Goal: Book appointment/travel/reservation

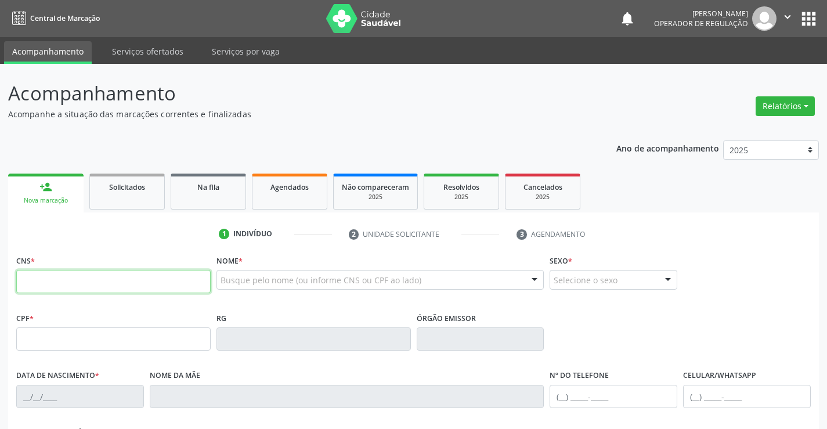
click at [85, 281] on input "text" at bounding box center [113, 281] width 194 height 23
click at [82, 285] on input "text" at bounding box center [113, 281] width 194 height 23
type input "700 6054 0830 1663"
type input "042.881.395-03"
type input "1515781925"
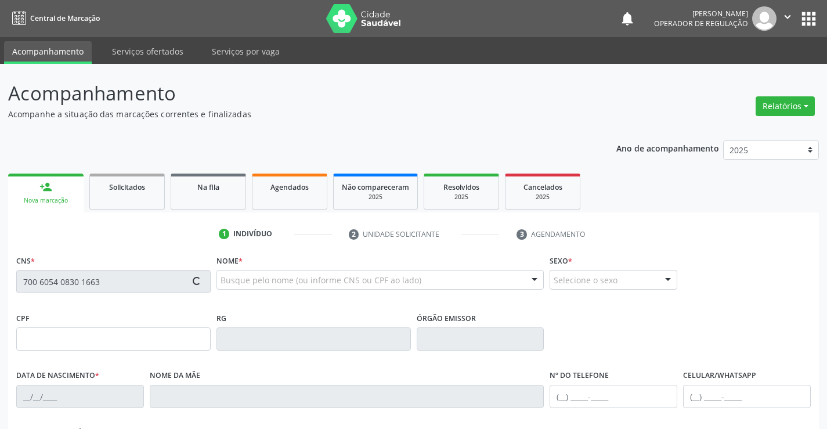
type input "10/07/1989"
type input "(74) 99802-4117"
type input "042.881.395-03"
type input "S/N"
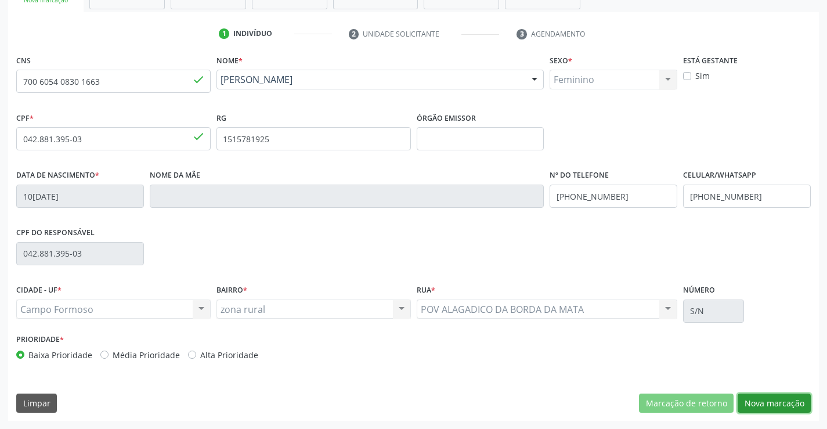
click at [770, 399] on button "Nova marcação" at bounding box center [773, 403] width 73 height 20
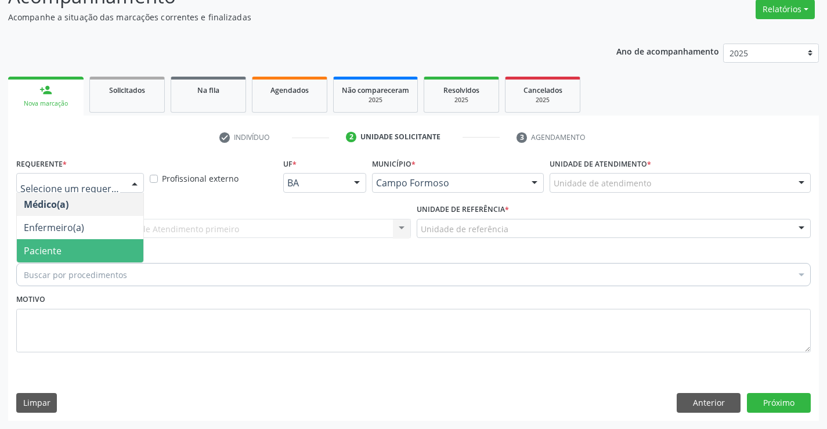
click at [57, 253] on span "Paciente" at bounding box center [43, 250] width 38 height 13
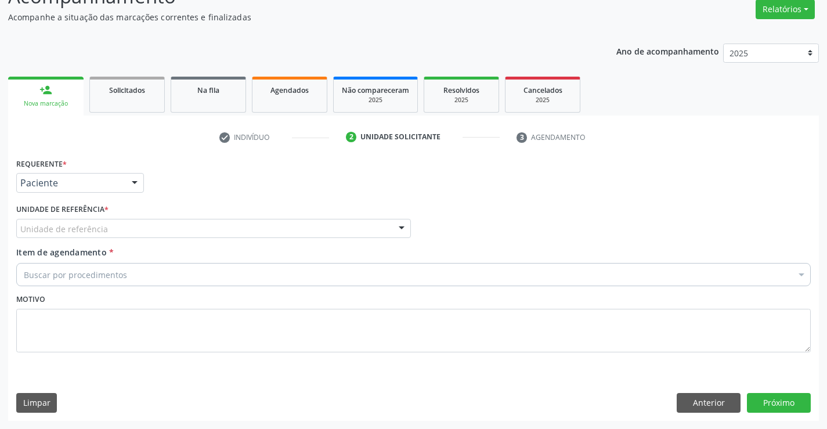
click at [157, 223] on div "Unidade de referência" at bounding box center [213, 229] width 394 height 20
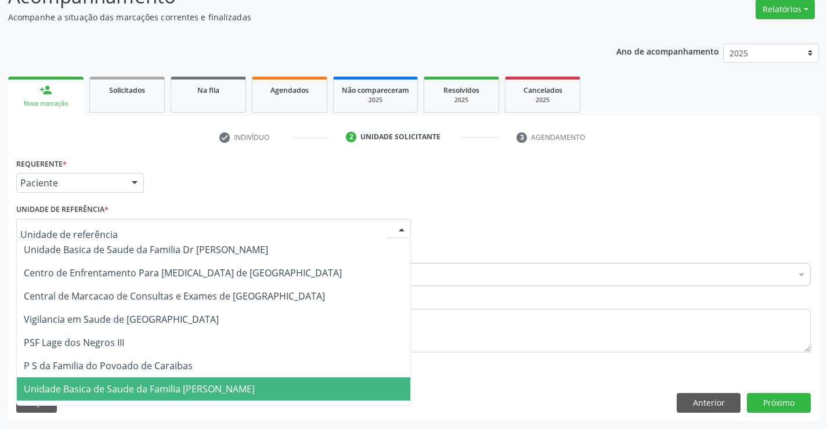
click at [207, 390] on span "Unidade Basica de Saude da Familia [PERSON_NAME]" at bounding box center [139, 388] width 231 height 13
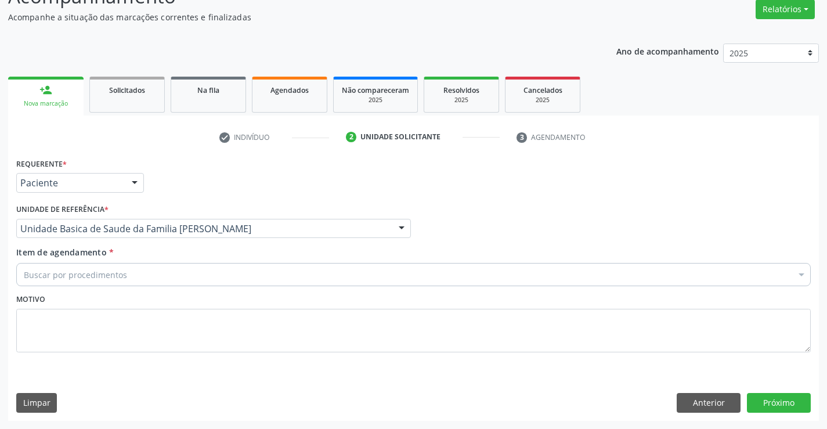
click at [179, 265] on div "Buscar por procedimentos" at bounding box center [413, 274] width 794 height 23
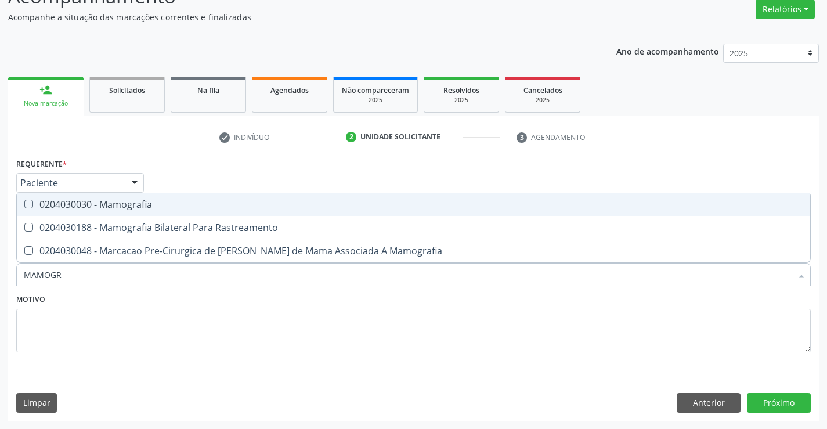
type input "MAMOGRA"
click at [215, 213] on span "0204030030 - Mamografia" at bounding box center [413, 204] width 793 height 23
checkbox Mamografia "true"
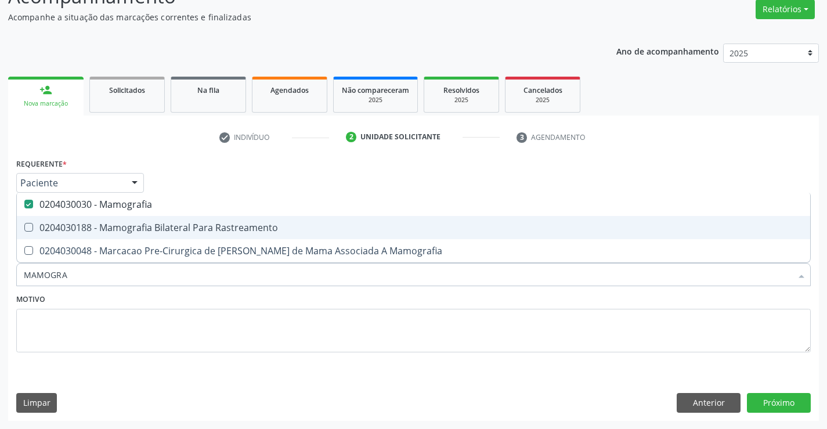
click at [212, 229] on div "0204030188 - Mamografia Bilateral Para Rastreamento" at bounding box center [413, 227] width 779 height 9
checkbox Rastreamento "true"
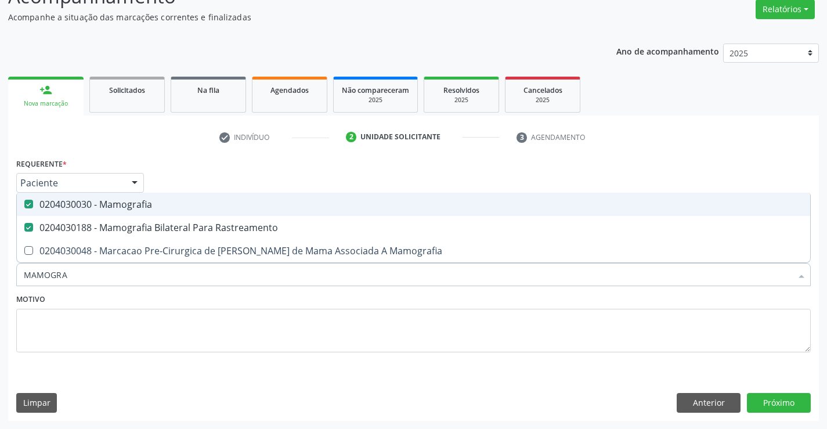
click at [170, 200] on div "0204030030 - Mamografia" at bounding box center [413, 204] width 779 height 9
checkbox Mamografia "false"
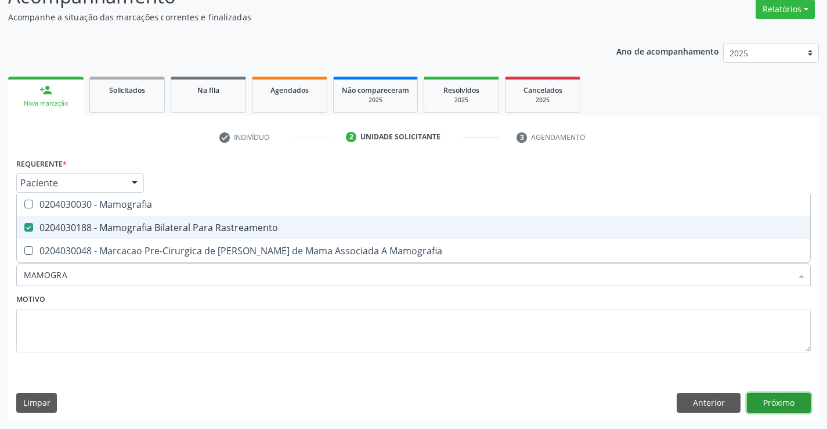
click at [781, 404] on button "Próximo" at bounding box center [779, 403] width 64 height 20
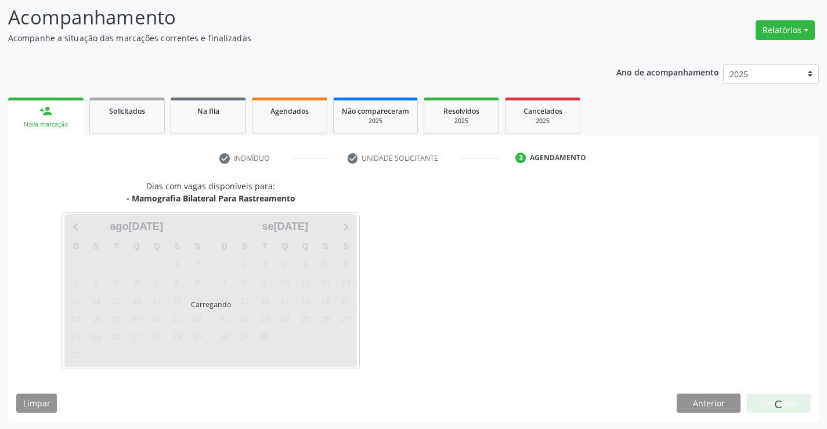
scroll to position [76, 0]
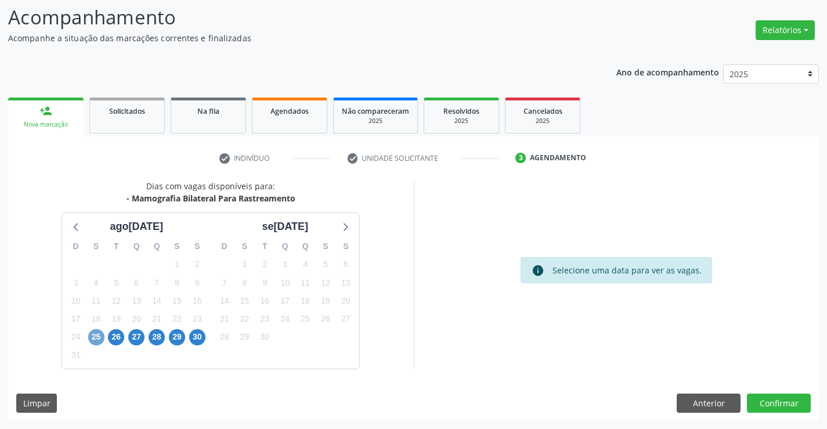
click at [95, 338] on span "25" at bounding box center [96, 337] width 16 height 16
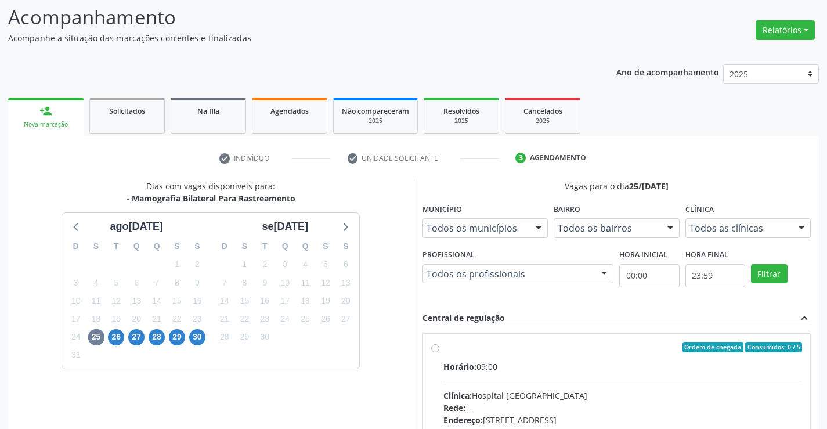
drag, startPoint x: 524, startPoint y: 388, endPoint x: 537, endPoint y: 381, distance: 14.0
click at [439, 352] on input "Ordem de chegada Consumidos: 0 / 5 Horário: 09:00 Clínica: Hospital Sao Francis…" at bounding box center [435, 347] width 8 height 10
radio input "true"
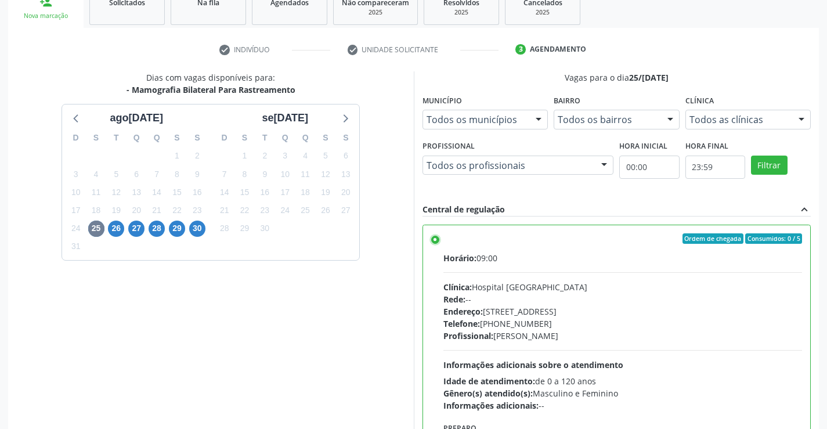
scroll to position [265, 0]
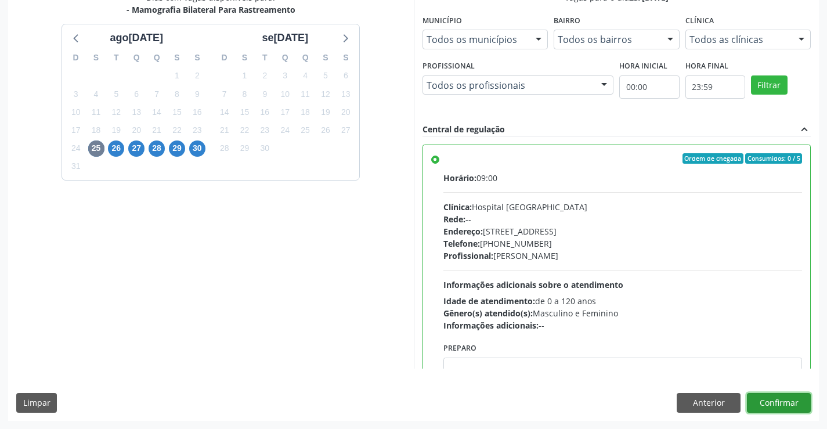
click at [771, 406] on button "Confirmar" at bounding box center [779, 403] width 64 height 20
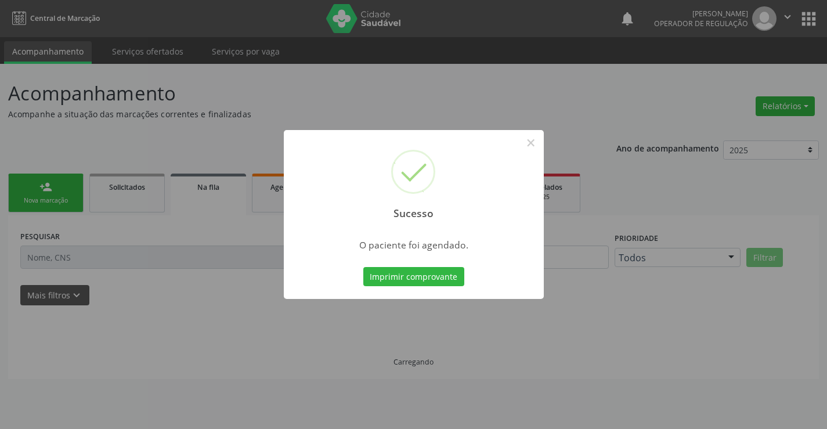
scroll to position [0, 0]
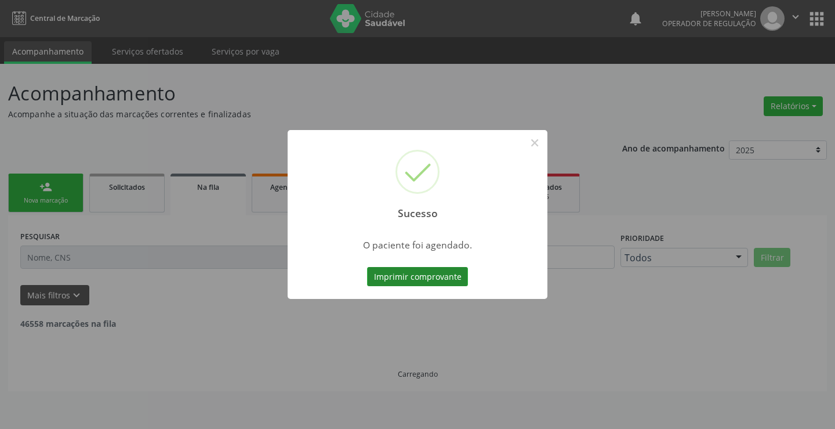
click at [400, 271] on button "Imprimir comprovante" at bounding box center [417, 277] width 101 height 20
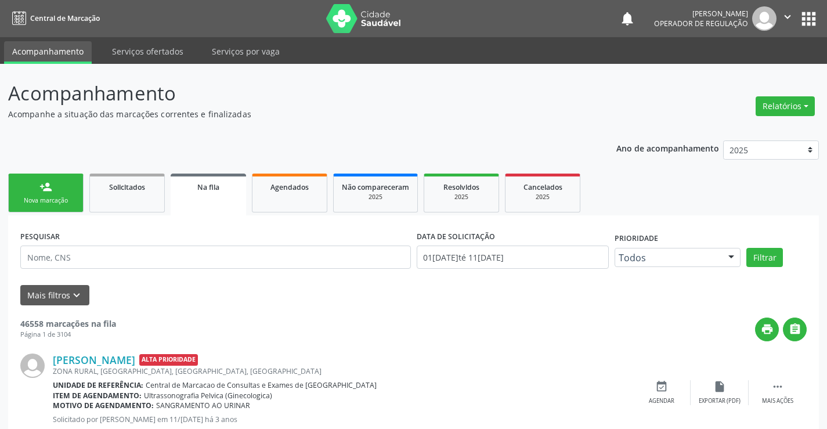
click at [50, 197] on div "Nova marcação" at bounding box center [46, 200] width 58 height 9
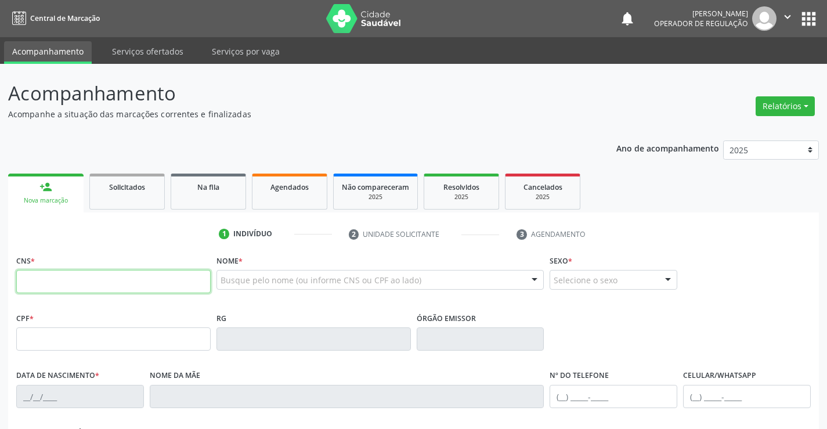
click at [76, 280] on input "text" at bounding box center [113, 281] width 194 height 23
type input "770 8507 3582 6917"
click at [44, 274] on input "text" at bounding box center [113, 281] width 194 height 23
type input "708 5073 5826 9271"
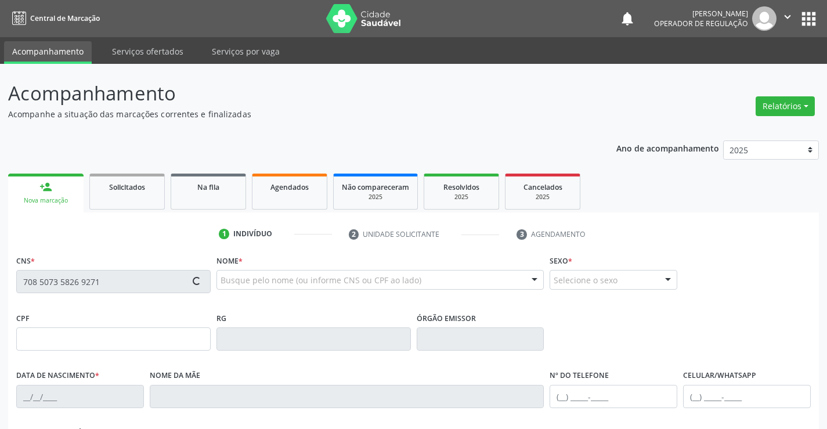
type input "0217384242"
type input "13[DATE]"
type input "[PHONE_NUMBER]"
type input "137.513.795-68"
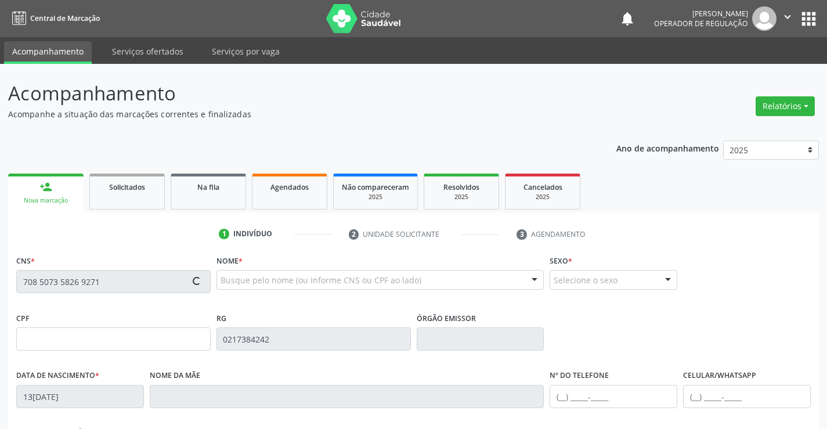
type input "S/N"
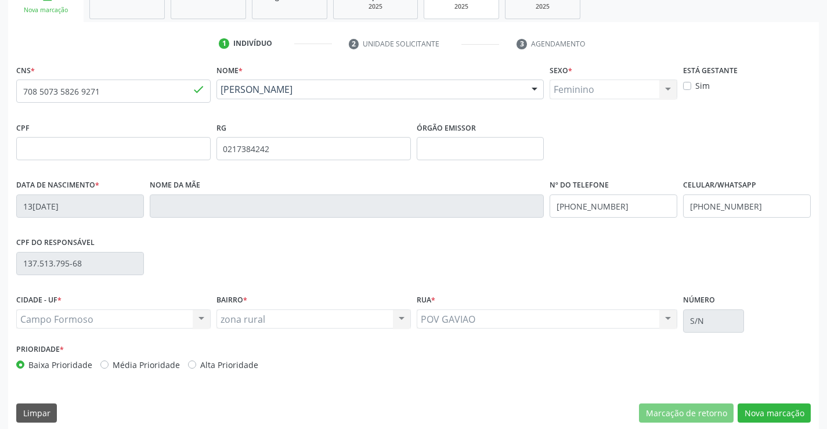
scroll to position [200, 0]
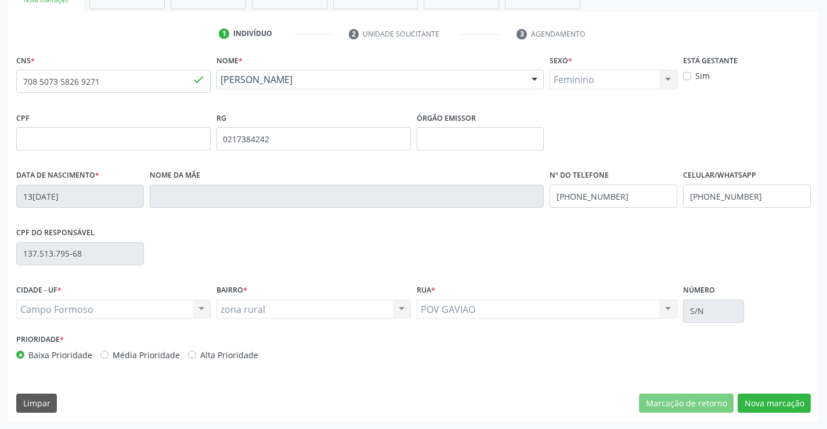
click at [769, 392] on div "CNS * 708 5073 5826 9271 done Nome * [PERSON_NAME] [PERSON_NAME] CNS: 708 5073 …" at bounding box center [413, 236] width 810 height 369
click at [770, 402] on button "Nova marcação" at bounding box center [773, 403] width 73 height 20
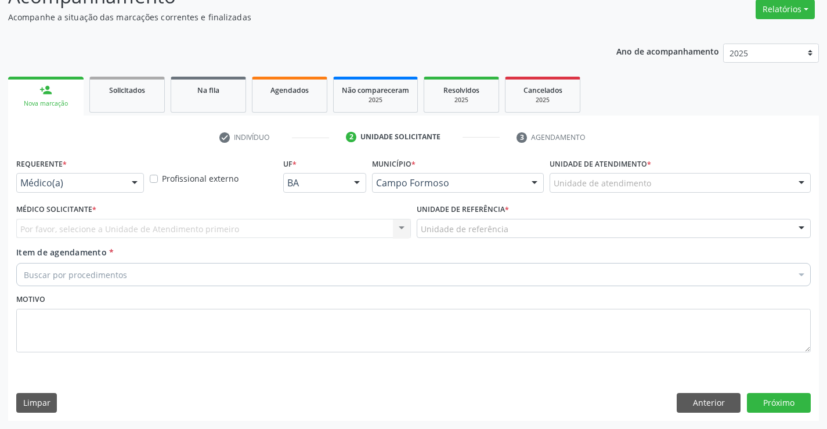
scroll to position [97, 0]
drag, startPoint x: 99, startPoint y: 184, endPoint x: 81, endPoint y: 191, distance: 19.8
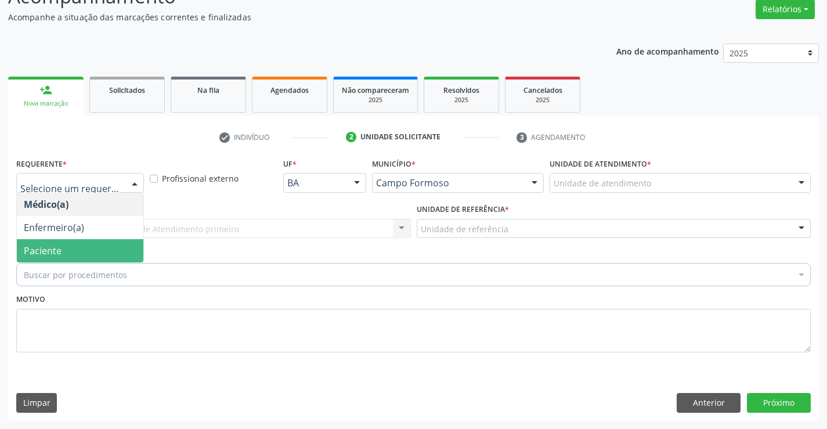
click at [66, 249] on span "Paciente" at bounding box center [80, 250] width 126 height 23
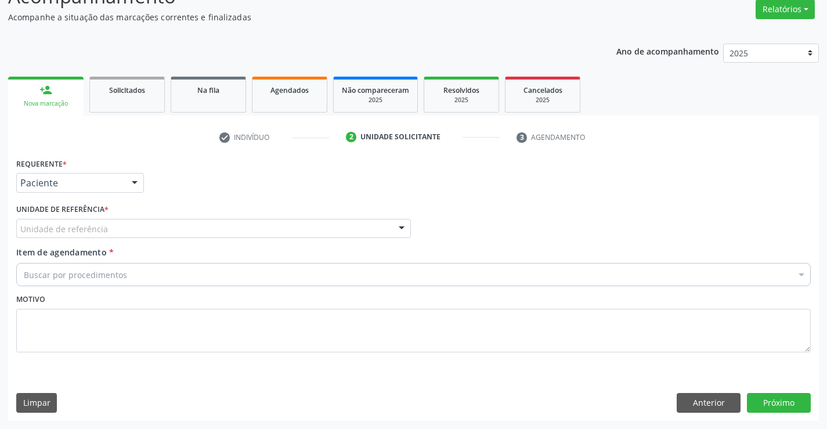
click at [125, 231] on div "Unidade de referência" at bounding box center [213, 229] width 394 height 20
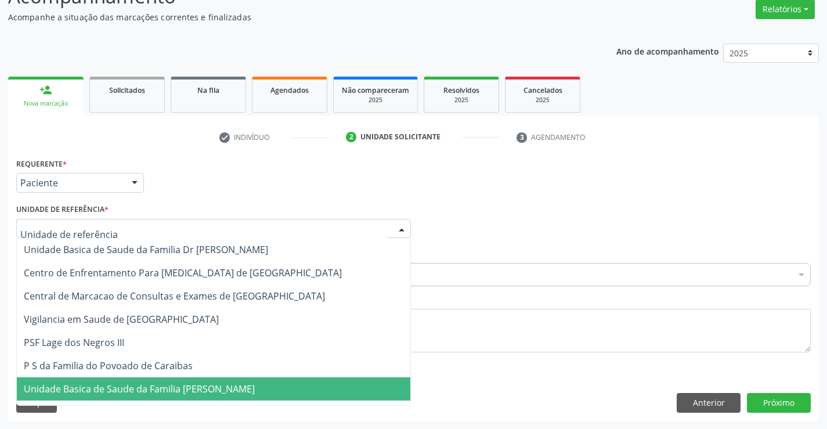
click at [191, 390] on span "Unidade Basica de Saude da Familia [PERSON_NAME]" at bounding box center [139, 388] width 231 height 13
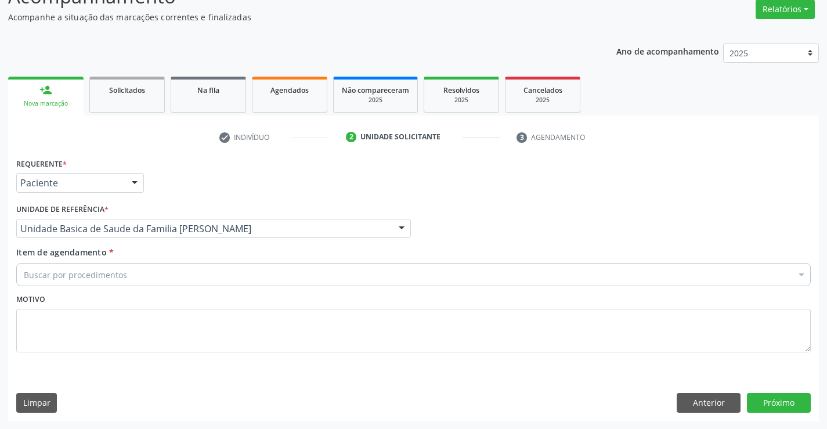
click at [131, 278] on div "Buscar por procedimentos" at bounding box center [413, 274] width 794 height 23
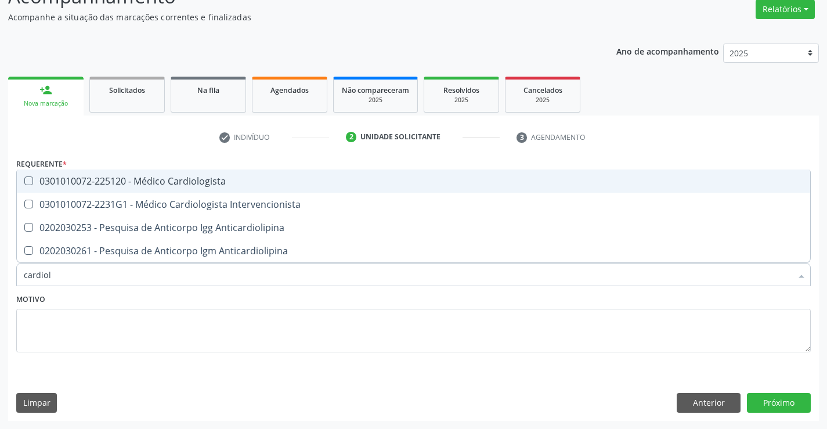
type input "cardiolo"
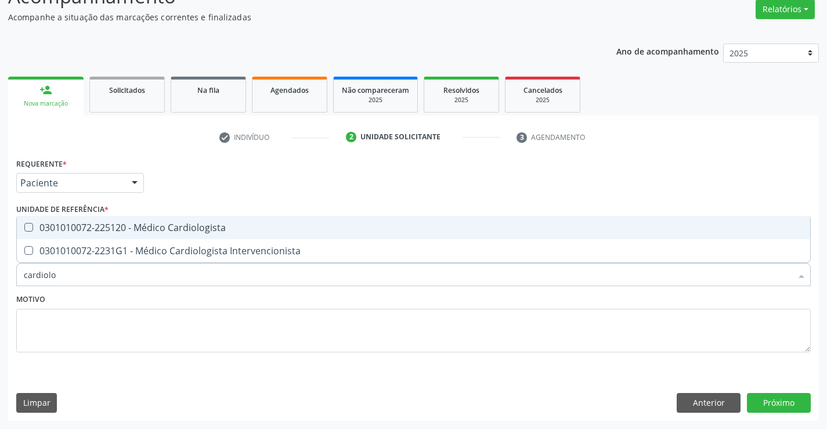
click at [175, 224] on div "0301010072-225120 - Médico Cardiologista" at bounding box center [413, 227] width 779 height 9
checkbox Cardiologista "true"
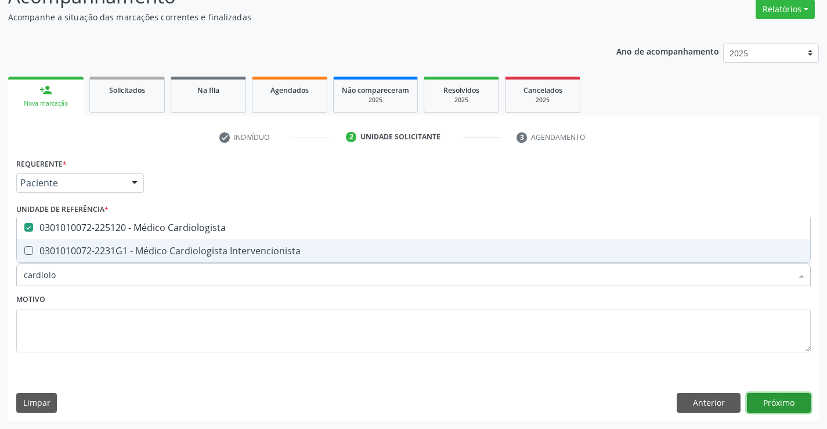
click at [775, 406] on button "Próximo" at bounding box center [779, 403] width 64 height 20
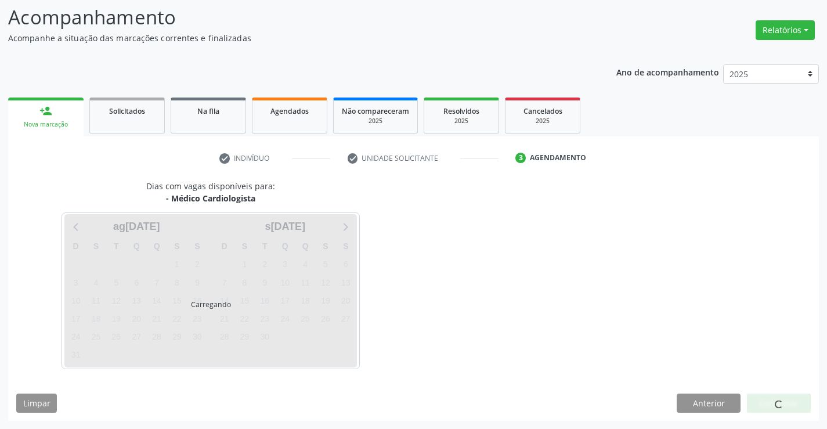
scroll to position [76, 0]
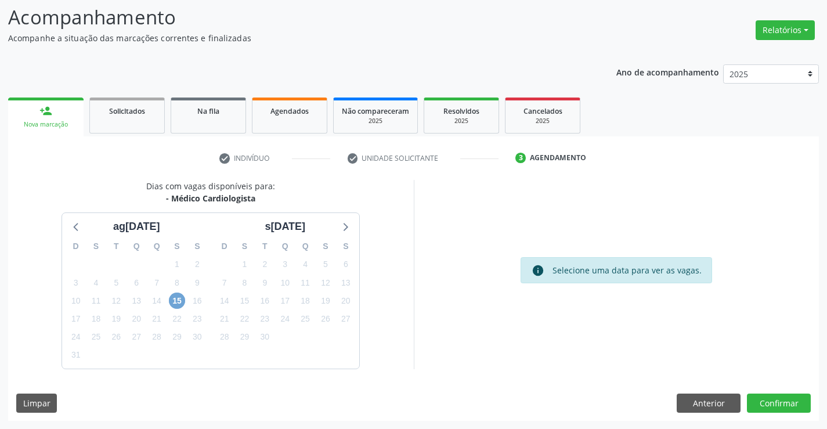
click at [180, 303] on span "15" at bounding box center [177, 300] width 16 height 16
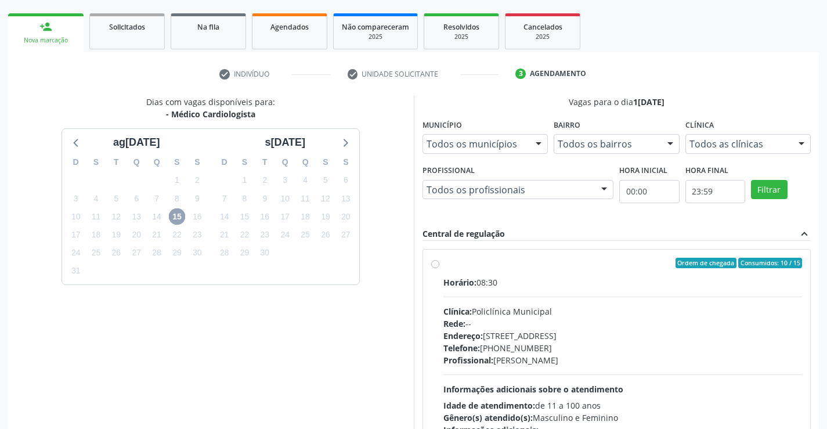
scroll to position [192, 0]
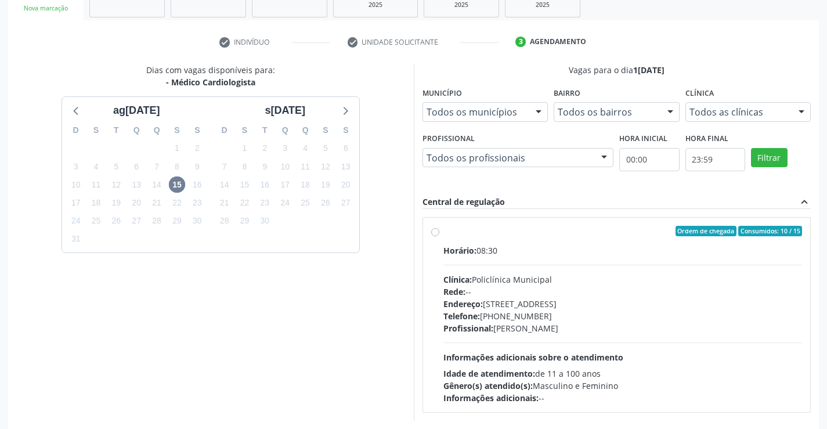
click at [588, 329] on div "Profissional: [PERSON_NAME]" at bounding box center [622, 328] width 359 height 12
click at [439, 236] on input "Ordem de chegada Consumidos: 10 / 15 Horário: 08:30 Clínica: Policlínica Munici…" at bounding box center [435, 231] width 8 height 10
radio input "true"
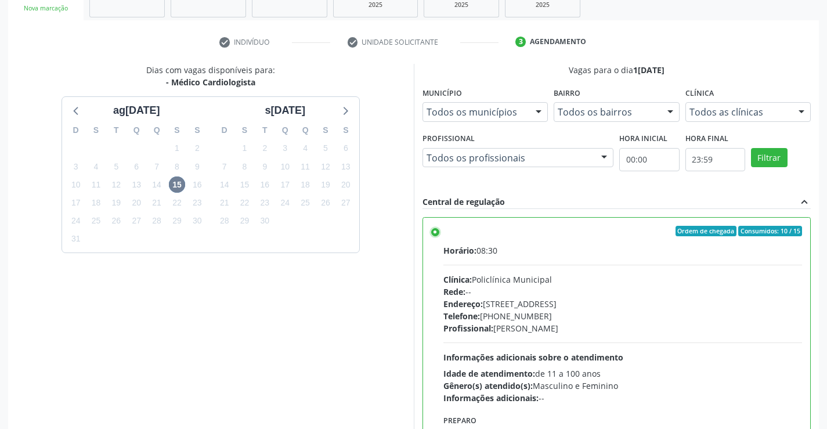
scroll to position [265, 0]
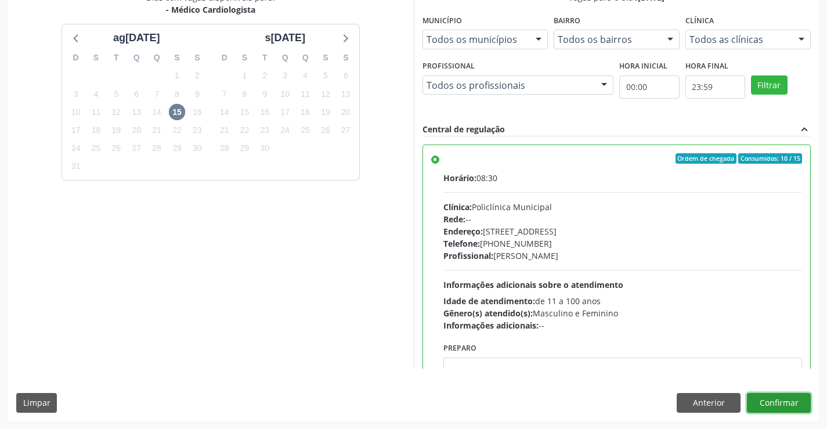
click at [780, 405] on button "Confirmar" at bounding box center [779, 403] width 64 height 20
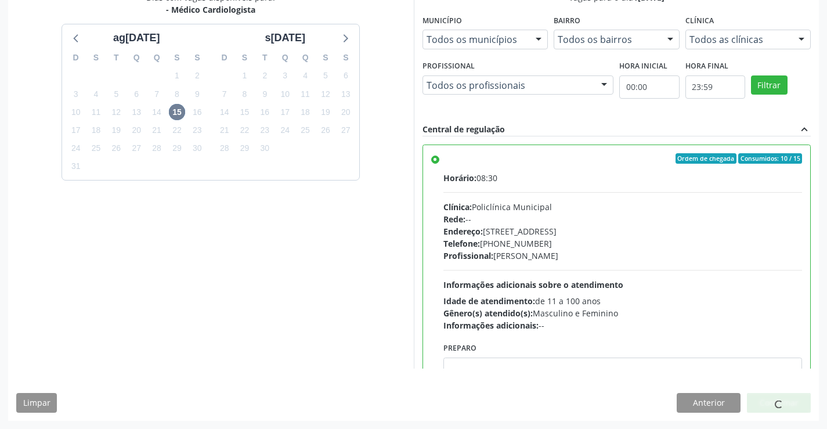
scroll to position [0, 0]
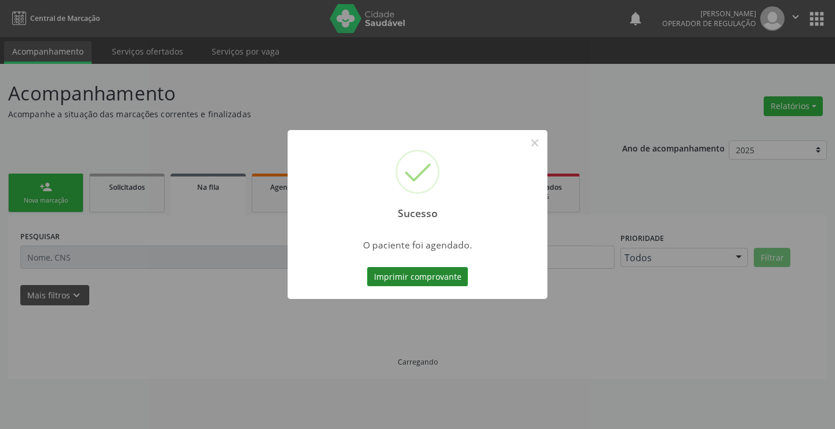
click at [413, 280] on button "Imprimir comprovante" at bounding box center [417, 277] width 101 height 20
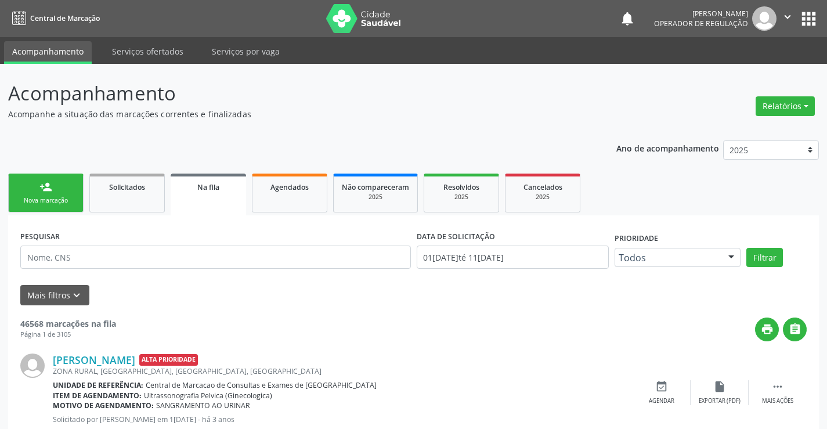
click at [56, 179] on link "person_add Nova marcação" at bounding box center [45, 192] width 75 height 39
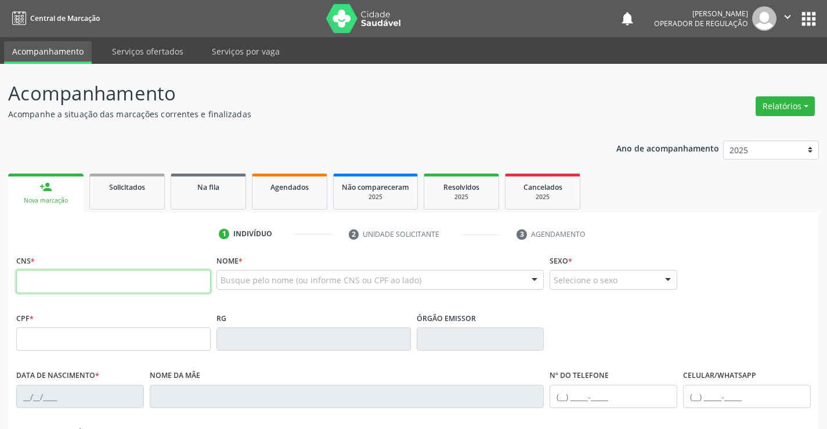
click at [73, 283] on input "text" at bounding box center [113, 281] width 194 height 23
type input "706 5003 5447 5095"
type input "0293261749"
type input "03/10/1962"
type input "(74) 9140-4922"
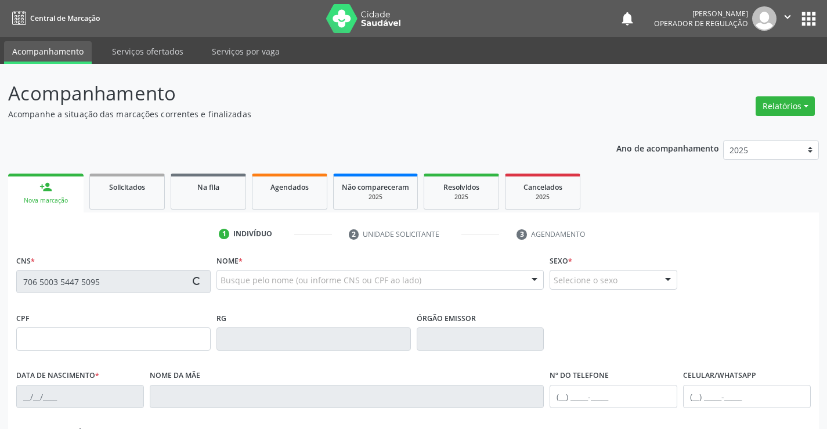
type input "(74) 9140-4922"
type input "272.545.775-00"
type input "S/N"
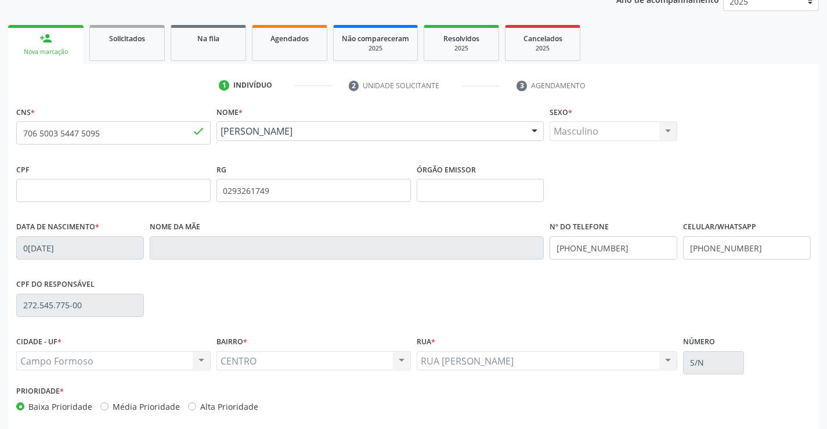
scroll to position [200, 0]
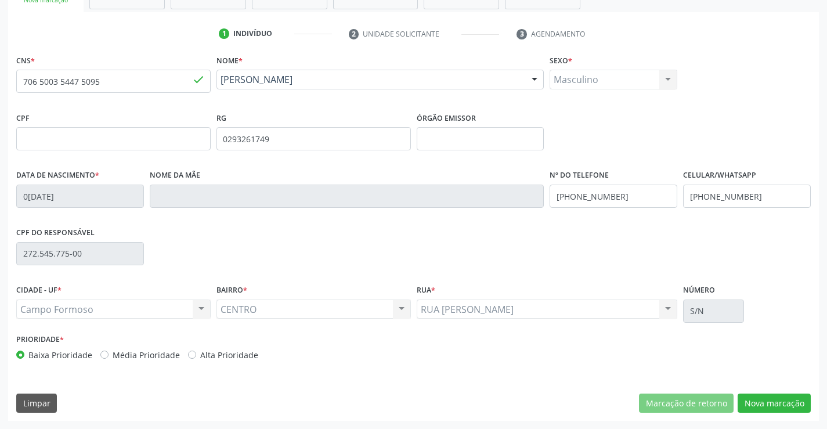
click at [785, 414] on div "CNS * 706 5003 5447 5095 done Nome * Dernival Carvalho Cruz Dernival Carvalho C…" at bounding box center [413, 236] width 810 height 369
click at [780, 405] on button "Nova marcação" at bounding box center [773, 403] width 73 height 20
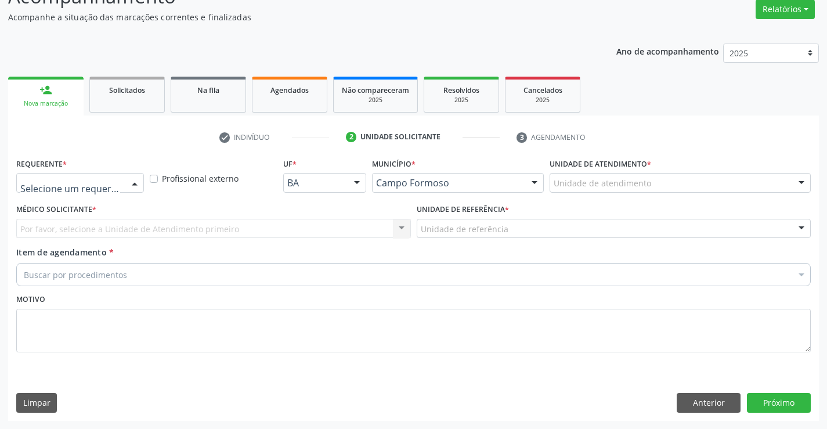
drag, startPoint x: 92, startPoint y: 188, endPoint x: 82, endPoint y: 198, distance: 14.4
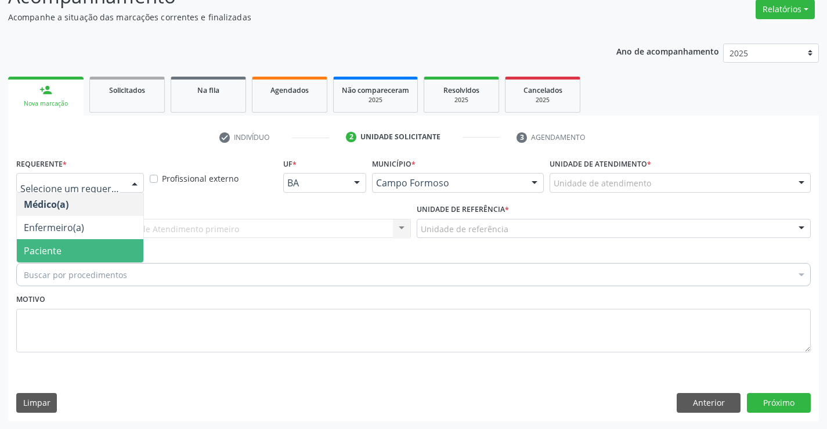
click at [74, 253] on span "Paciente" at bounding box center [80, 250] width 126 height 23
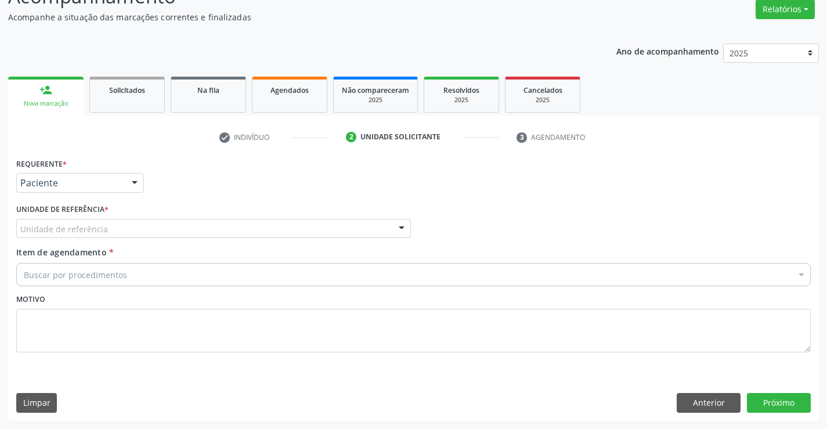
drag, startPoint x: 213, startPoint y: 229, endPoint x: 207, endPoint y: 288, distance: 58.9
click at [214, 229] on div "Unidade de referência" at bounding box center [213, 229] width 394 height 20
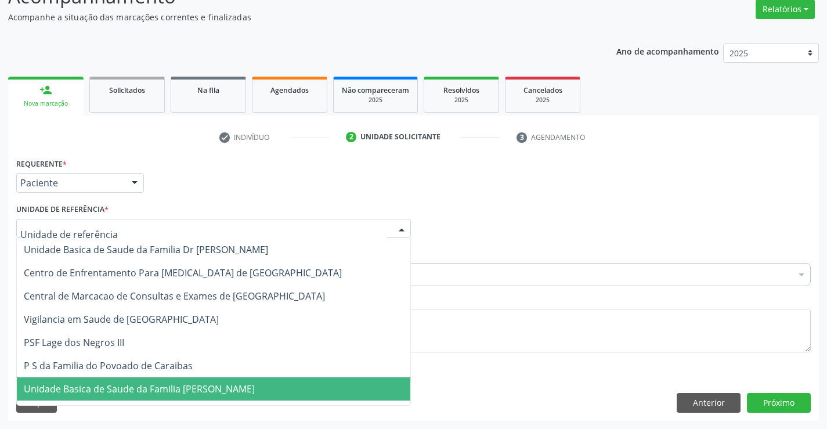
drag, startPoint x: 210, startPoint y: 385, endPoint x: 197, endPoint y: 366, distance: 23.3
click at [210, 386] on span "Unidade Basica de Saude da Familia [PERSON_NAME]" at bounding box center [139, 388] width 231 height 13
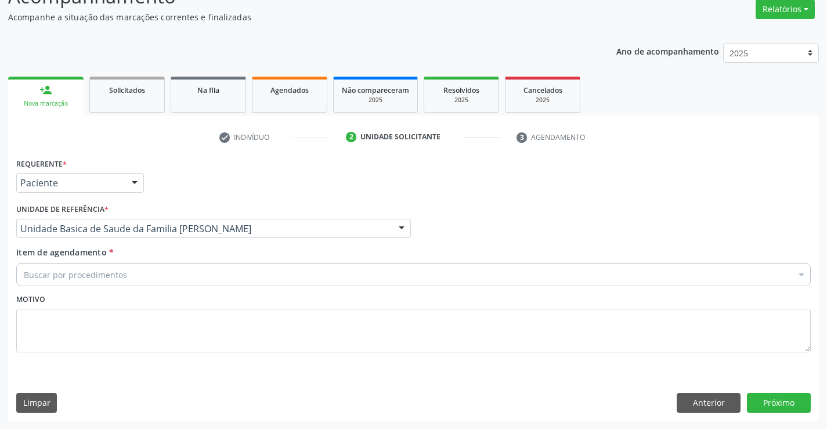
click at [168, 277] on div "Buscar por procedimentos" at bounding box center [413, 274] width 794 height 23
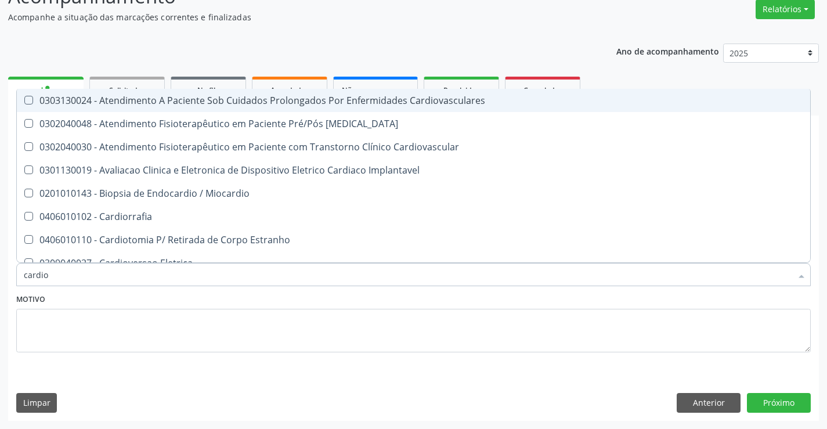
type input "cardiol"
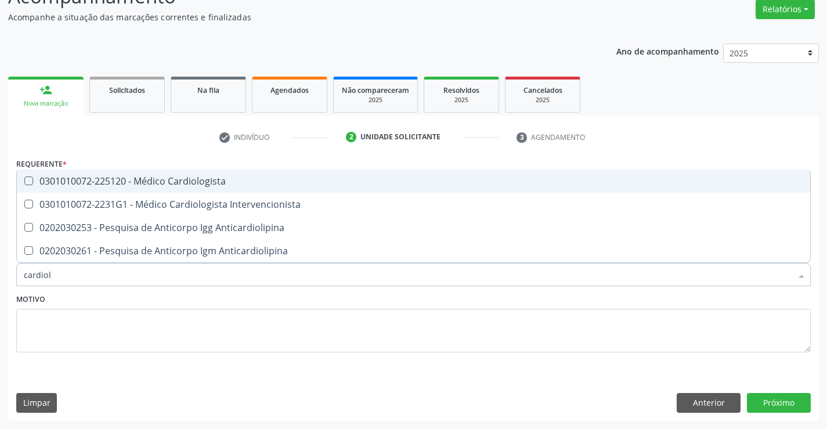
click at [197, 180] on div "0301010072-225120 - Médico Cardiologista" at bounding box center [413, 180] width 779 height 9
checkbox Cardiologista "true"
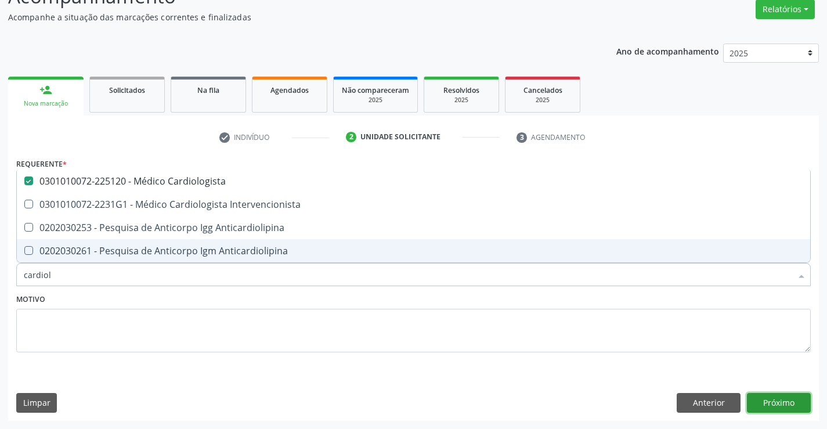
click at [779, 404] on button "Próximo" at bounding box center [779, 403] width 64 height 20
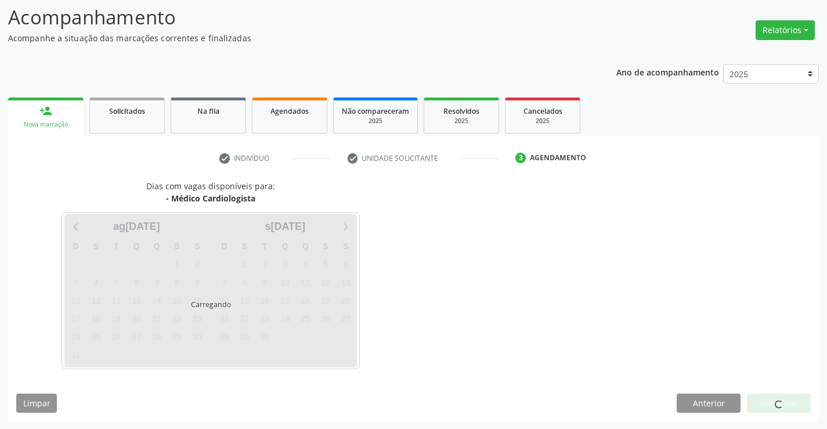
scroll to position [76, 0]
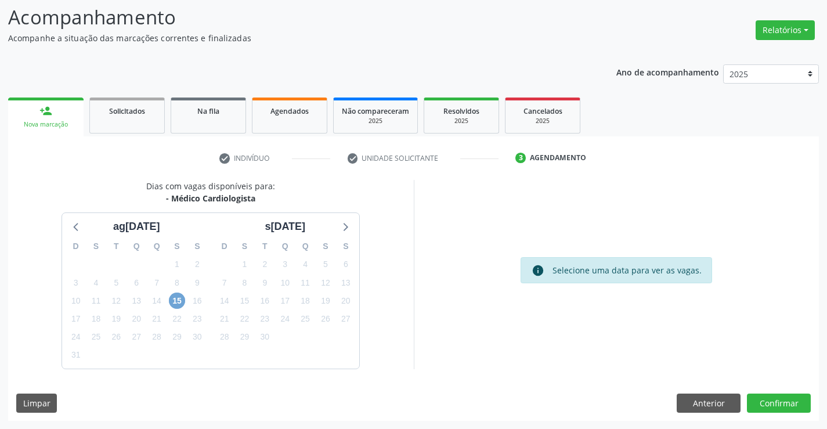
click at [172, 304] on span "15" at bounding box center [177, 300] width 16 height 16
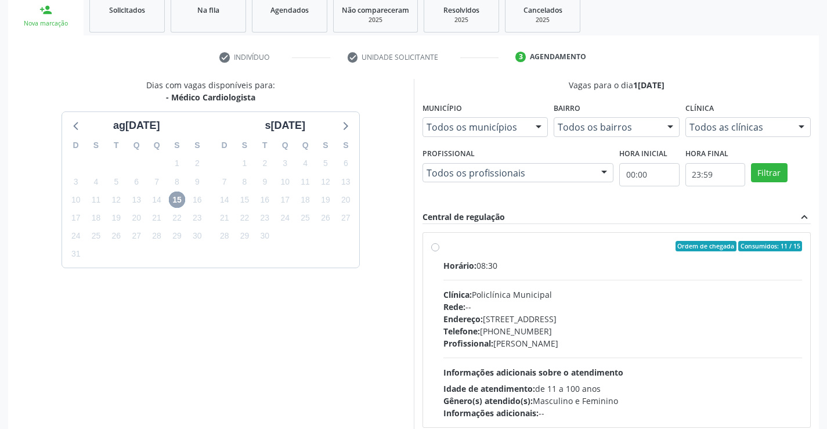
scroll to position [192, 0]
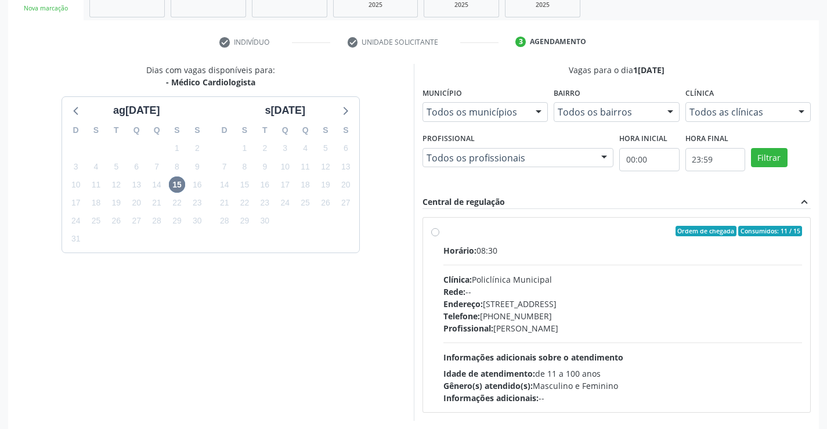
click at [555, 303] on div "Endereço: Predio, nº 386, Centro, Campo Formoso - BA" at bounding box center [622, 304] width 359 height 12
click at [439, 236] on input "Ordem de chegada Consumidos: 11 / 15 Horário: 08:30 Clínica: Policlínica Munici…" at bounding box center [435, 231] width 8 height 10
radio input "true"
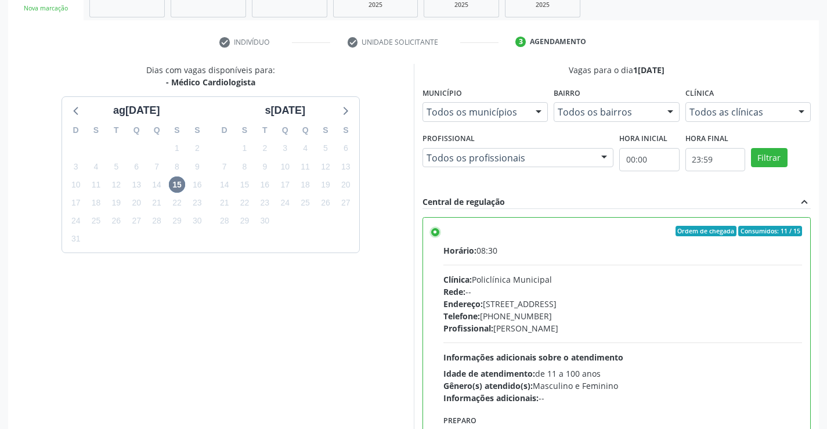
scroll to position [265, 0]
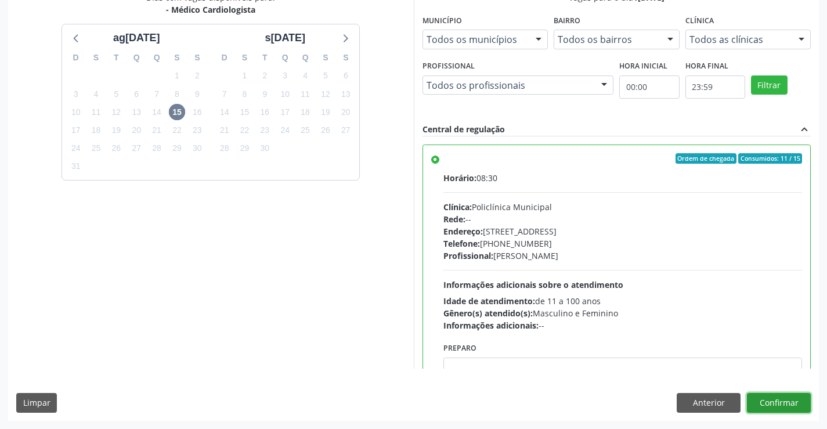
click at [782, 404] on button "Confirmar" at bounding box center [779, 403] width 64 height 20
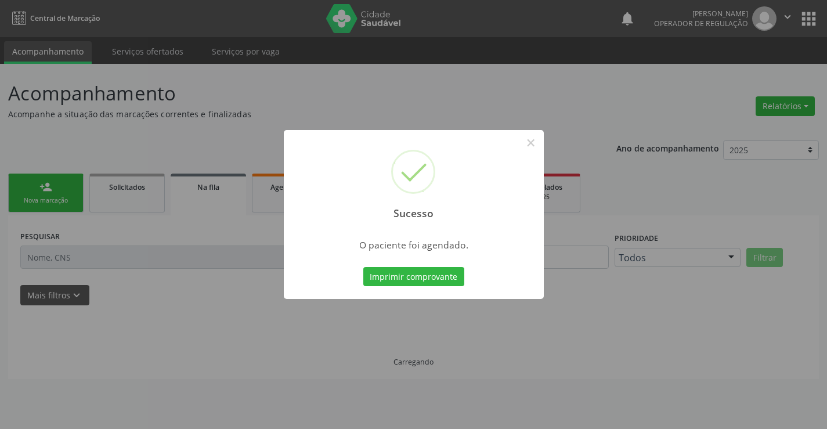
scroll to position [0, 0]
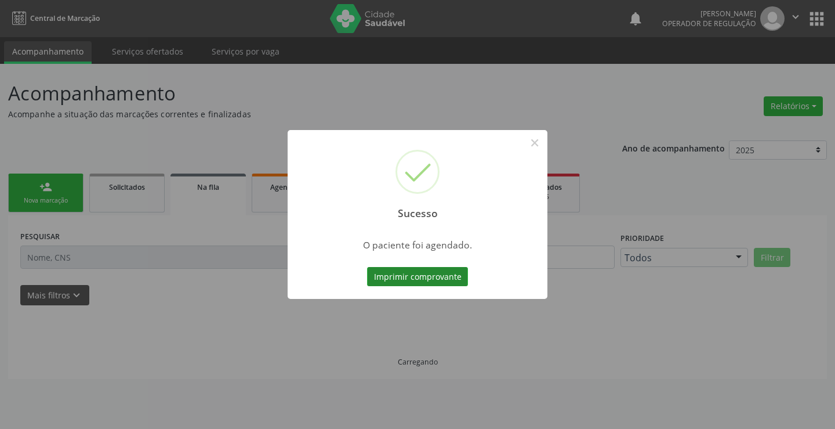
click at [418, 278] on button "Imprimir comprovante" at bounding box center [417, 277] width 101 height 20
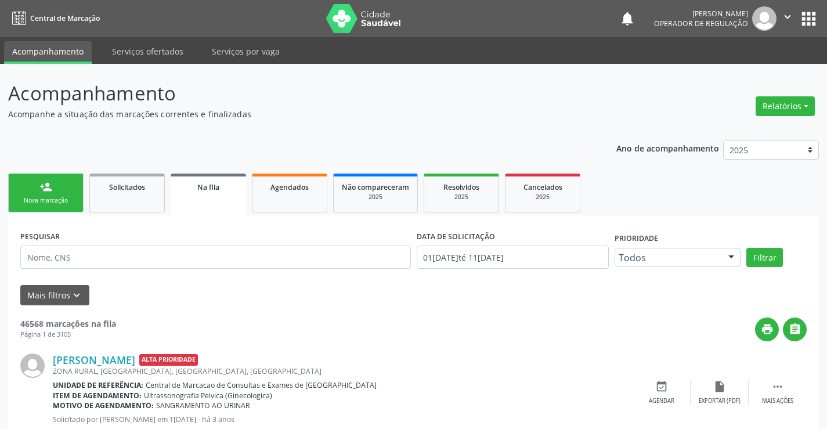
click at [61, 184] on link "person_add Nova marcação" at bounding box center [45, 192] width 75 height 39
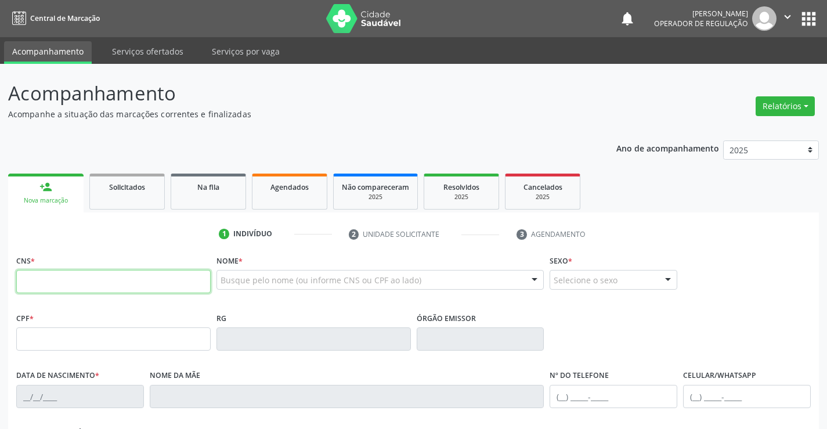
click at [88, 276] on input "text" at bounding box center [113, 281] width 194 height 23
type input "701 4086 0567 0230"
type input "0794385800"
type input "08/11/1975"
type input "(74) 98157-3562"
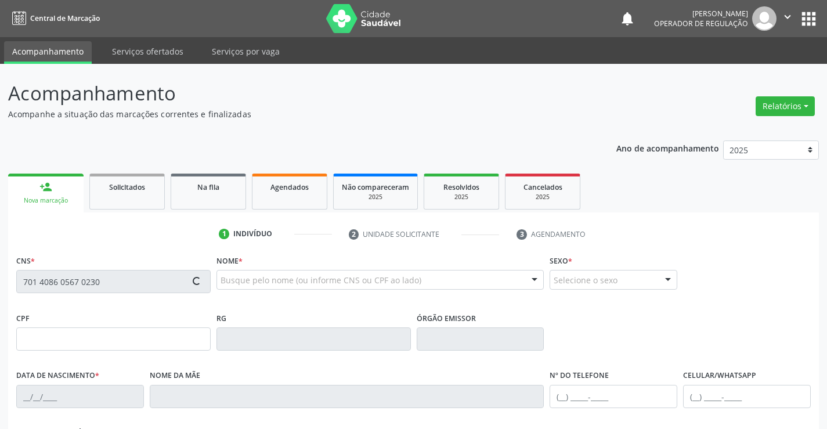
type input "(74) 98157-3562"
type input "017.350.735-20"
type input "SN"
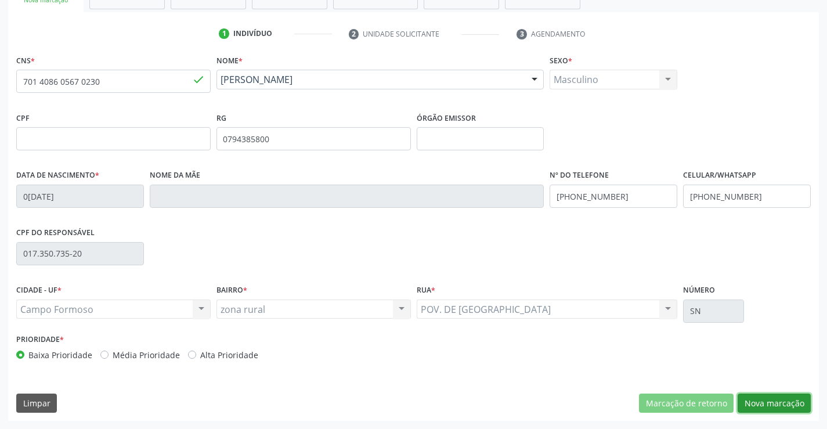
drag, startPoint x: 766, startPoint y: 407, endPoint x: 580, endPoint y: 342, distance: 197.8
click at [767, 407] on button "Nova marcação" at bounding box center [773, 403] width 73 height 20
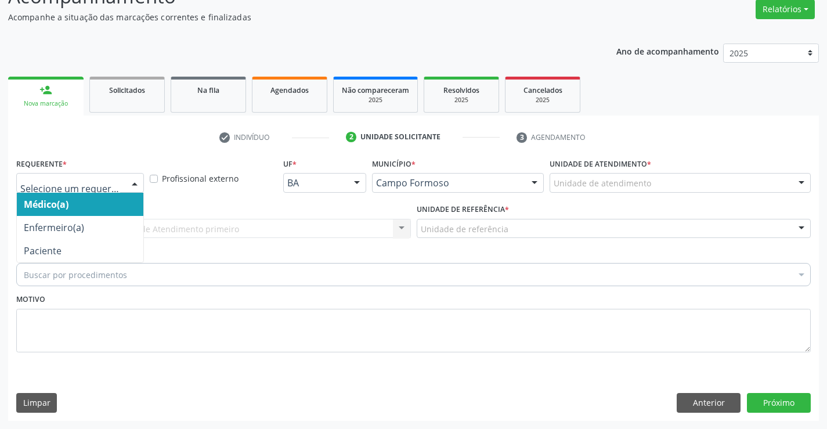
click at [79, 189] on div at bounding box center [80, 183] width 128 height 20
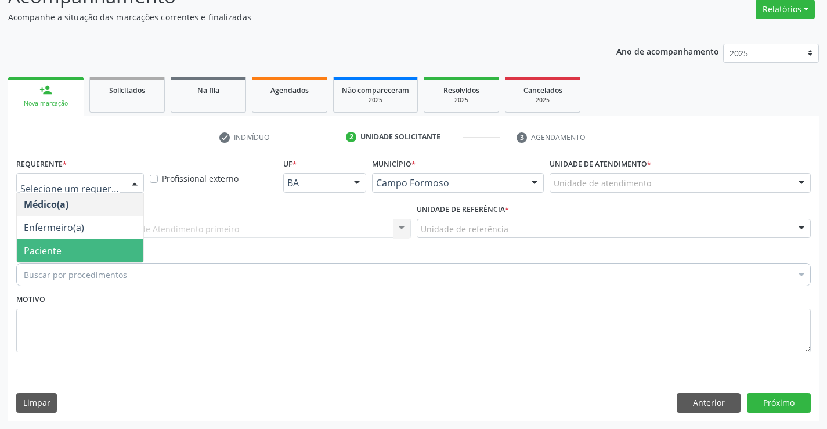
click at [60, 248] on span "Paciente" at bounding box center [43, 250] width 38 height 13
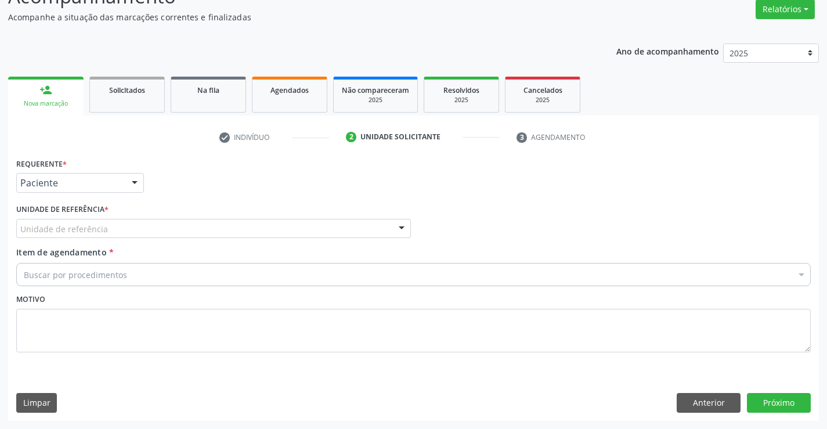
click at [130, 229] on div "Unidade de referência" at bounding box center [213, 229] width 394 height 20
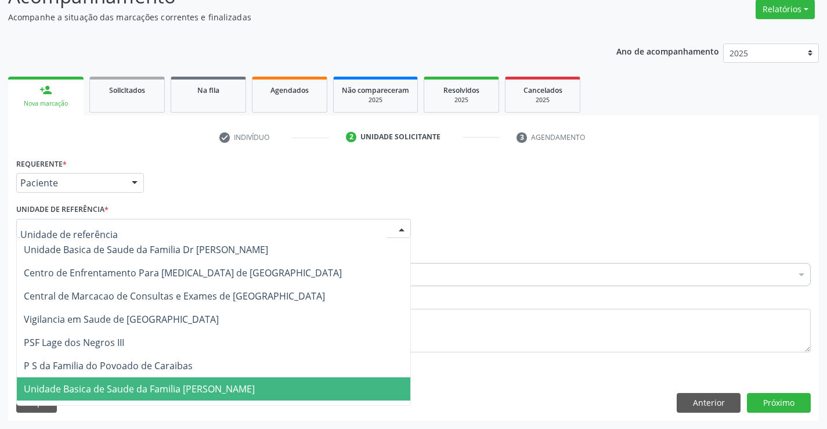
drag, startPoint x: 125, startPoint y: 396, endPoint x: 121, endPoint y: 361, distance: 35.0
click at [125, 396] on span "Unidade Basica de Saude da Familia [PERSON_NAME]" at bounding box center [213, 388] width 393 height 23
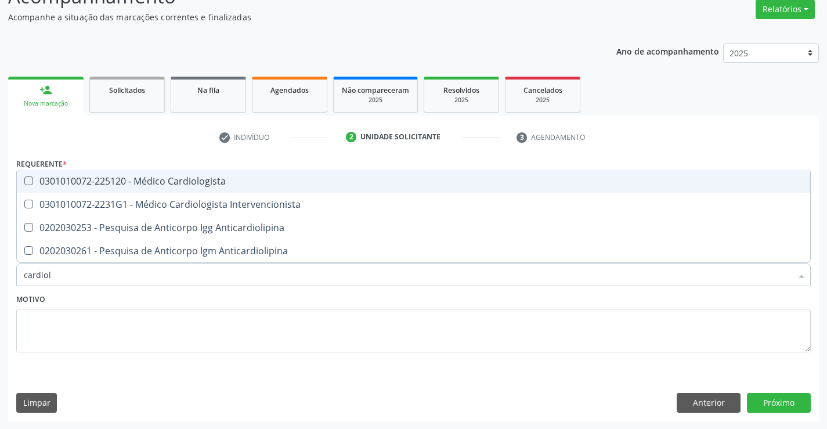
type input "cardiolo"
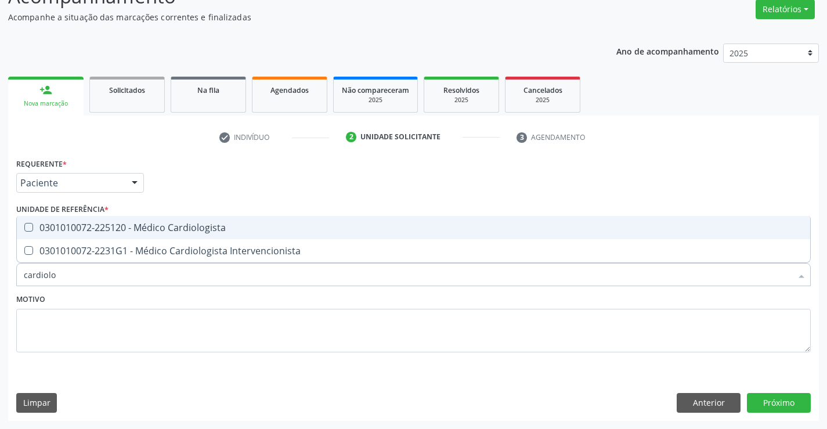
click at [119, 230] on div "0301010072-225120 - Médico Cardiologista" at bounding box center [413, 227] width 779 height 9
checkbox Cardiologista "true"
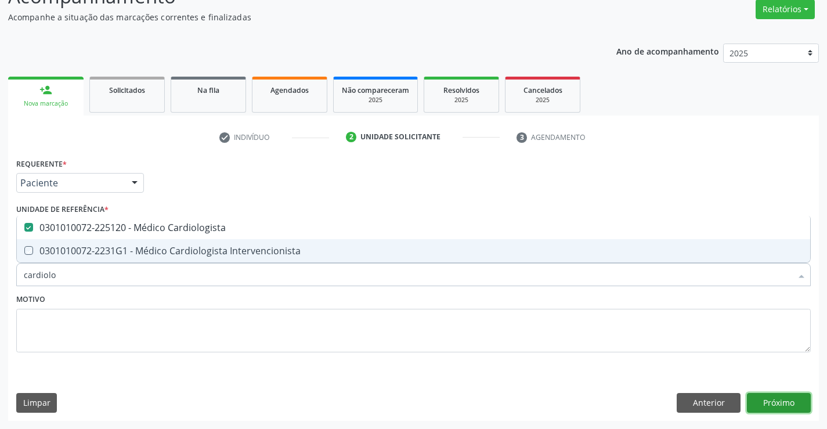
click at [781, 397] on button "Próximo" at bounding box center [779, 403] width 64 height 20
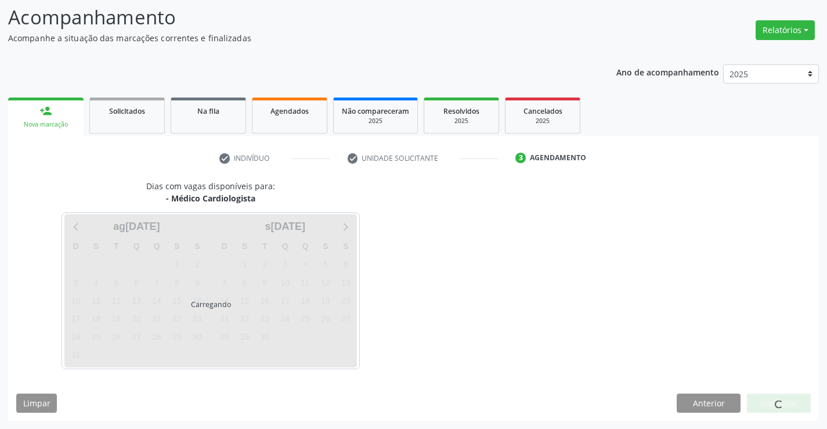
scroll to position [76, 0]
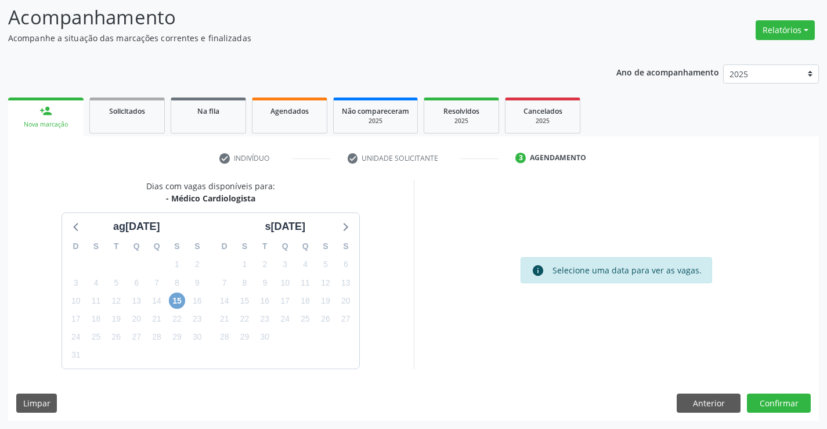
click at [179, 295] on span "15" at bounding box center [177, 300] width 16 height 16
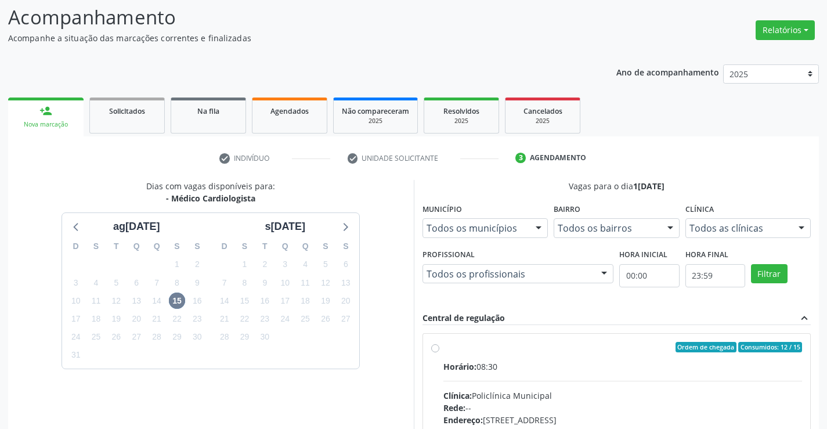
click at [439, 352] on input "Ordem de chegada Consumidos: 12 / 15 Horário: 08:30 Clínica: Policlínica Munici…" at bounding box center [435, 347] width 8 height 10
radio input "true"
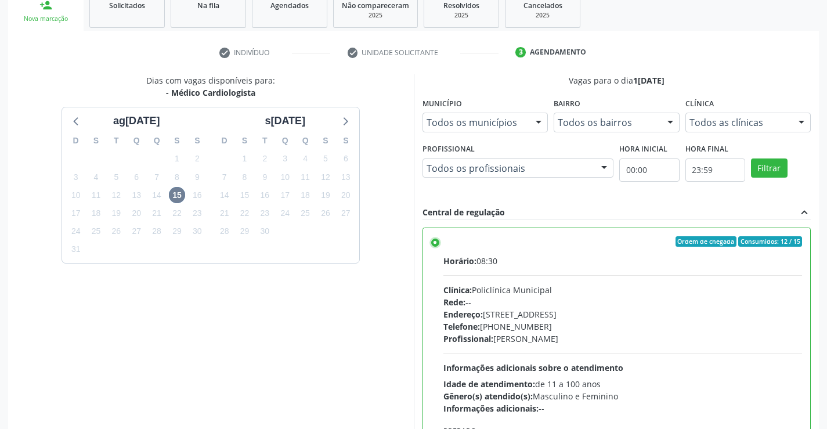
scroll to position [265, 0]
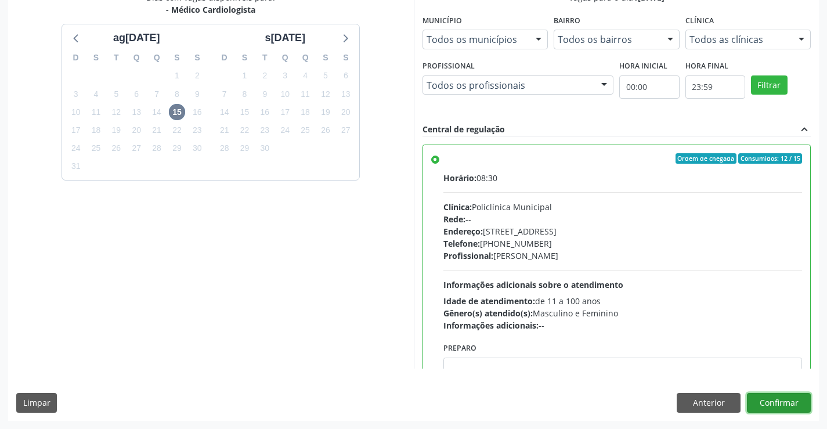
click at [770, 410] on button "Confirmar" at bounding box center [779, 403] width 64 height 20
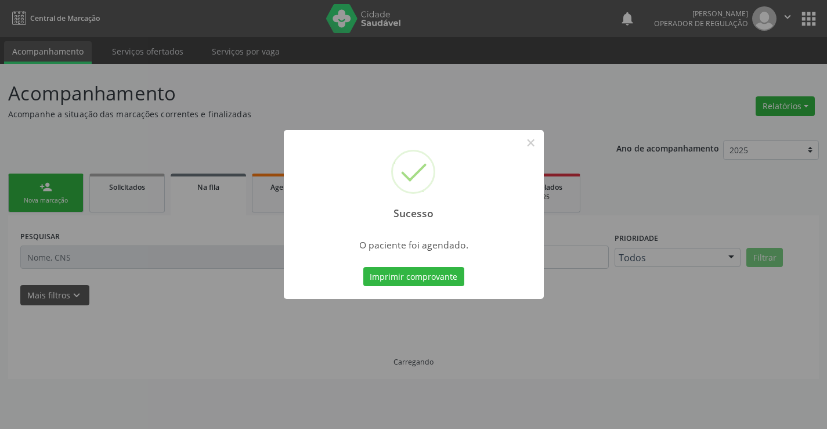
scroll to position [0, 0]
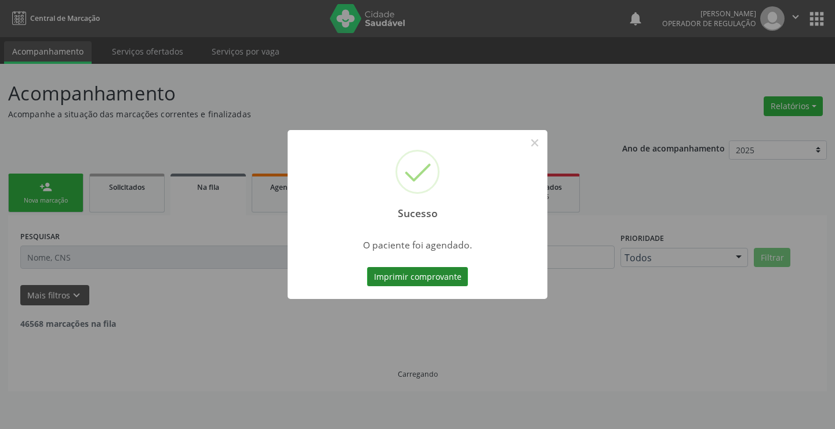
click at [412, 278] on button "Imprimir comprovante" at bounding box center [417, 277] width 101 height 20
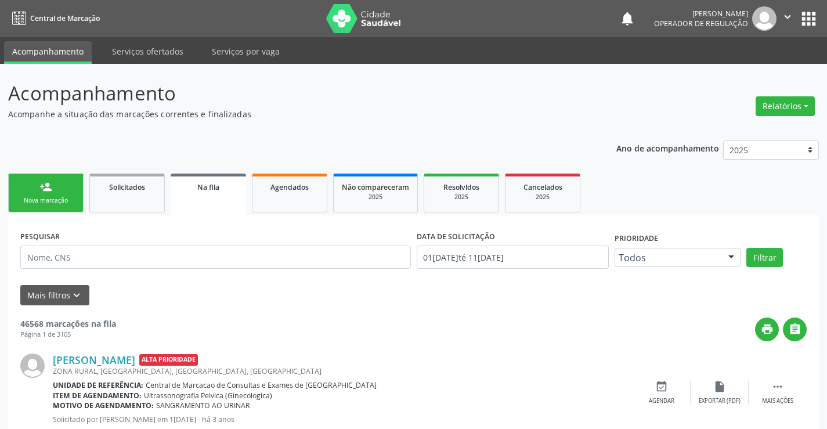
click at [40, 196] on div "Nova marcação" at bounding box center [46, 200] width 58 height 9
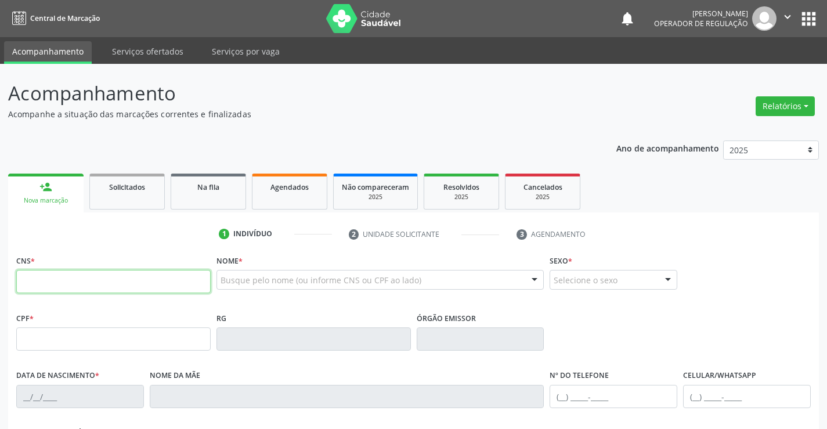
click at [59, 288] on input "text" at bounding box center [113, 281] width 194 height 23
type input "700 0028 6491 0602"
type input "0773027378"
type input "02/08/1959"
type input "(74) 98834-4793"
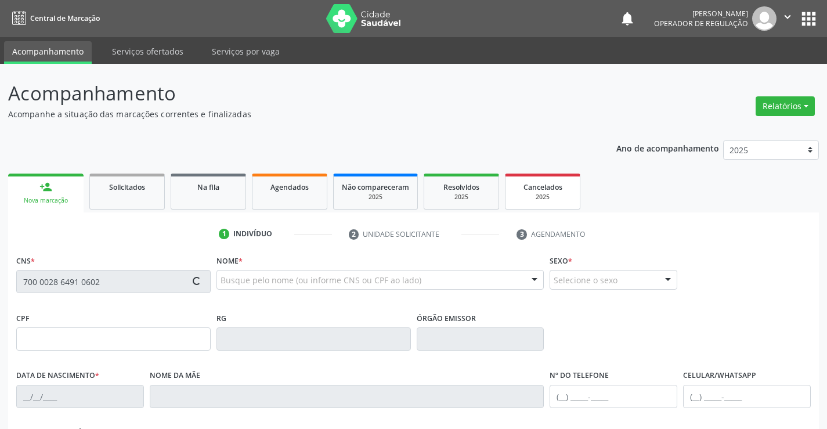
type input "(74) 98834-4793"
type input "000.406.265-55"
type input "S/N"
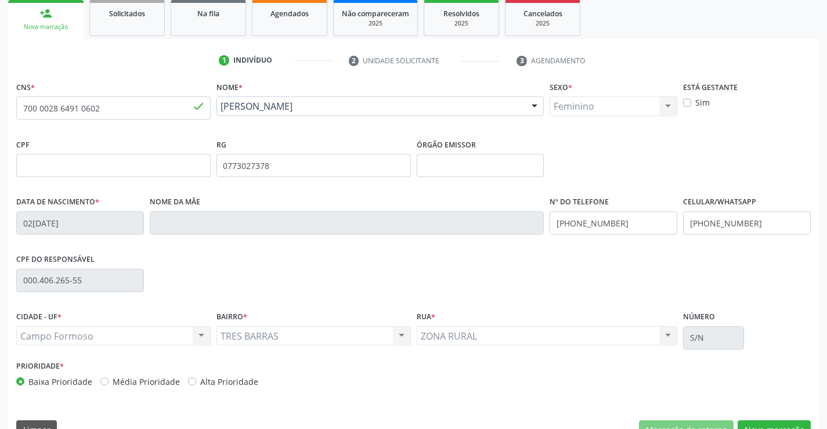
scroll to position [200, 0]
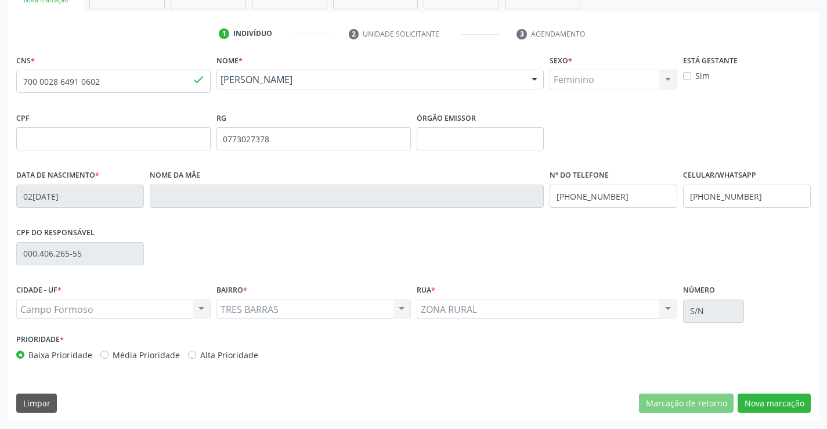
click at [766, 414] on div "CNS * 700 0028 6491 0602 done Nome * Mariene Lopes de Carvalho Mariene Lopes de…" at bounding box center [413, 236] width 810 height 369
click at [785, 404] on button "Nova marcação" at bounding box center [773, 403] width 73 height 20
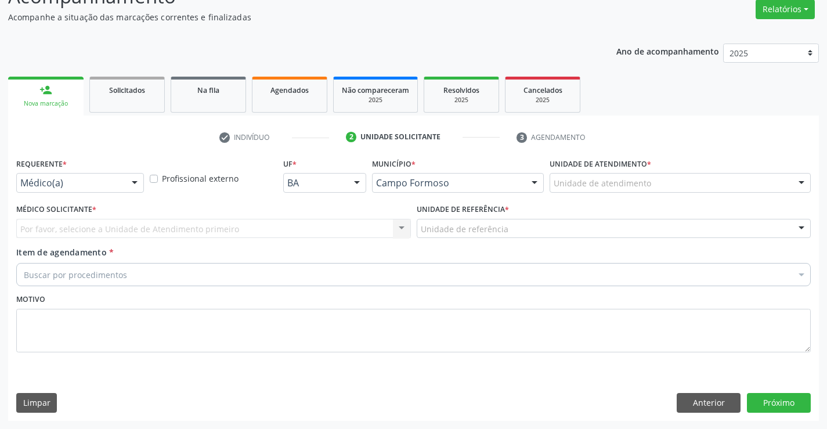
drag, startPoint x: 80, startPoint y: 182, endPoint x: 49, endPoint y: 222, distance: 51.3
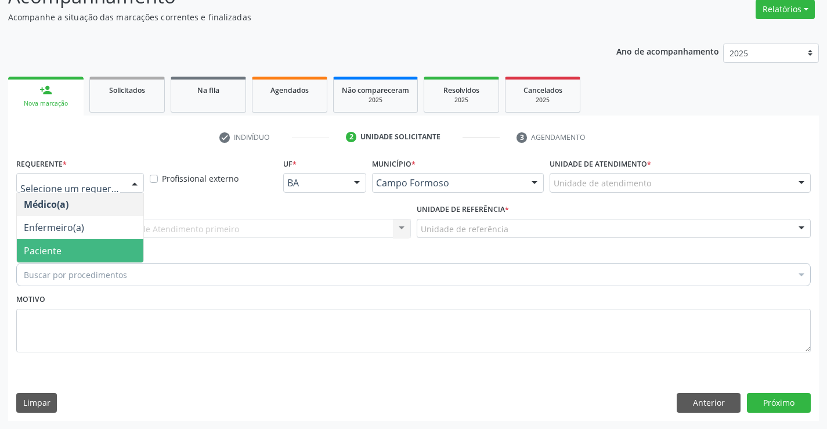
click at [46, 248] on span "Paciente" at bounding box center [43, 250] width 38 height 13
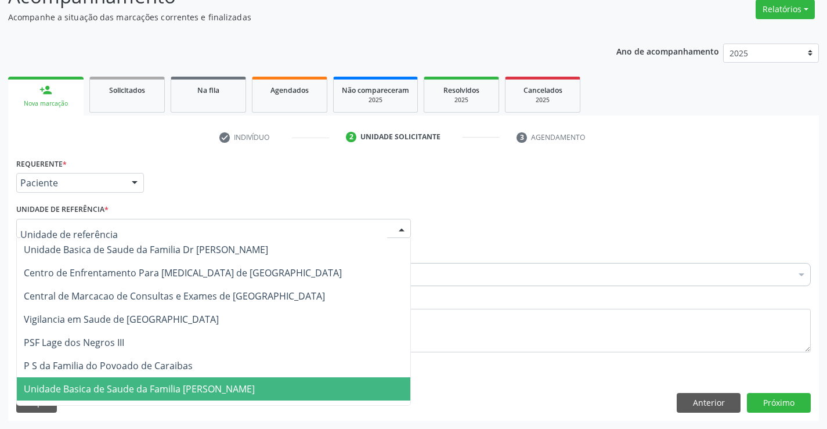
click at [125, 392] on span "Unidade Basica de Saude da Familia [PERSON_NAME]" at bounding box center [139, 388] width 231 height 13
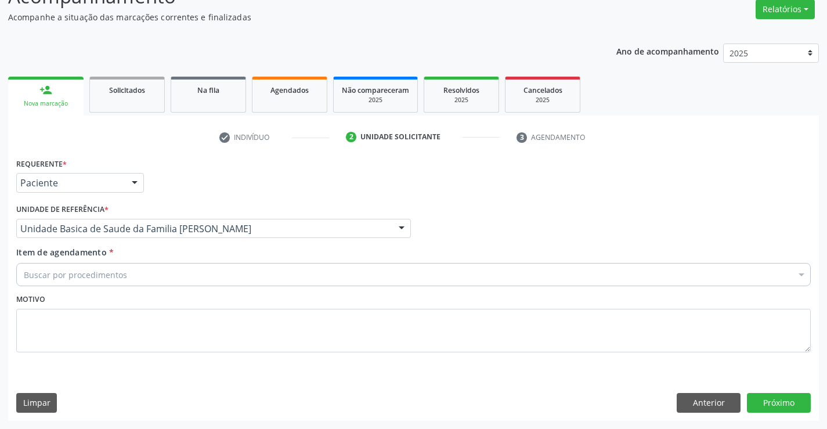
click at [126, 273] on div "Buscar por procedimentos" at bounding box center [413, 274] width 794 height 23
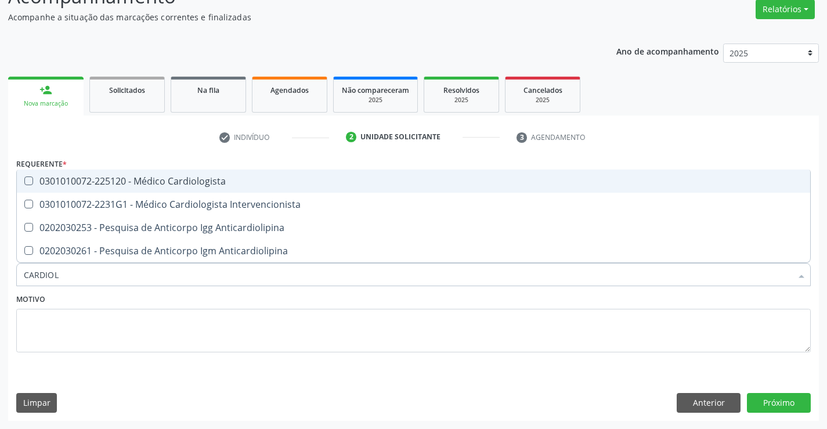
type input "CARDIOLO"
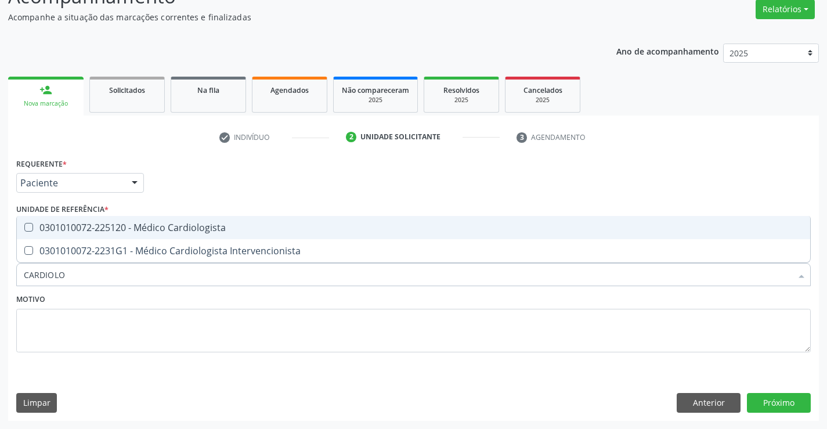
click at [180, 226] on div "0301010072-225120 - Médico Cardiologista" at bounding box center [413, 227] width 779 height 9
checkbox Cardiologista "true"
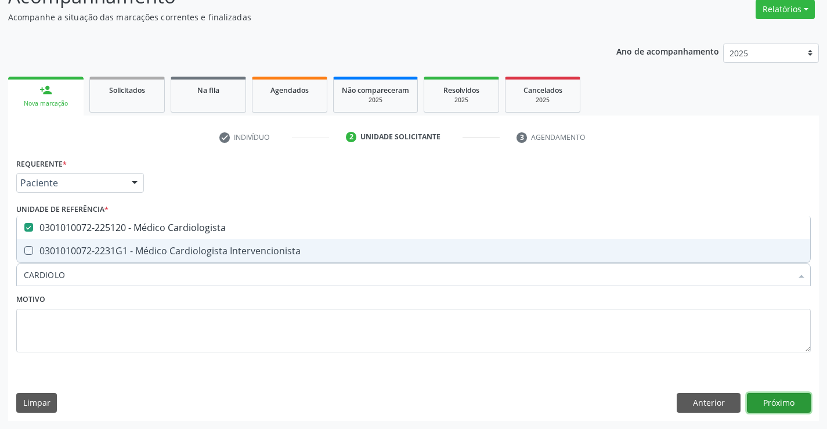
click at [772, 405] on button "Próximo" at bounding box center [779, 403] width 64 height 20
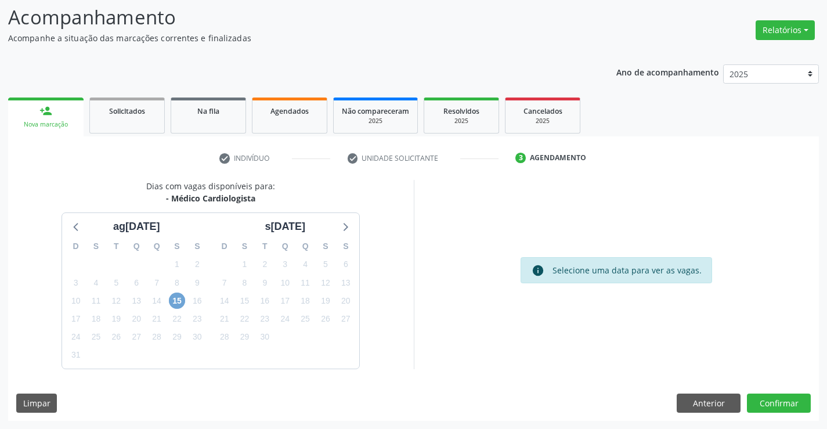
click at [173, 299] on span "15" at bounding box center [177, 300] width 16 height 16
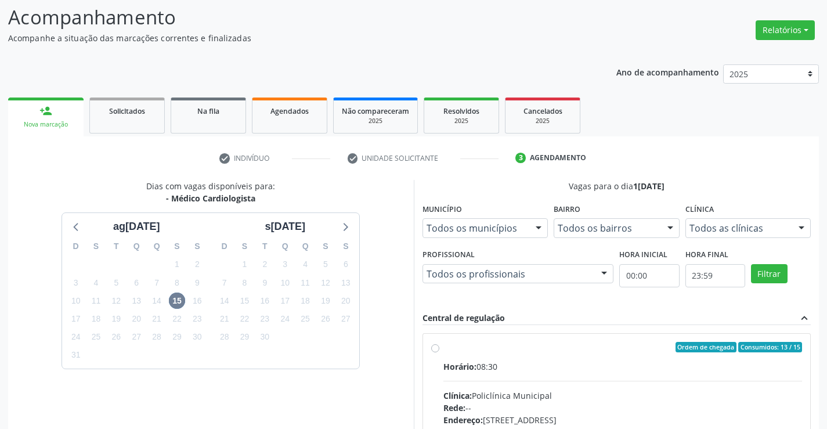
click at [439, 352] on input "Ordem de chegada Consumidos: 13 / 15 Horário: 08:30 Clínica: Policlínica Munici…" at bounding box center [435, 347] width 8 height 10
radio input "true"
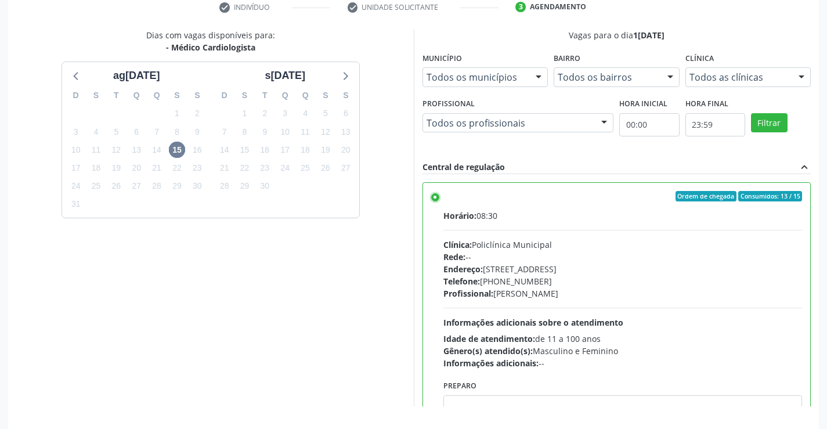
scroll to position [265, 0]
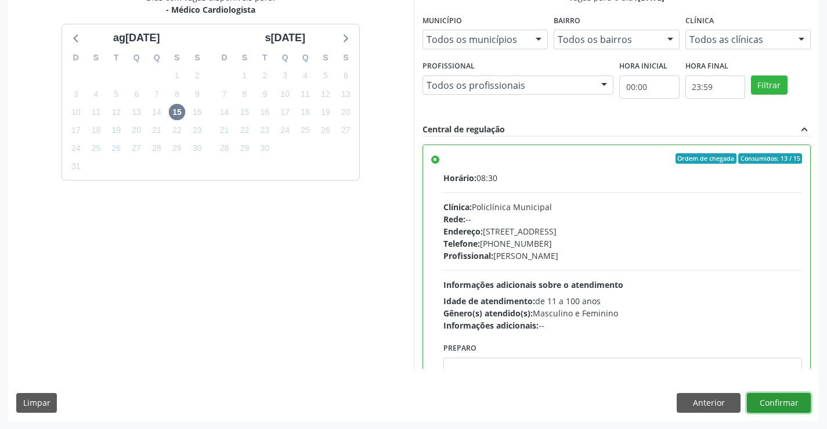
click at [760, 400] on button "Confirmar" at bounding box center [779, 403] width 64 height 20
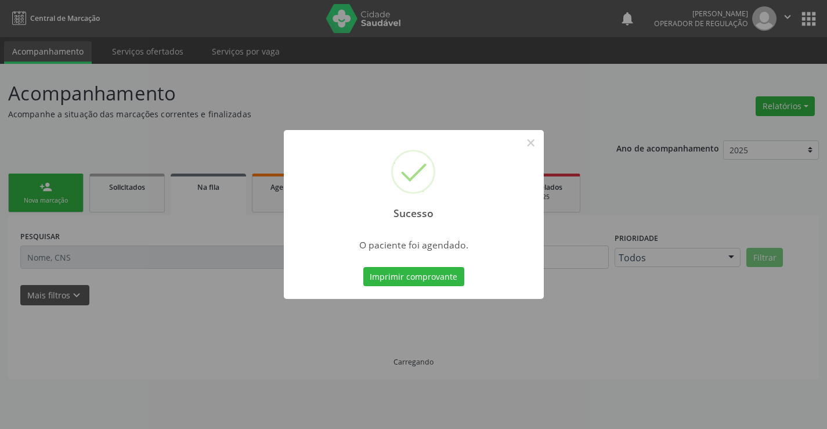
scroll to position [0, 0]
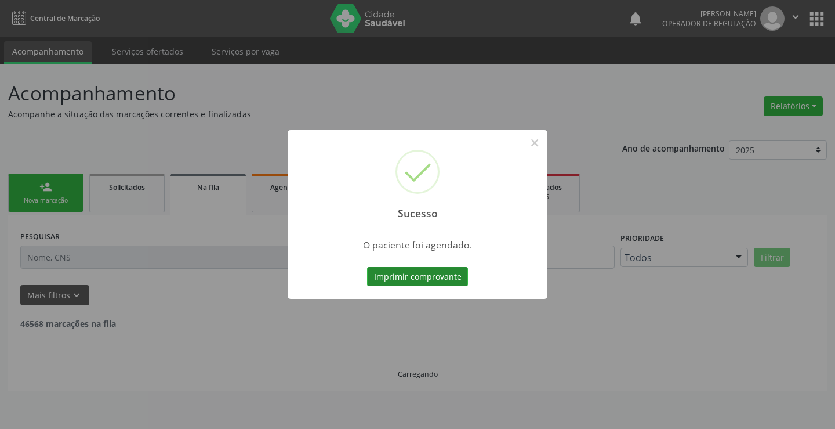
click at [430, 281] on button "Imprimir comprovante" at bounding box center [417, 277] width 101 height 20
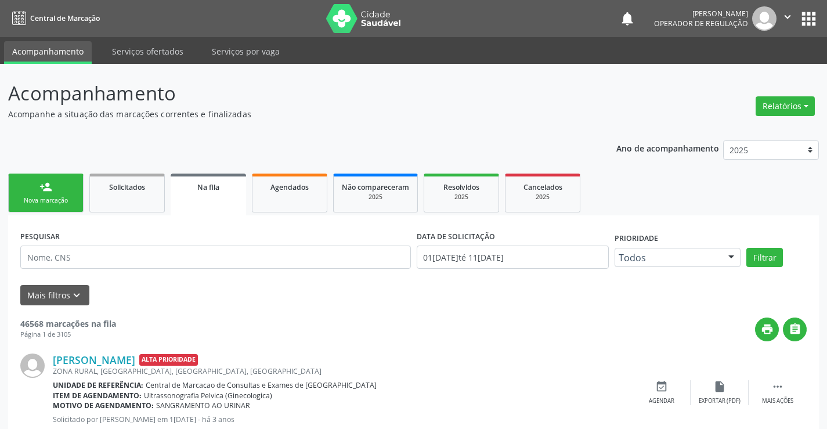
click at [37, 195] on link "person_add Nova marcação" at bounding box center [45, 192] width 75 height 39
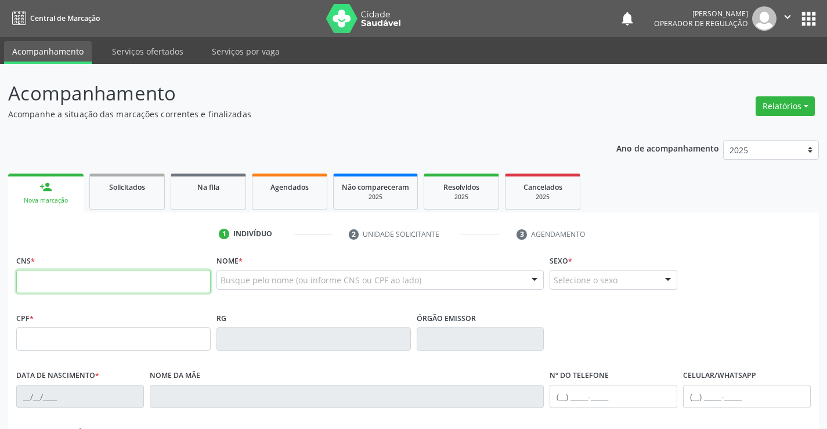
click at [64, 278] on input "text" at bounding box center [113, 281] width 194 height 23
type input "704 8010 5020 4247"
type input "05/03/1984"
type input "(74) 98864-3120"
type input "S/N"
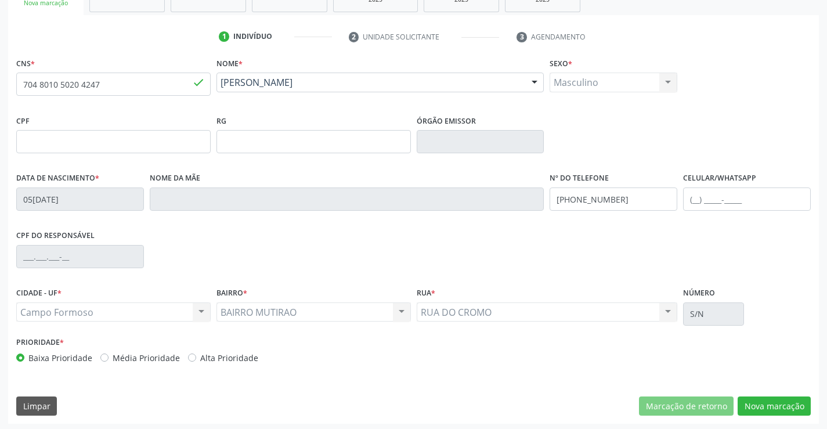
scroll to position [200, 0]
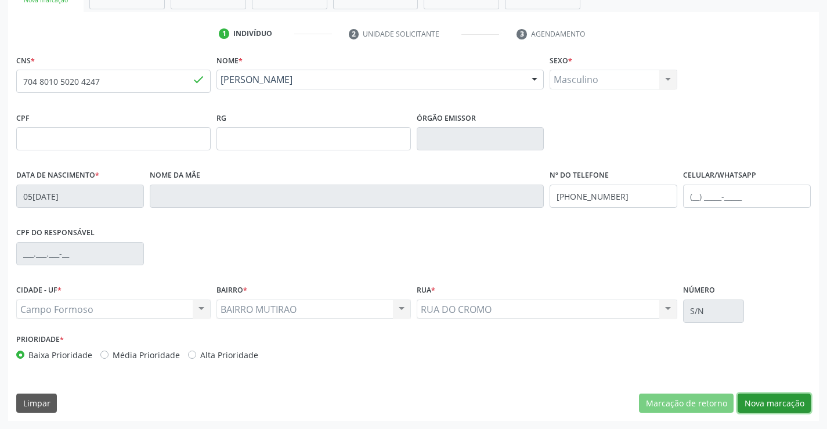
click at [779, 400] on button "Nova marcação" at bounding box center [773, 403] width 73 height 20
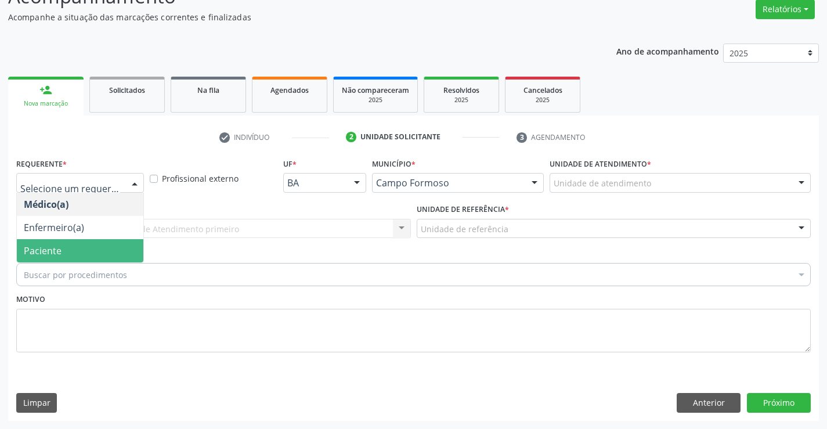
click at [47, 248] on span "Paciente" at bounding box center [43, 250] width 38 height 13
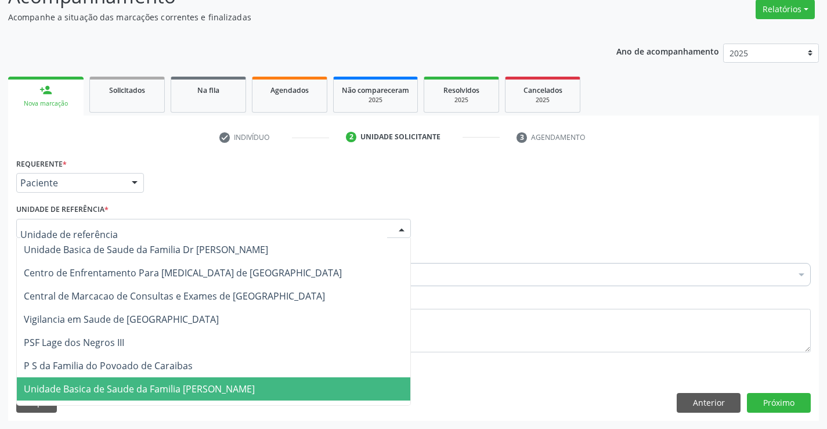
click at [108, 385] on span "Unidade Basica de Saude da Familia [PERSON_NAME]" at bounding box center [139, 388] width 231 height 13
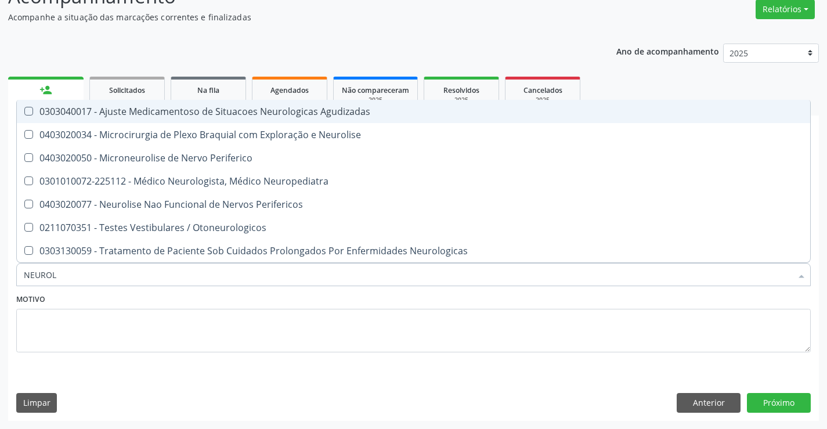
type input "NEUROLO"
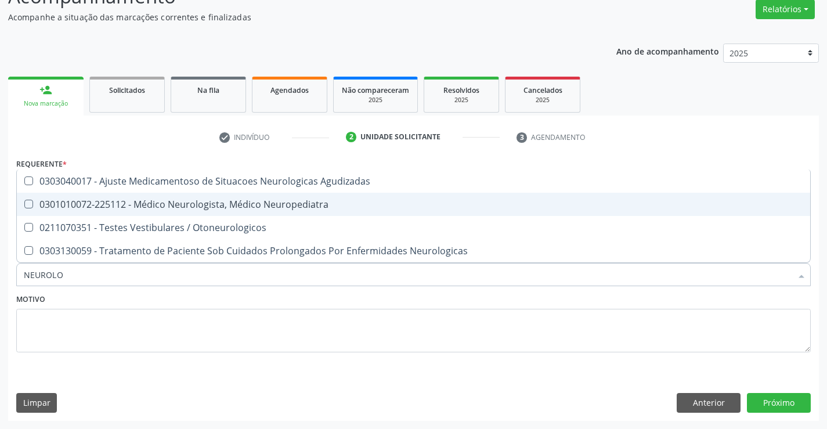
click at [223, 211] on span "0301010072-225112 - Médico Neurologista, Médico Neuropediatra" at bounding box center [413, 204] width 793 height 23
checkbox Neuropediatra "true"
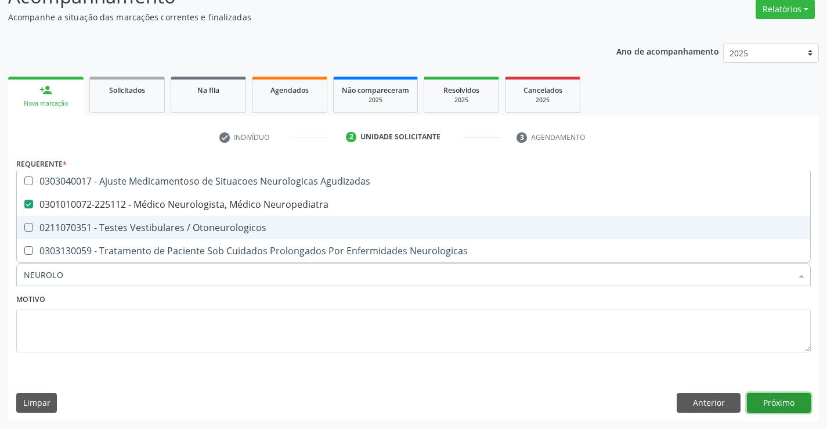
click at [778, 400] on button "Próximo" at bounding box center [779, 403] width 64 height 20
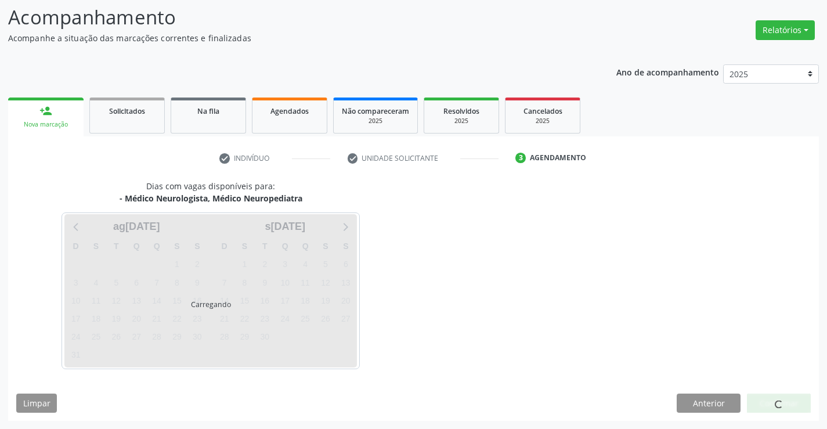
scroll to position [76, 0]
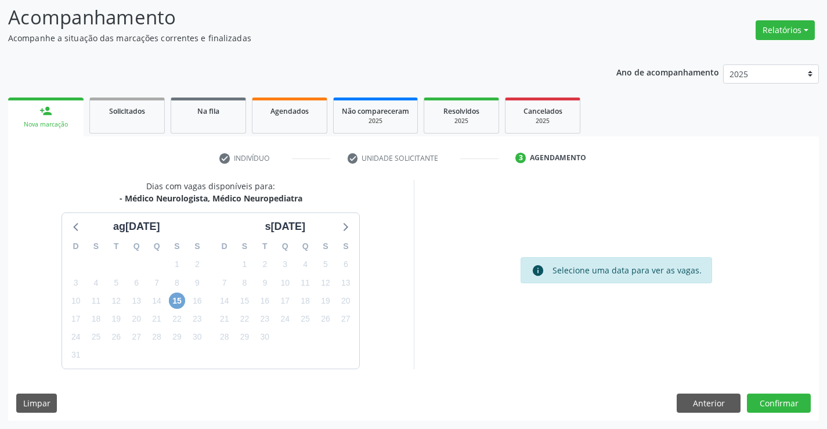
click at [175, 304] on span "15" at bounding box center [177, 300] width 16 height 16
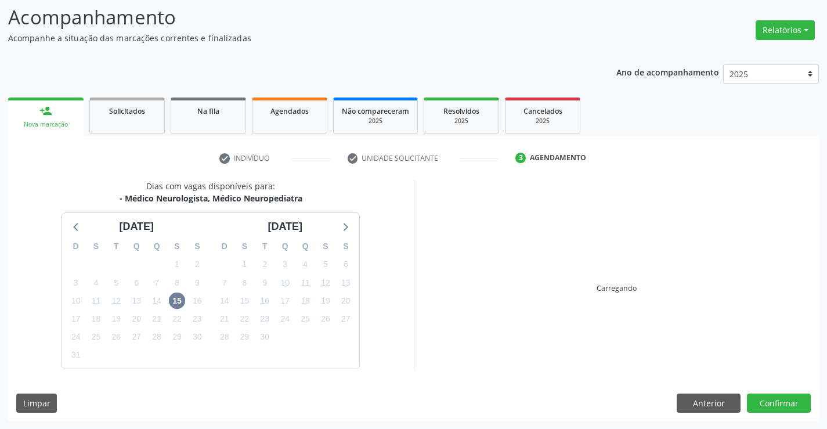
scroll to position [76, 0]
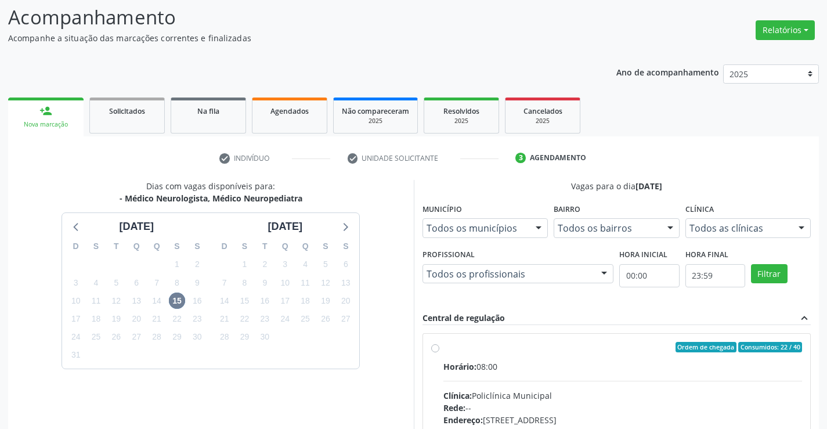
click at [546, 367] on div "Horário: 08:00" at bounding box center [622, 366] width 359 height 12
click at [439, 352] on input "Ordem de chegada Consumidos: 22 / 40 Horário: 08:00 Clínica: Policlínica Munici…" at bounding box center [435, 347] width 8 height 10
radio input "true"
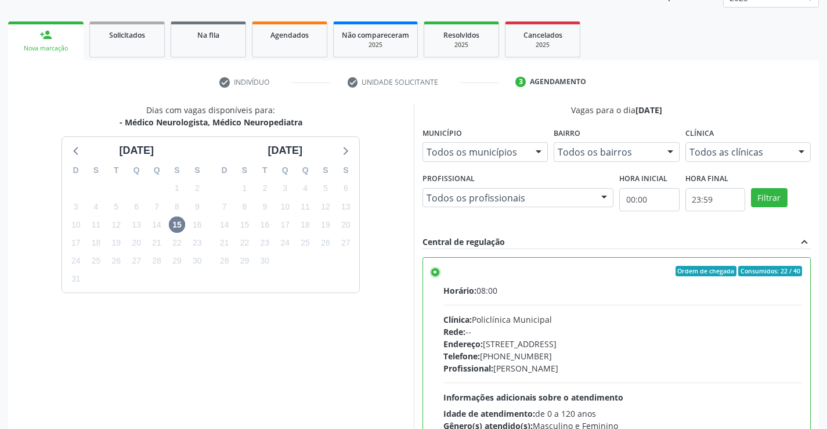
scroll to position [265, 0]
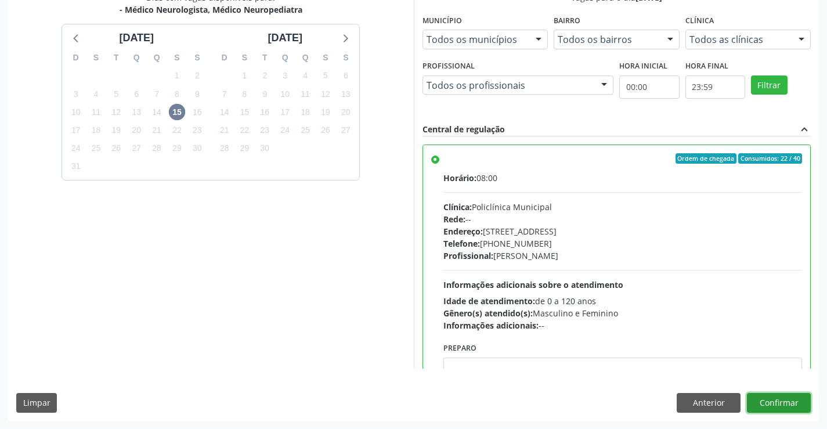
click at [772, 405] on button "Confirmar" at bounding box center [779, 403] width 64 height 20
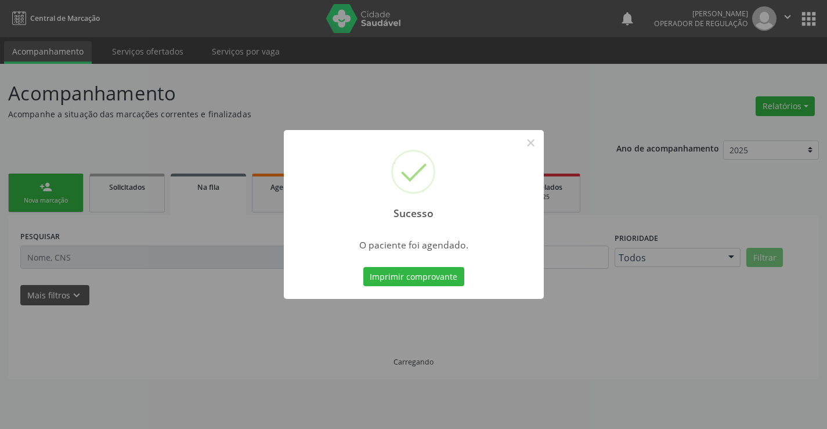
scroll to position [0, 0]
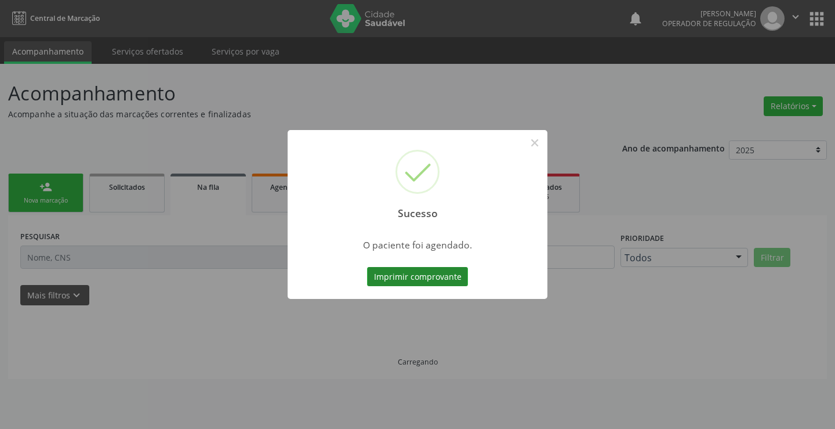
click at [388, 284] on button "Imprimir comprovante" at bounding box center [417, 277] width 101 height 20
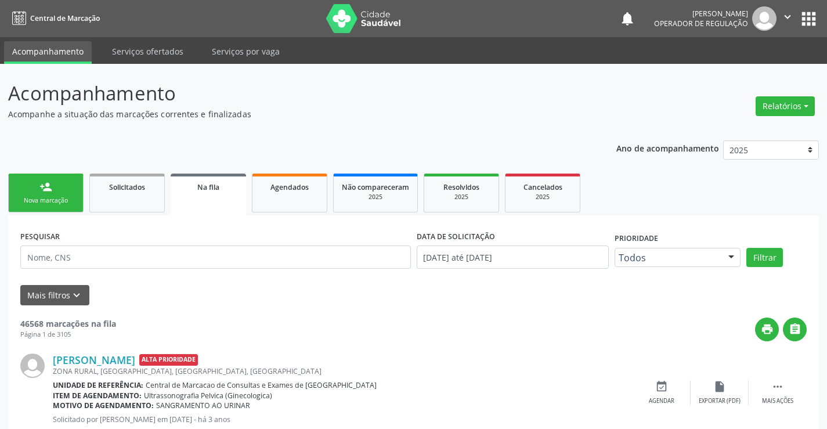
click at [50, 192] on div "person_add" at bounding box center [45, 186] width 13 height 13
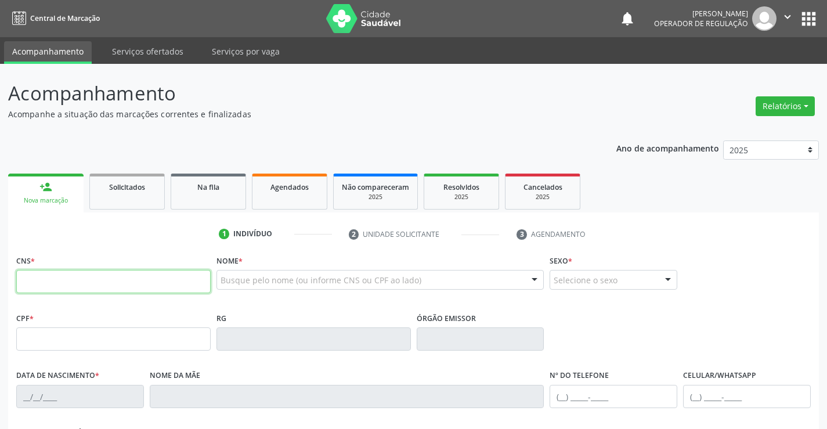
click at [86, 281] on input "text" at bounding box center [113, 281] width 194 height 23
type input "700 0099 1295 5301"
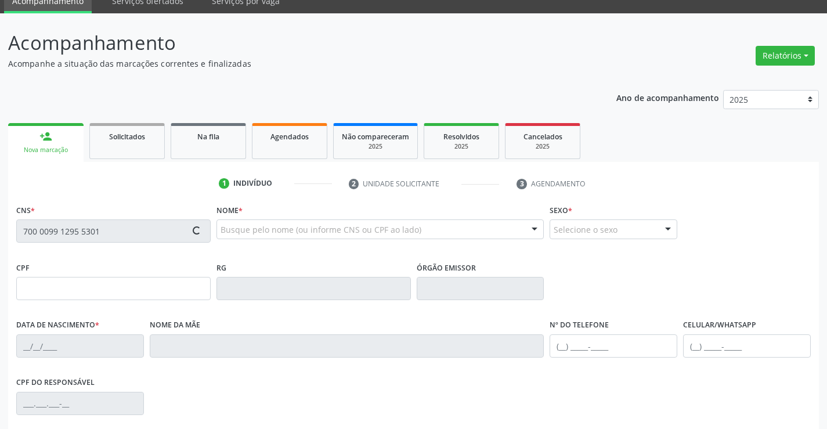
type input "18/01/1975"
type input "(74) 98133-5243"
type input "SN"
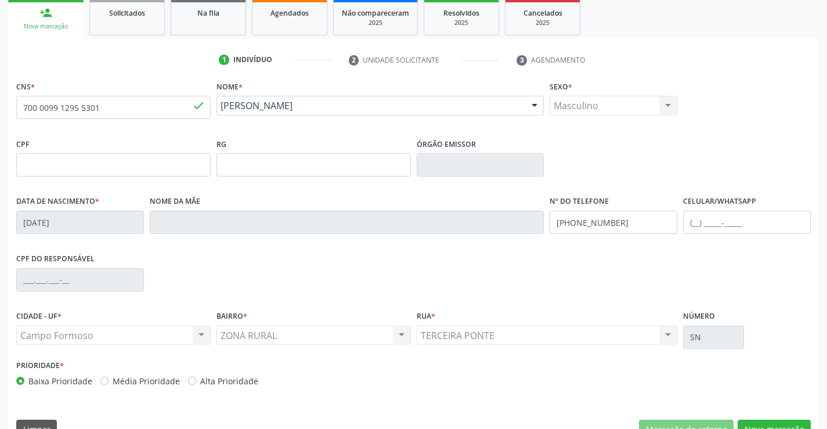
scroll to position [200, 0]
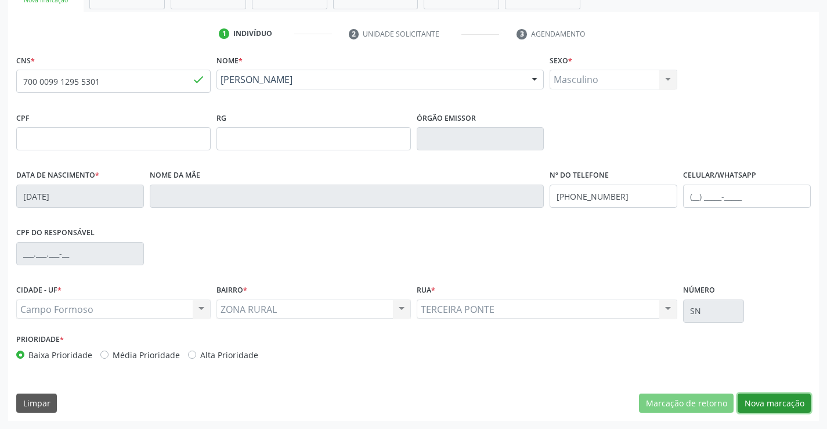
click at [779, 402] on button "Nova marcação" at bounding box center [773, 403] width 73 height 20
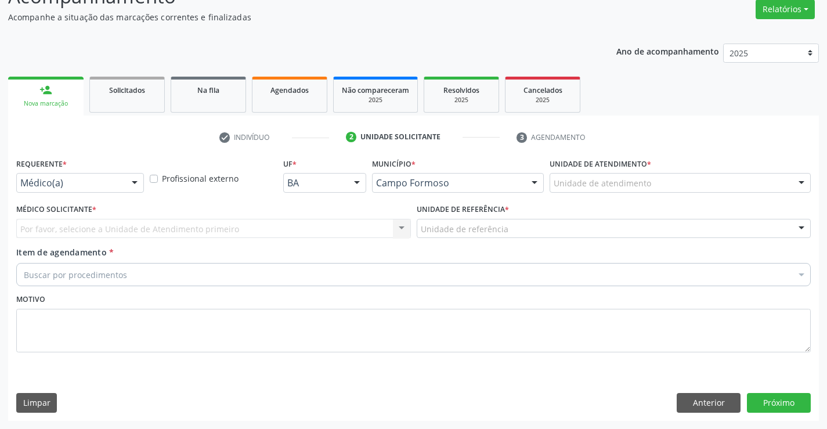
scroll to position [97, 0]
click at [122, 182] on div "Médico(a)" at bounding box center [80, 183] width 128 height 20
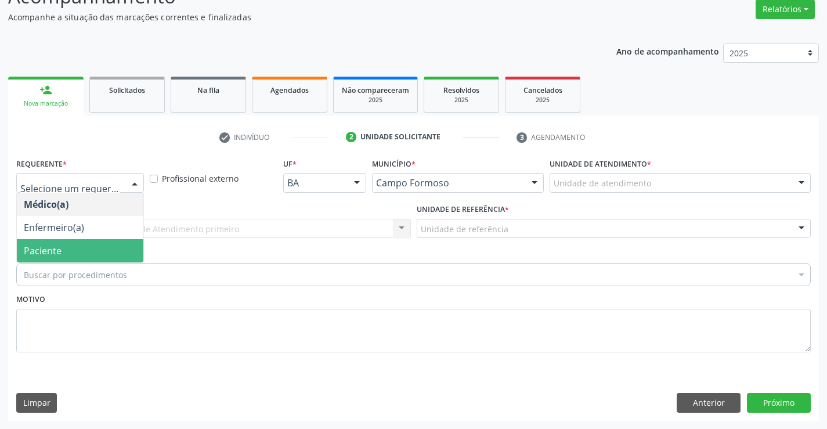
click at [72, 253] on span "Paciente" at bounding box center [80, 250] width 126 height 23
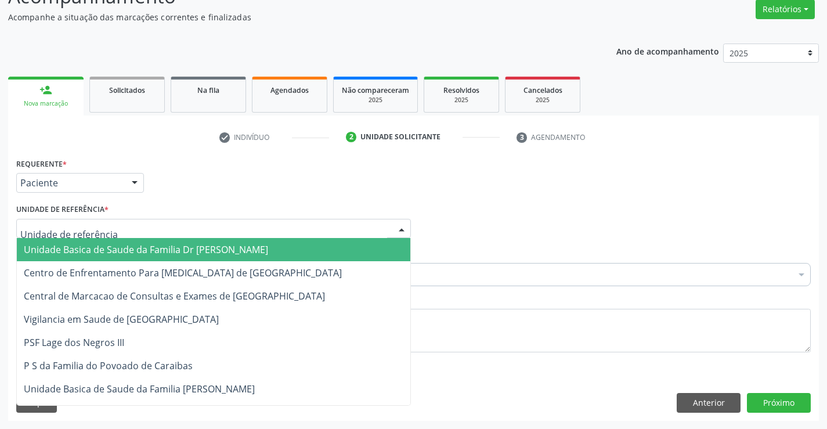
drag, startPoint x: 144, startPoint y: 248, endPoint x: 66, endPoint y: 244, distance: 79.0
click at [144, 248] on span "Unidade Basica de Saude da Familia Dr [PERSON_NAME]" at bounding box center [146, 249] width 244 height 13
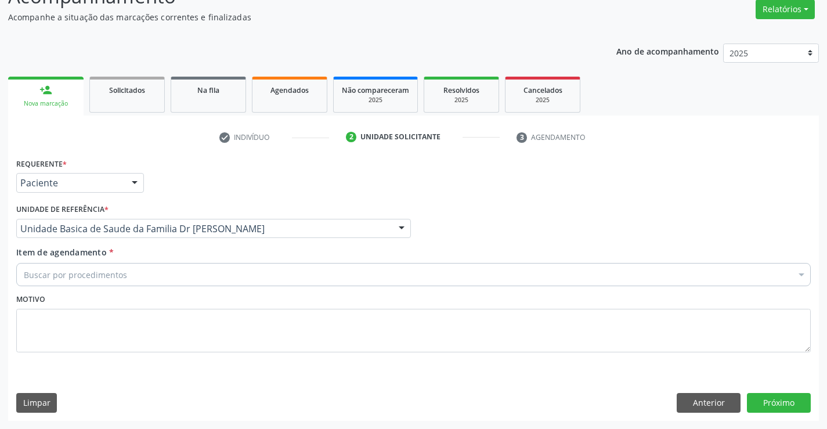
click at [78, 263] on div "Buscar por procedimentos" at bounding box center [413, 274] width 794 height 23
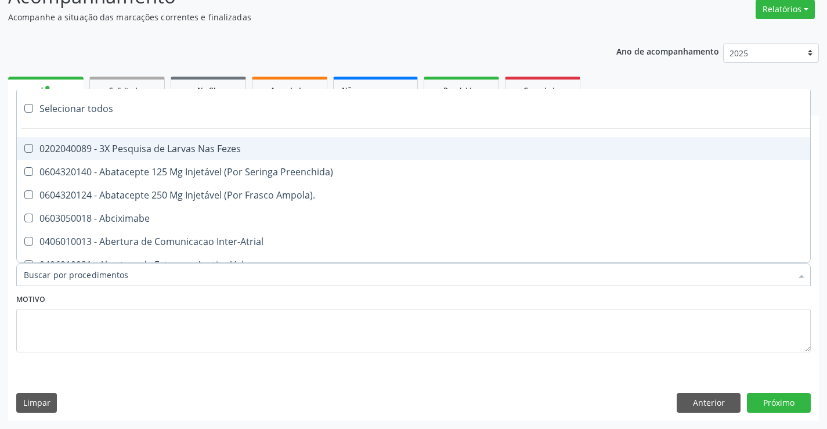
click at [78, 272] on input "Item de agendamento *" at bounding box center [407, 274] width 767 height 23
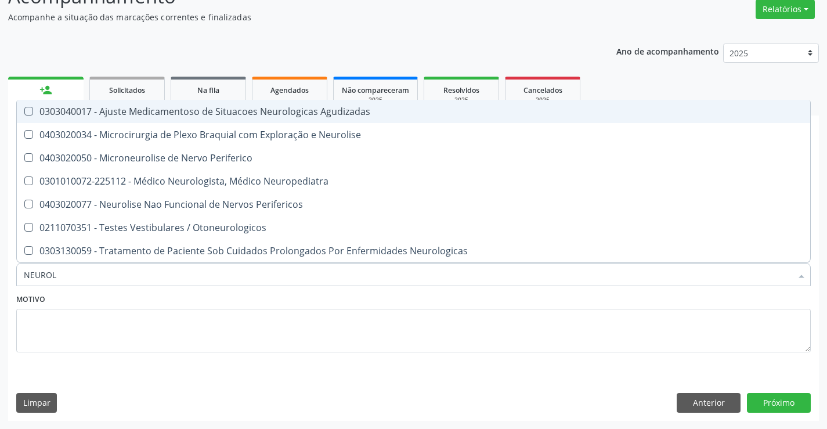
type input "NEUROLO"
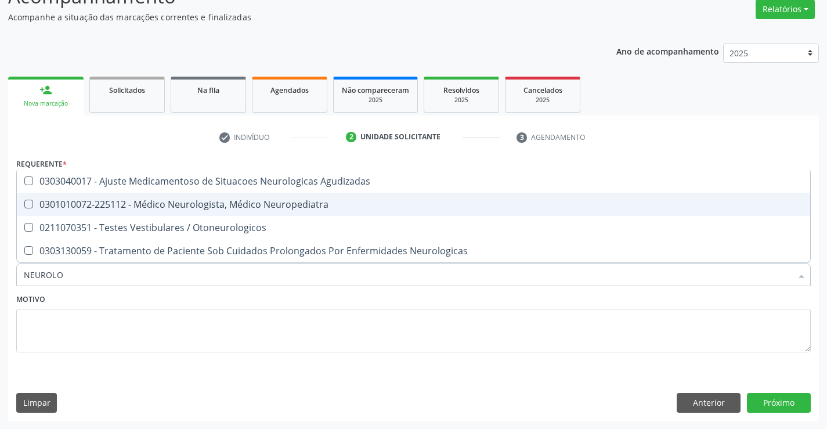
click at [144, 205] on div "0301010072-225112 - Médico Neurologista, Médico Neuropediatra" at bounding box center [413, 204] width 779 height 9
checkbox Neuropediatra "true"
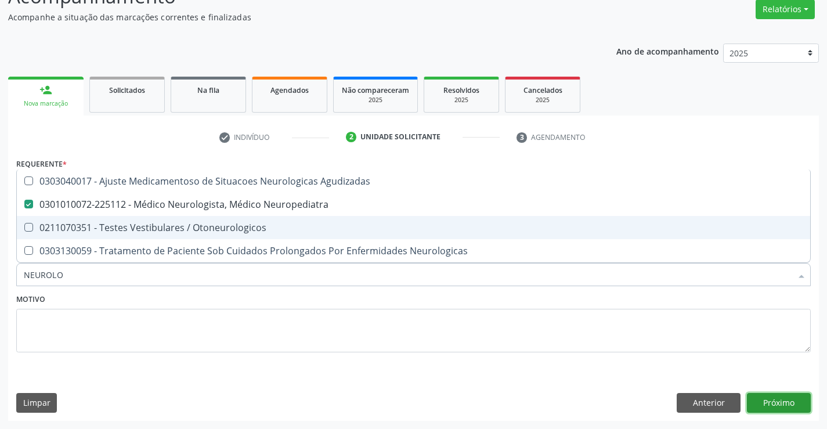
click at [791, 401] on button "Próximo" at bounding box center [779, 403] width 64 height 20
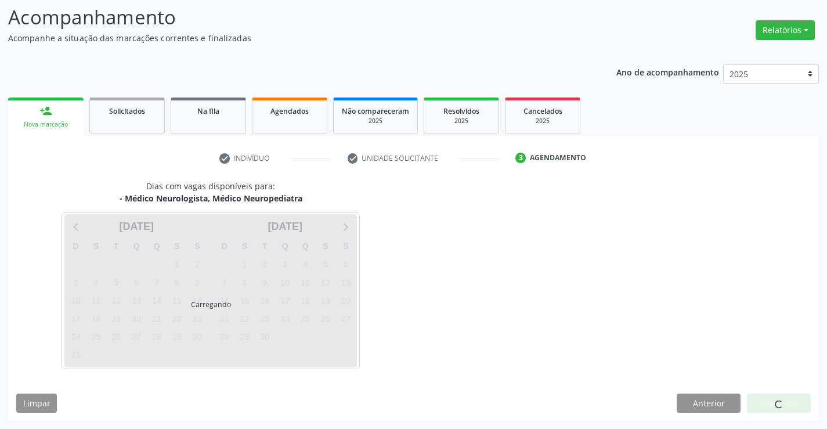
scroll to position [76, 0]
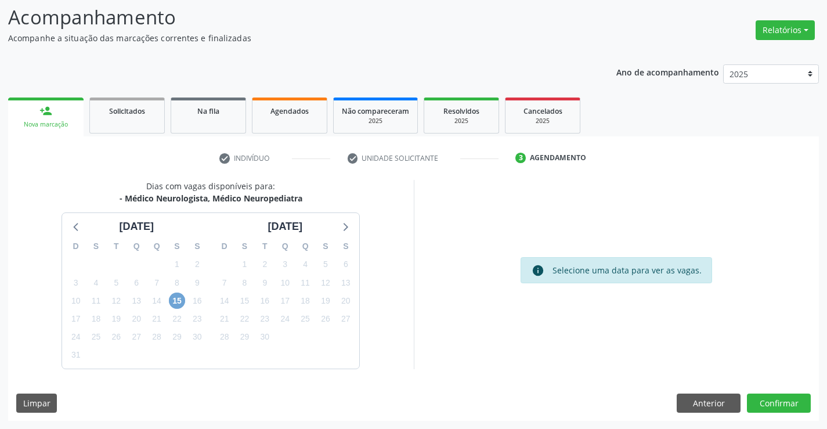
click at [173, 302] on span "15" at bounding box center [177, 300] width 16 height 16
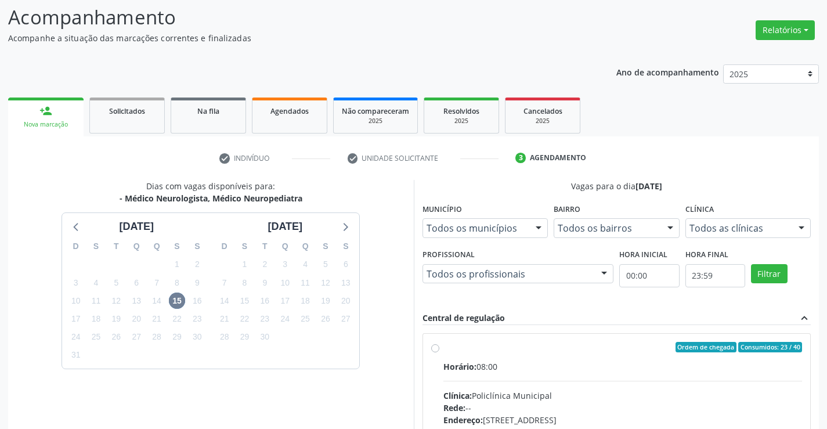
click at [498, 371] on div "Horário: 08:00" at bounding box center [622, 366] width 359 height 12
click at [439, 352] on input "Ordem de chegada Consumidos: 23 / 40 Horário: 08:00 Clínica: Policlínica Munici…" at bounding box center [435, 347] width 8 height 10
radio input "true"
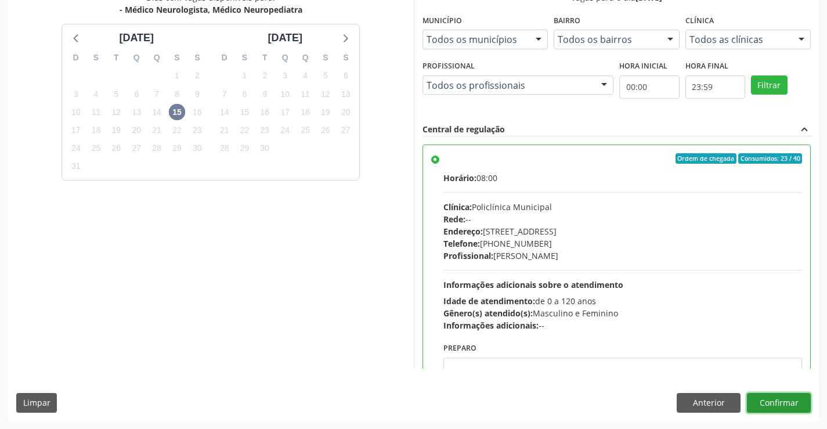
click at [794, 404] on button "Confirmar" at bounding box center [779, 403] width 64 height 20
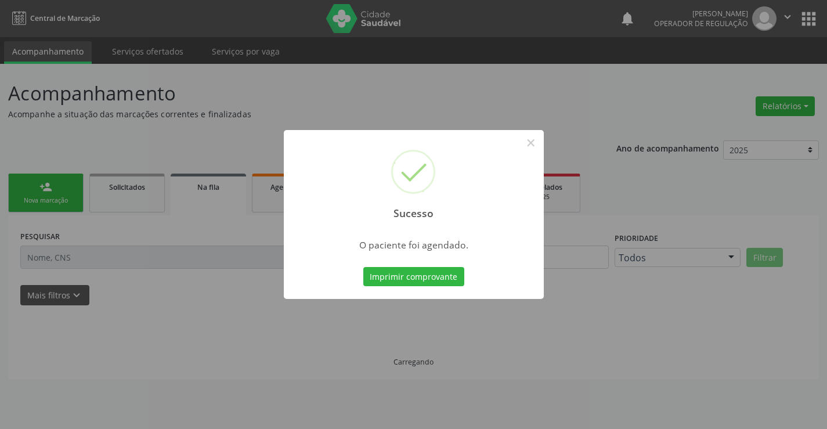
scroll to position [0, 0]
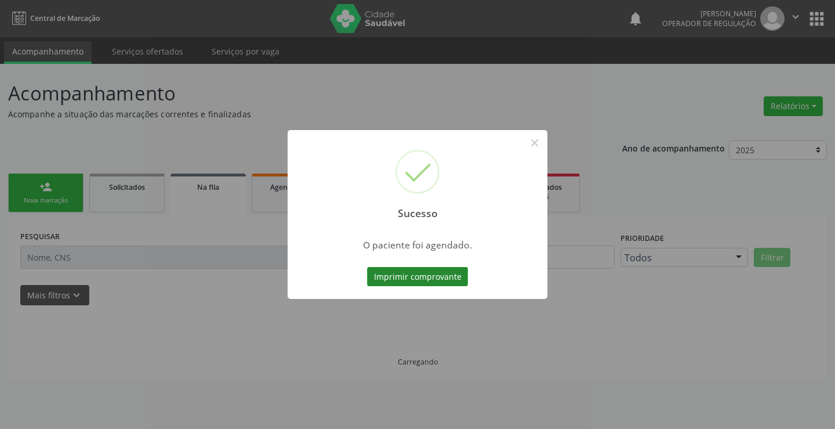
click at [437, 285] on button "Imprimir comprovante" at bounding box center [417, 277] width 101 height 20
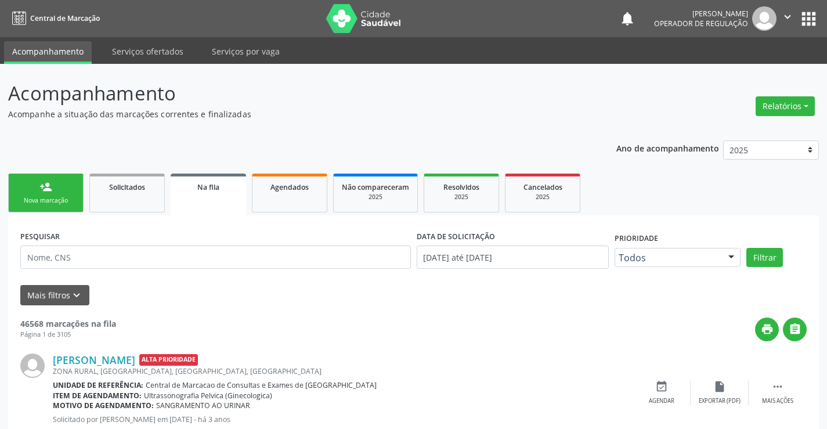
click at [46, 176] on link "person_add Nova marcação" at bounding box center [45, 192] width 75 height 39
click at [47, 186] on div "person_add" at bounding box center [45, 186] width 13 height 13
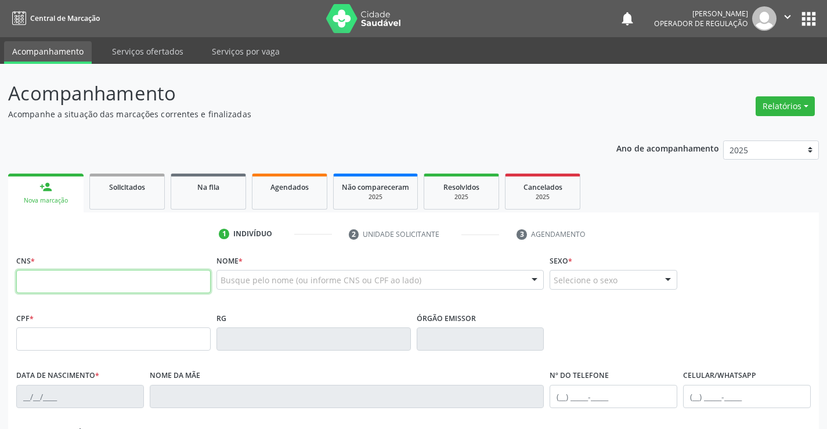
click at [73, 288] on input "text" at bounding box center [113, 281] width 194 height 23
click at [68, 269] on div "CNS *" at bounding box center [113, 272] width 194 height 41
type input "704 6076 9347 9424"
type input "910.856.675-53"
type input "0816030022"
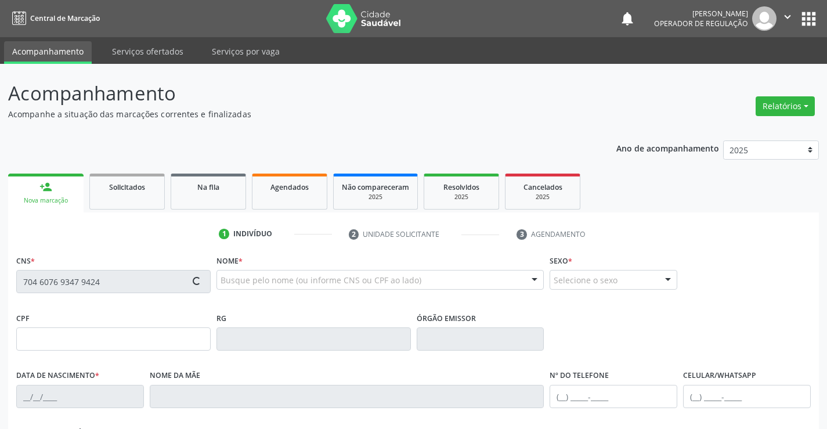
type input "01/01/1940"
type input "(74) 99121-4613"
type input "SN"
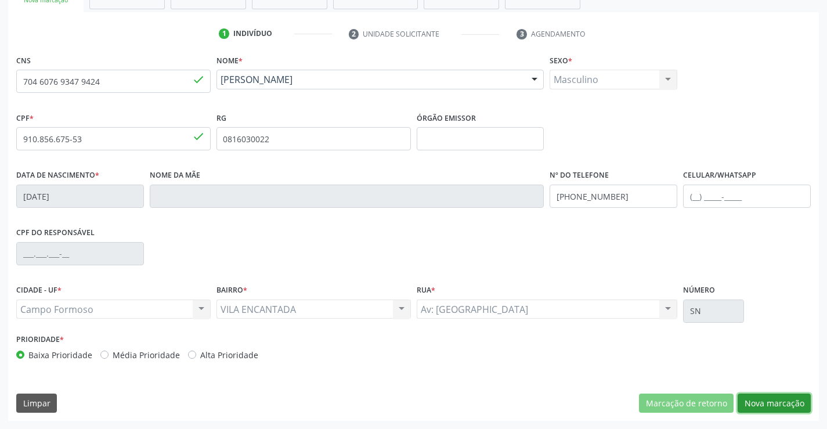
click at [759, 403] on button "Nova marcação" at bounding box center [773, 403] width 73 height 20
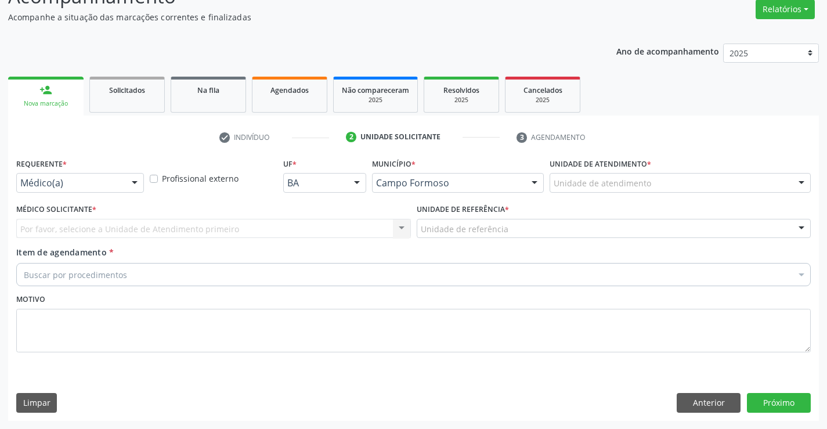
scroll to position [97, 0]
click at [125, 184] on div "Médico(a)" at bounding box center [80, 183] width 128 height 20
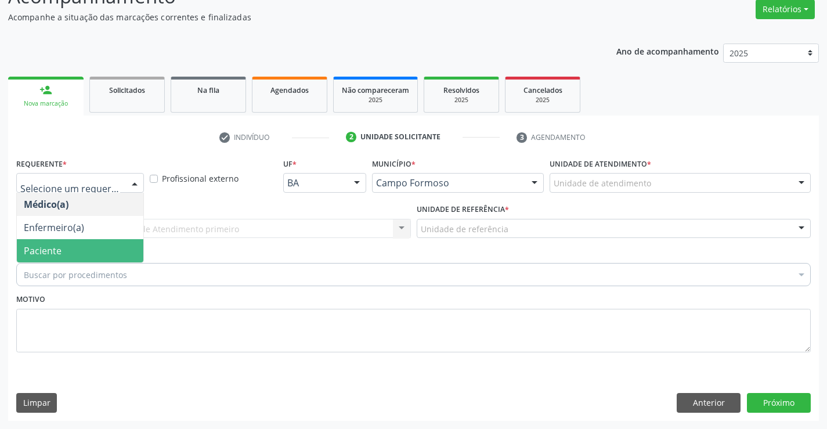
click at [65, 255] on span "Paciente" at bounding box center [80, 250] width 126 height 23
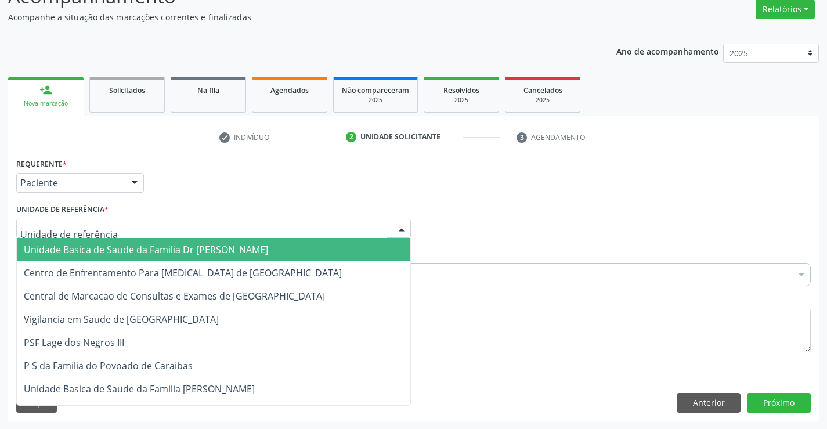
click at [129, 230] on div at bounding box center [213, 229] width 394 height 20
click at [169, 241] on span "Unidade Basica de Saude da Familia Dr [PERSON_NAME]" at bounding box center [213, 249] width 393 height 23
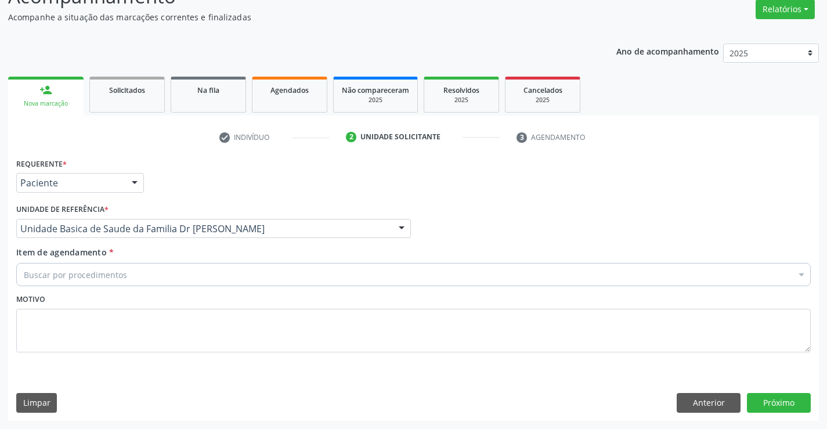
drag, startPoint x: 146, startPoint y: 264, endPoint x: 144, endPoint y: 274, distance: 10.1
click at [146, 269] on div "Item de agendamento * Buscar por procedimentos Selecionar todos 0202040089 - 3X…" at bounding box center [413, 264] width 794 height 37
click at [153, 273] on div "Buscar por procedimentos" at bounding box center [413, 274] width 794 height 23
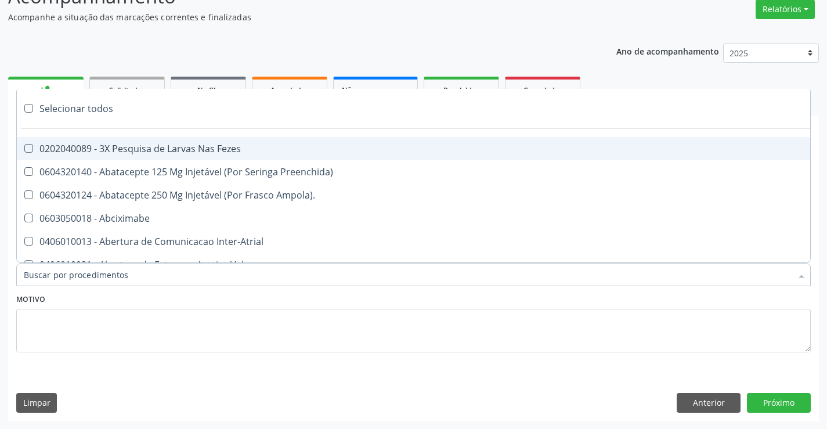
click at [125, 273] on input "Item de agendamento *" at bounding box center [407, 274] width 767 height 23
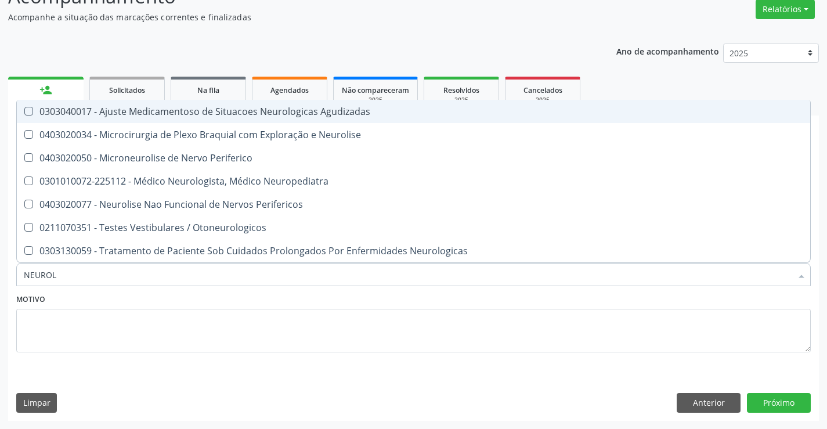
type input "NEUROLO"
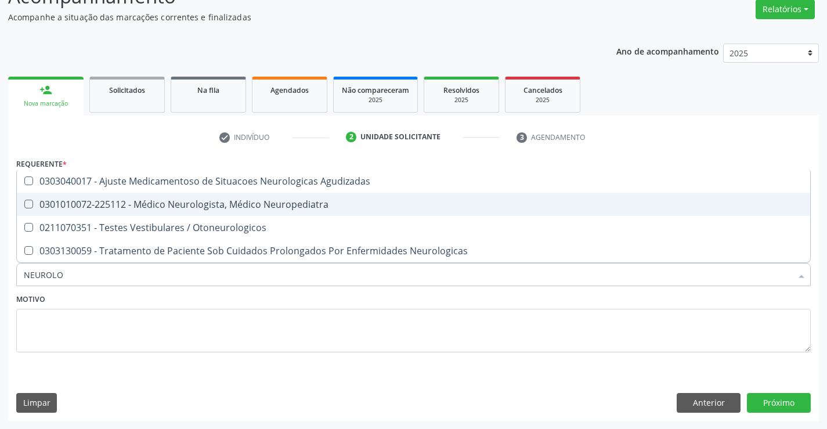
click at [149, 209] on div "0301010072-225112 - Médico Neurologista, Médico Neuropediatra" at bounding box center [413, 204] width 779 height 9
checkbox Neuropediatra "true"
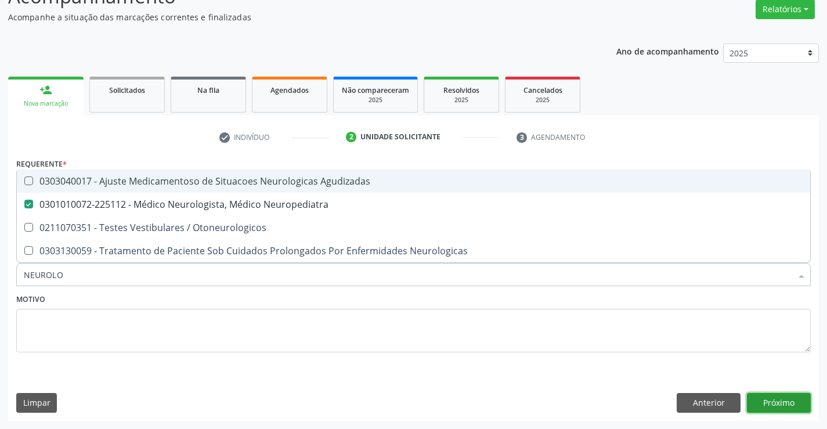
click at [769, 403] on button "Próximo" at bounding box center [779, 403] width 64 height 20
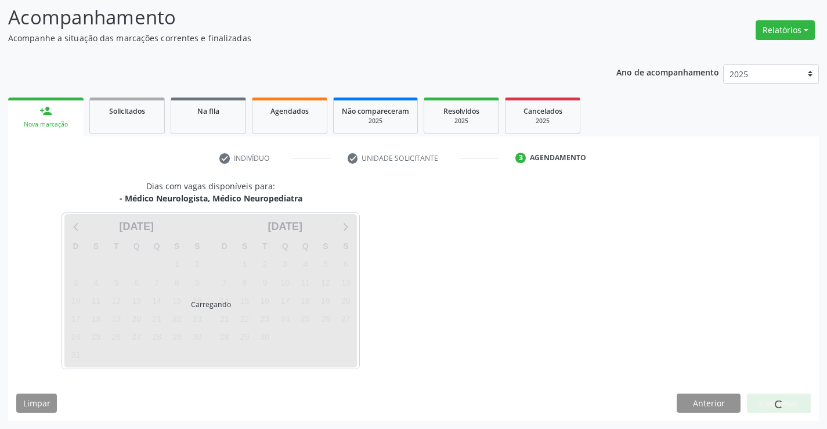
scroll to position [76, 0]
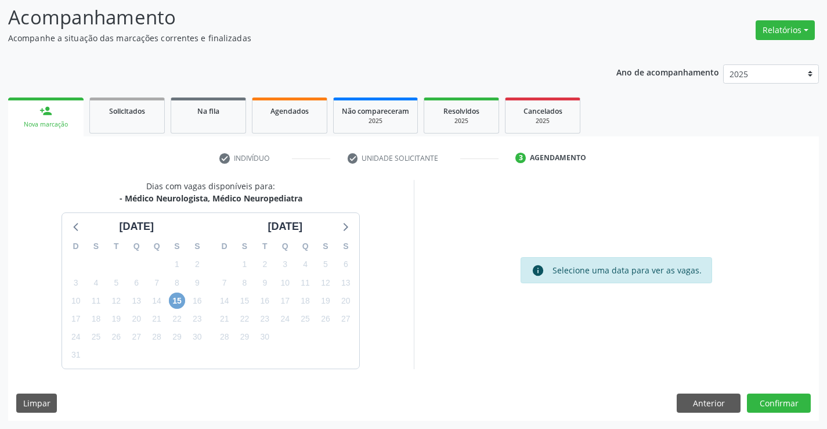
click at [173, 305] on span "15" at bounding box center [177, 300] width 16 height 16
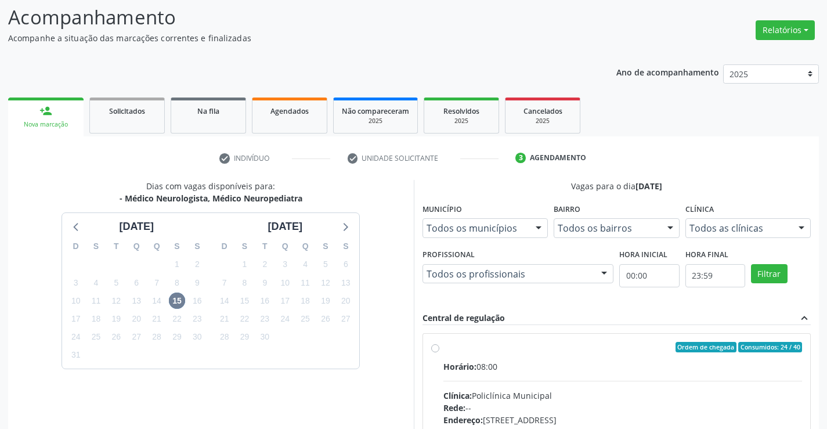
click at [439, 352] on input "Ordem de chegada Consumidos: 24 / 40 Horário: 08:00 Clínica: Policlínica Munici…" at bounding box center [435, 347] width 8 height 10
radio input "true"
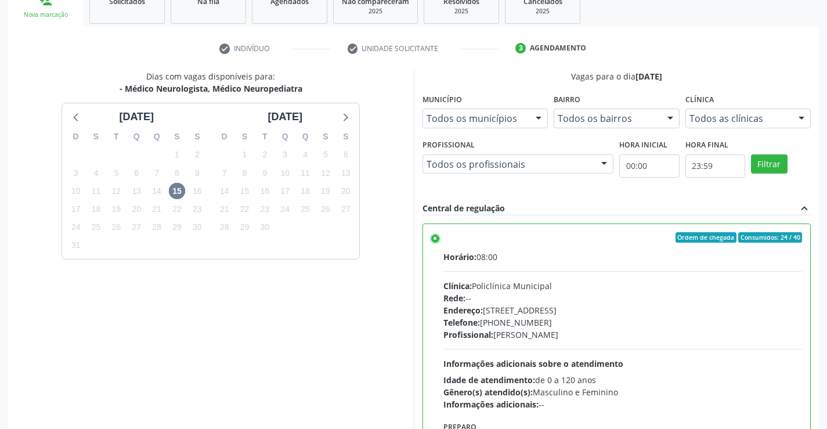
scroll to position [265, 0]
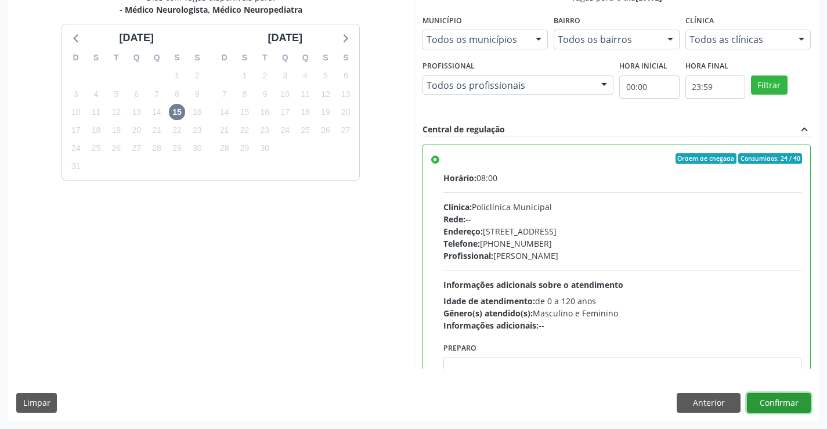
click at [766, 400] on button "Confirmar" at bounding box center [779, 403] width 64 height 20
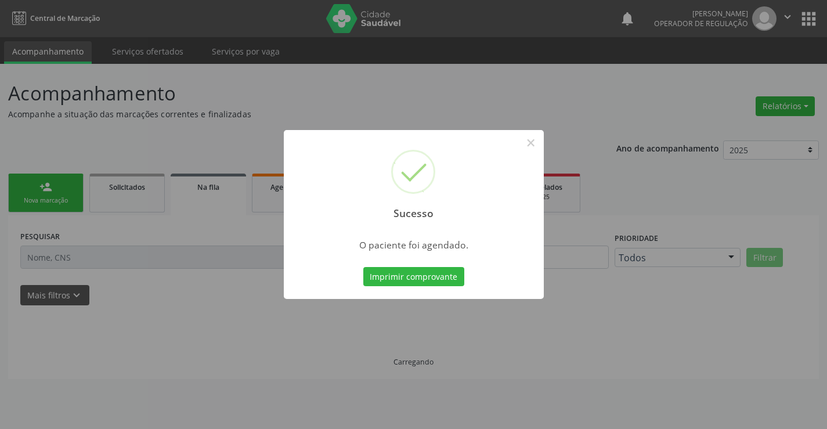
scroll to position [0, 0]
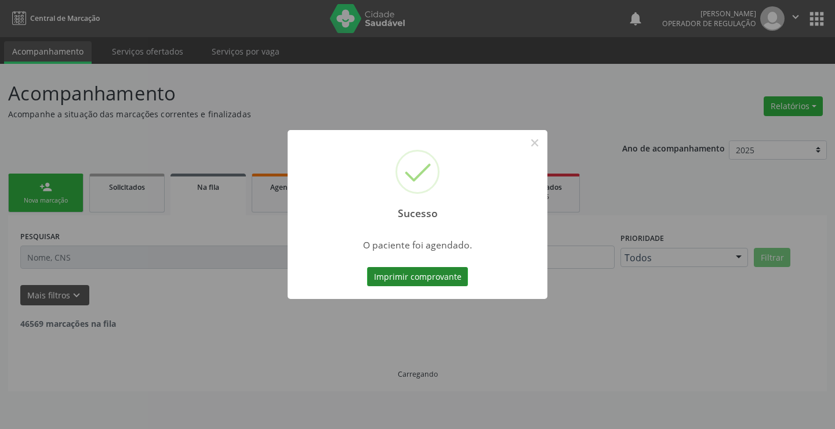
click at [412, 274] on button "Imprimir comprovante" at bounding box center [417, 277] width 101 height 20
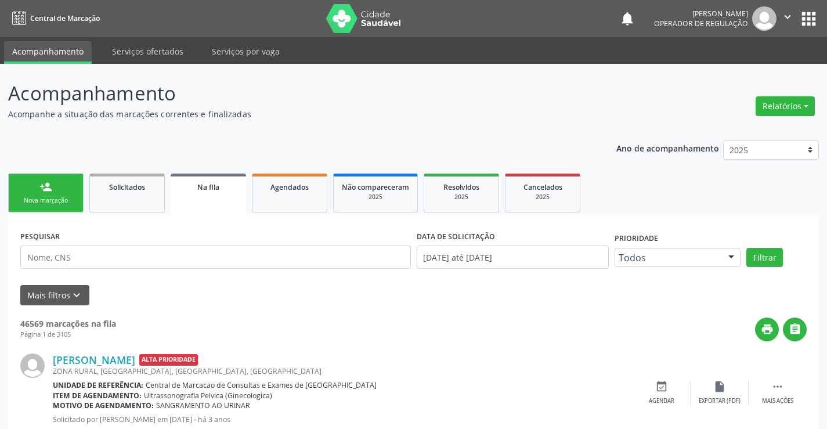
click at [39, 207] on link "person_add Nova marcação" at bounding box center [45, 192] width 75 height 39
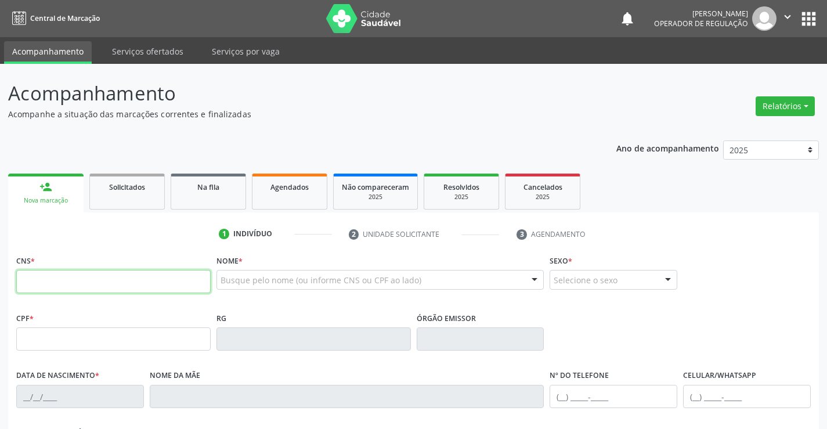
click at [40, 284] on input "text" at bounding box center [113, 281] width 194 height 23
type input "702 3061 7919 8215"
type input "2098193750"
type input "04/04/2001"
type input "(74) 98811-5528"
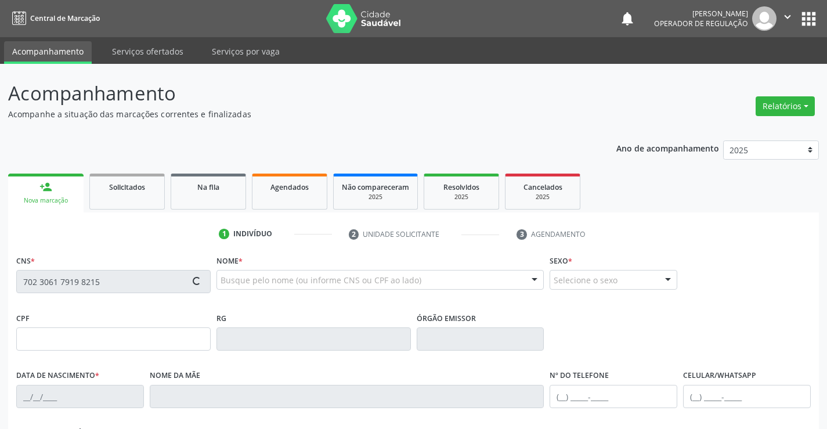
type input "S/N"
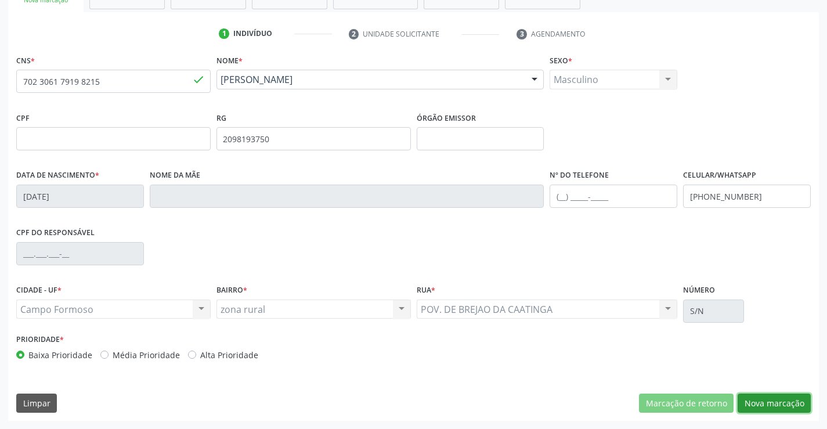
drag, startPoint x: 767, startPoint y: 404, endPoint x: 774, endPoint y: 404, distance: 7.0
click at [767, 404] on button "Nova marcação" at bounding box center [773, 403] width 73 height 20
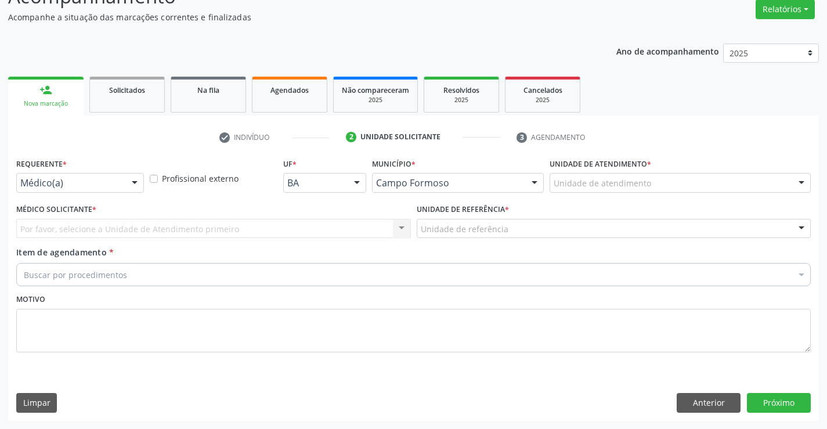
scroll to position [97, 0]
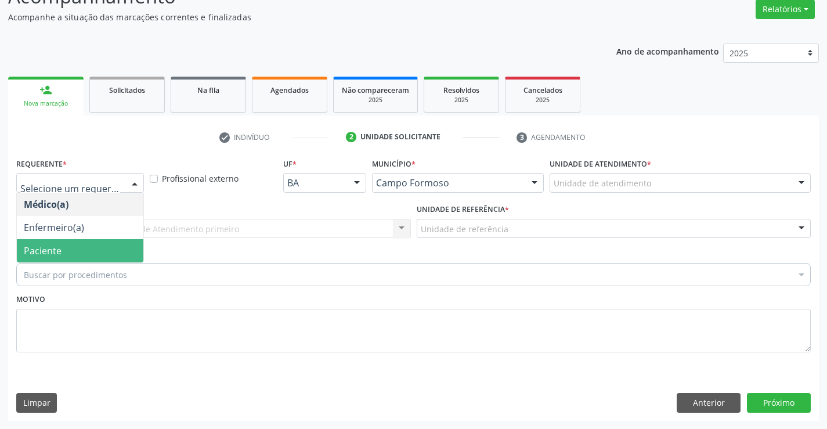
click at [56, 245] on span "Paciente" at bounding box center [43, 250] width 38 height 13
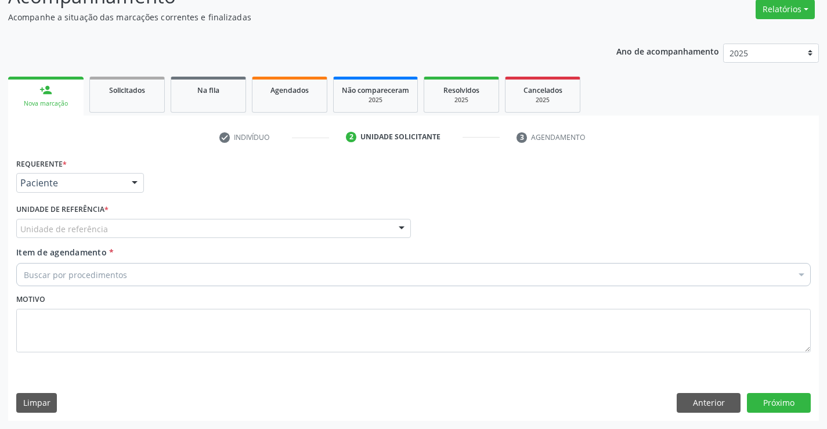
click at [108, 221] on div "Unidade de referência" at bounding box center [213, 229] width 394 height 20
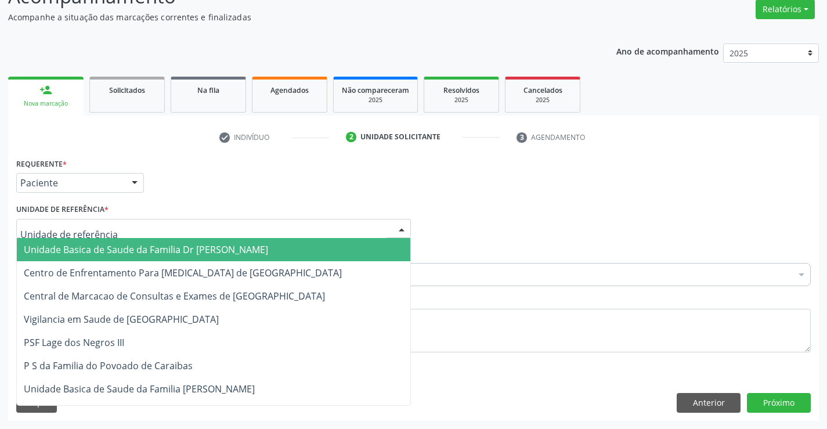
click at [193, 247] on span "Unidade Basica de Saude da Familia Dr [PERSON_NAME]" at bounding box center [146, 249] width 244 height 13
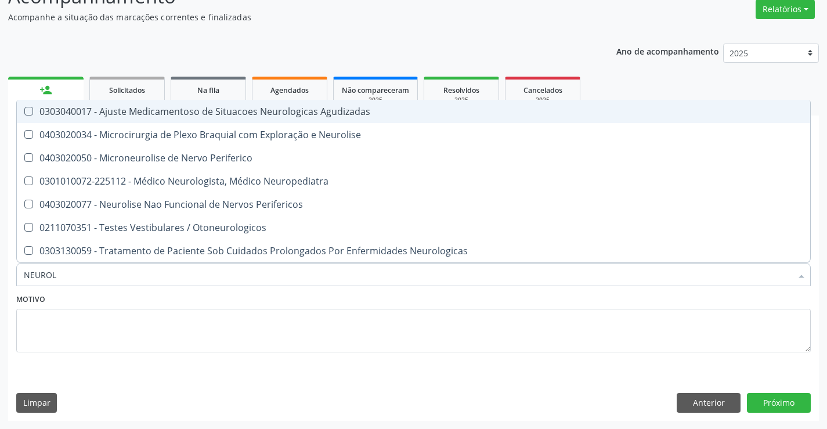
type input "NEUROLO"
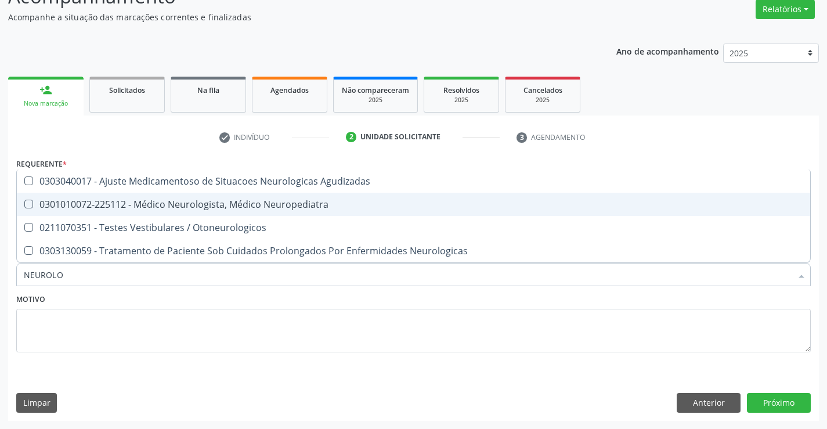
click at [263, 211] on span "0301010072-225112 - Médico Neurologista, Médico Neuropediatra" at bounding box center [413, 204] width 793 height 23
checkbox Neuropediatra "true"
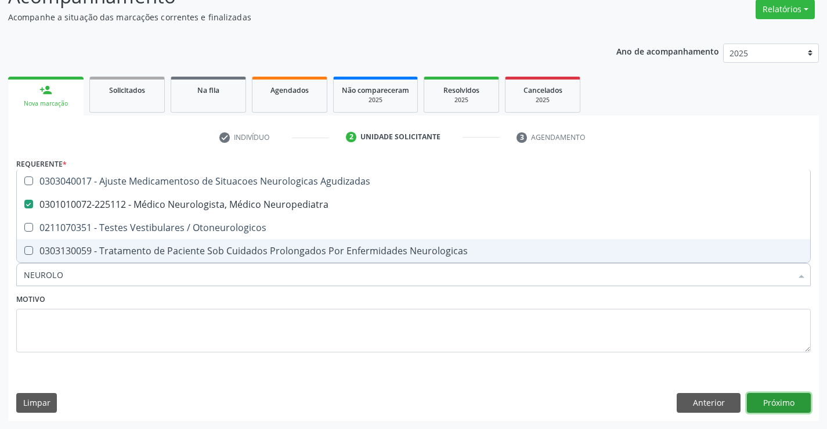
click at [777, 412] on button "Próximo" at bounding box center [779, 403] width 64 height 20
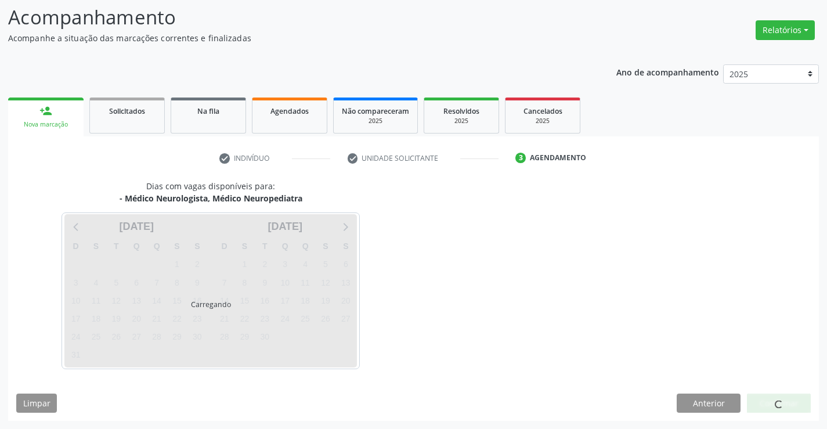
scroll to position [76, 0]
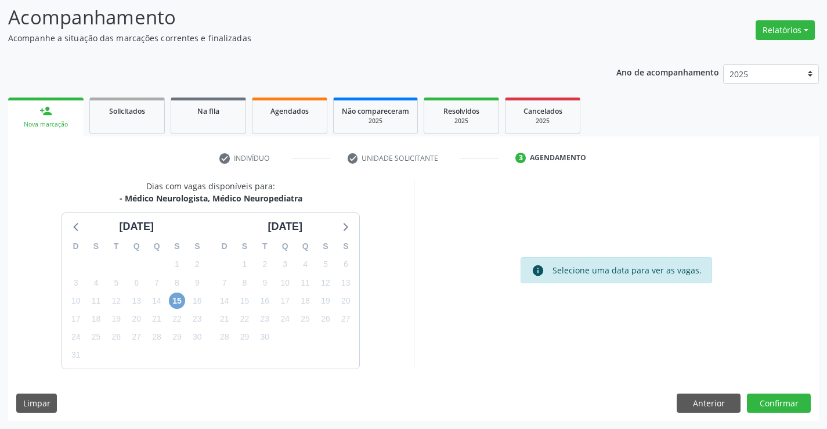
click at [180, 302] on span "15" at bounding box center [177, 300] width 16 height 16
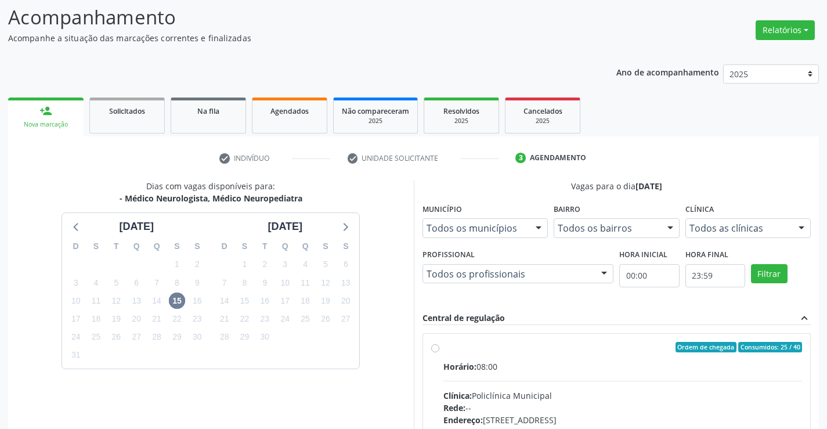
click at [611, 406] on div "Rede: --" at bounding box center [622, 407] width 359 height 12
click at [439, 352] on input "Ordem de chegada Consumidos: 25 / 40 Horário: 08:00 Clínica: Policlínica Munici…" at bounding box center [435, 347] width 8 height 10
radio input "true"
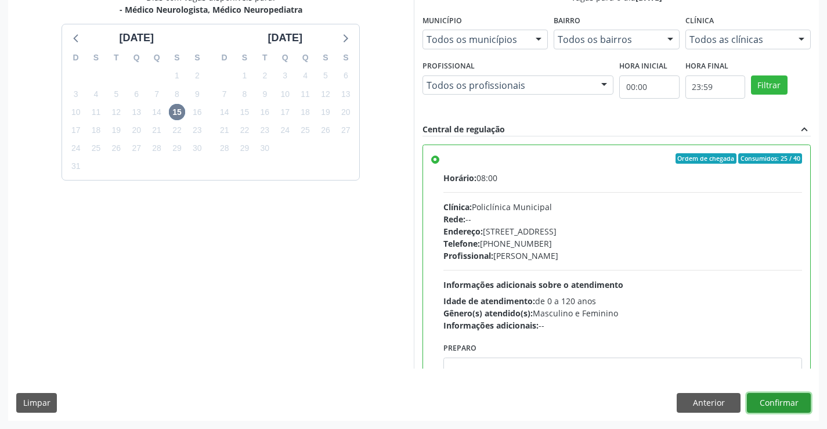
click at [770, 408] on button "Confirmar" at bounding box center [779, 403] width 64 height 20
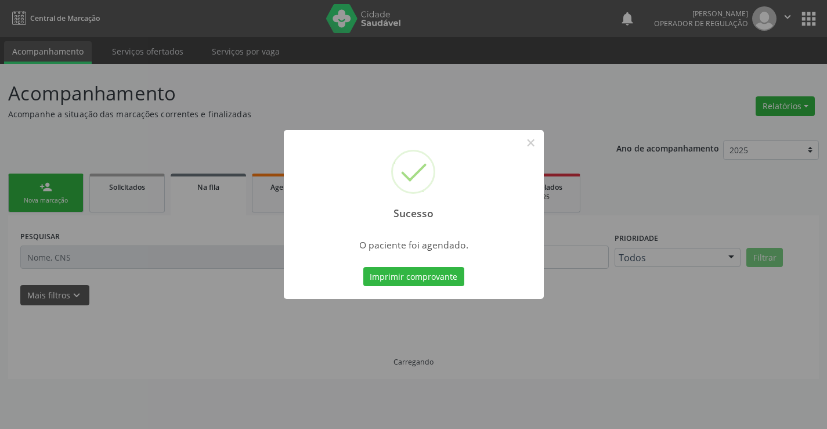
scroll to position [0, 0]
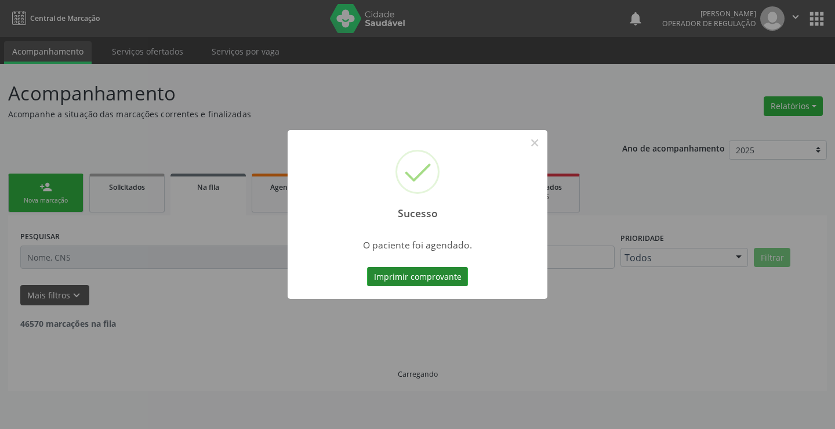
click at [417, 274] on button "Imprimir comprovante" at bounding box center [417, 277] width 101 height 20
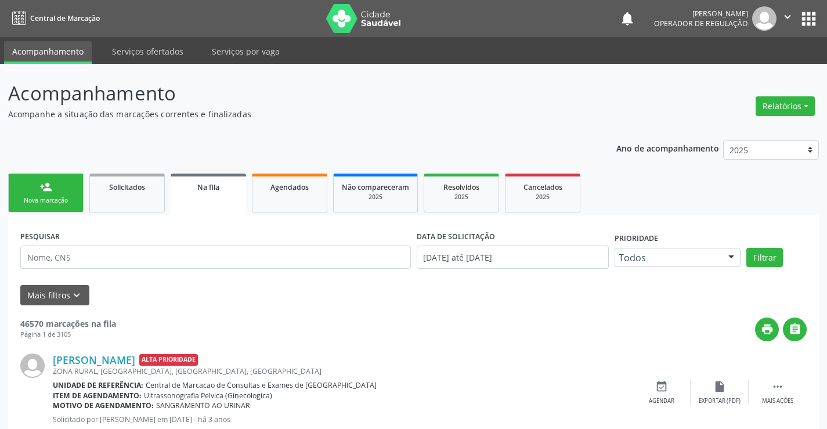
click at [52, 195] on link "person_add Nova marcação" at bounding box center [45, 192] width 75 height 39
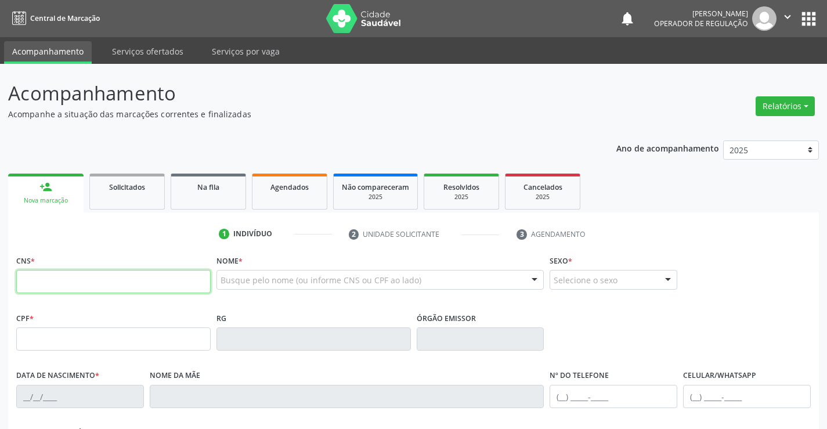
click at [50, 288] on input "text" at bounding box center [113, 281] width 194 height 23
type input "709 0098 8724 4919"
type input "0936176903"
type input "10/05/1980"
type input "(74) 99139-4687"
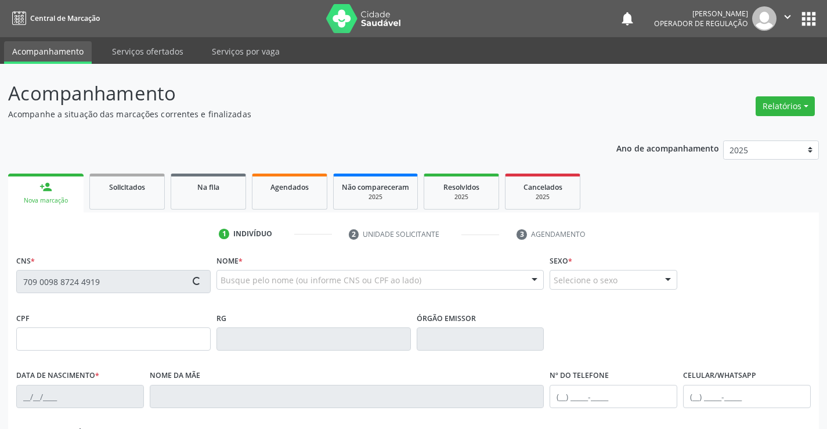
type input "(74) 99137-2066"
type input "779.902.695-20"
type input "SN"
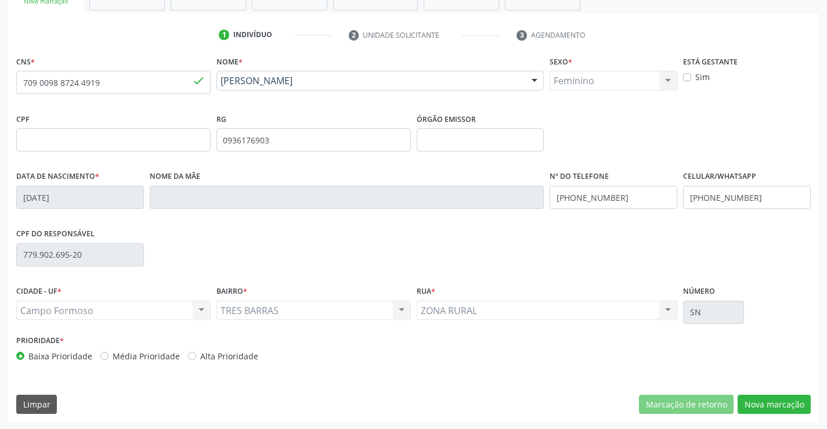
scroll to position [200, 0]
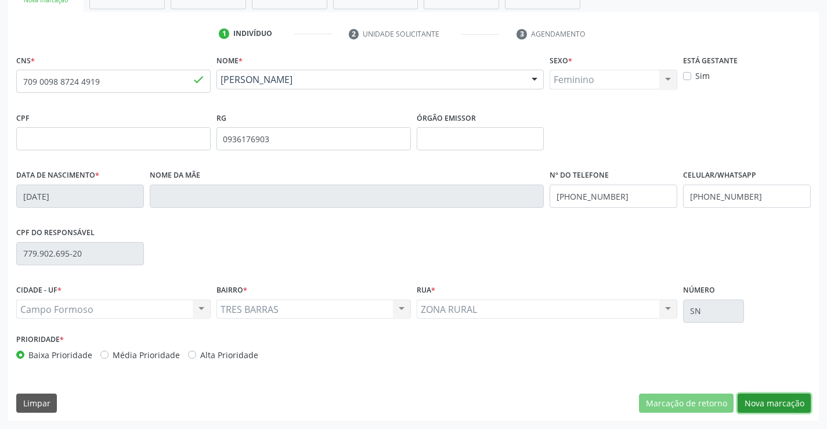
click at [773, 403] on button "Nova marcação" at bounding box center [773, 403] width 73 height 20
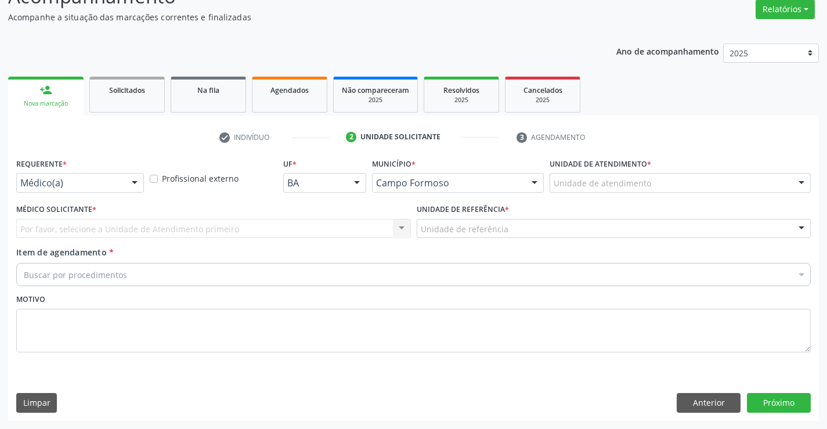
scroll to position [97, 0]
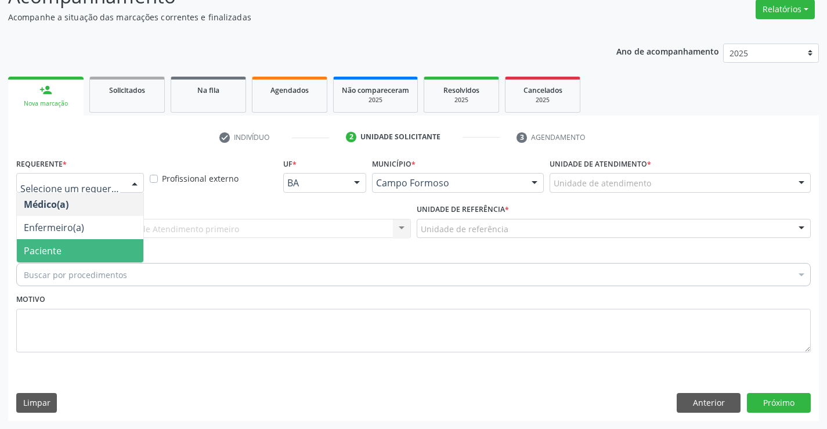
click at [39, 256] on span "Paciente" at bounding box center [43, 250] width 38 height 13
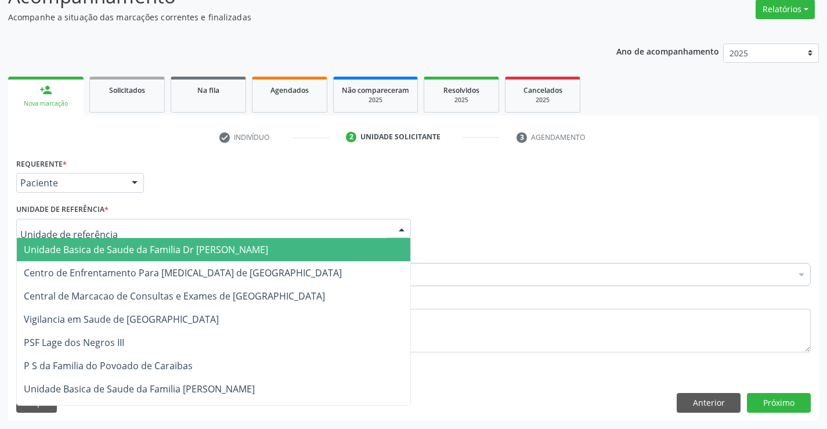
click at [143, 253] on span "Unidade Basica de Saude da Familia Dr [PERSON_NAME]" at bounding box center [146, 249] width 244 height 13
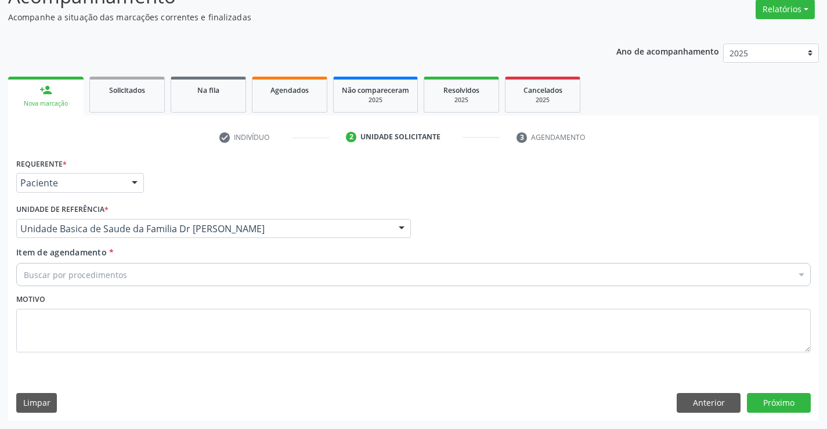
click at [134, 274] on div "Buscar por procedimentos" at bounding box center [413, 274] width 794 height 23
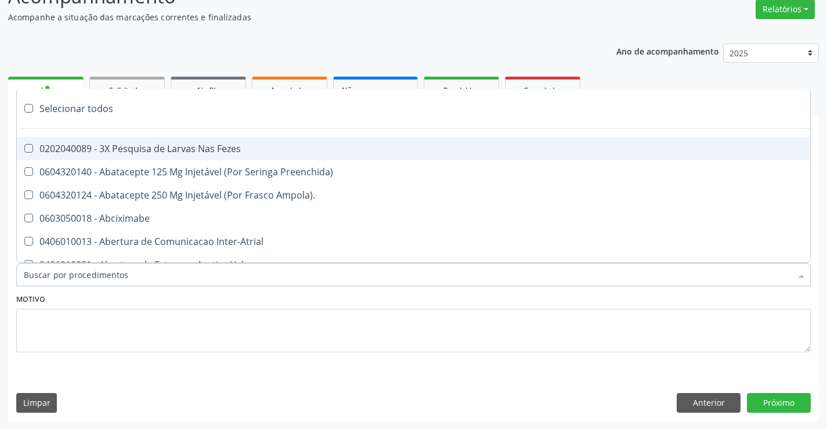
click at [110, 277] on input "Item de agendamento *" at bounding box center [407, 274] width 767 height 23
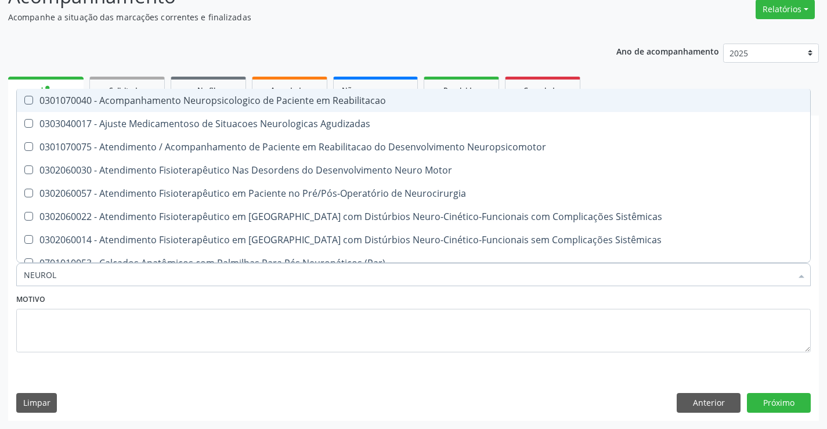
type input "NEUROLO"
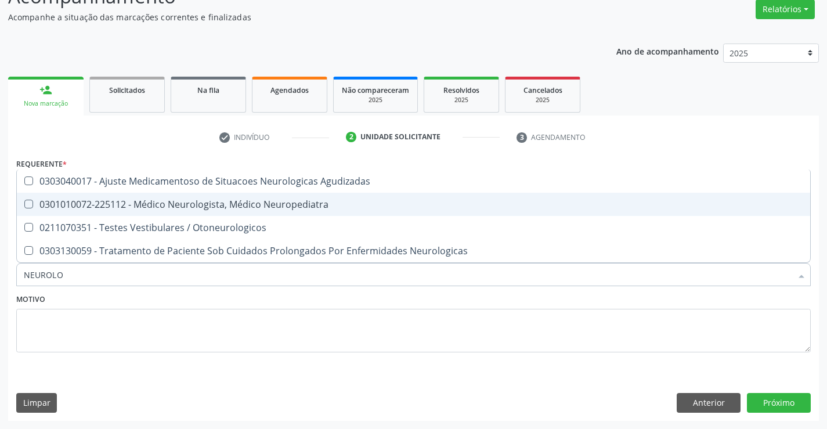
click at [131, 208] on div "0301010072-225112 - Médico Neurologista, Médico Neuropediatra" at bounding box center [413, 204] width 779 height 9
checkbox Neuropediatra "true"
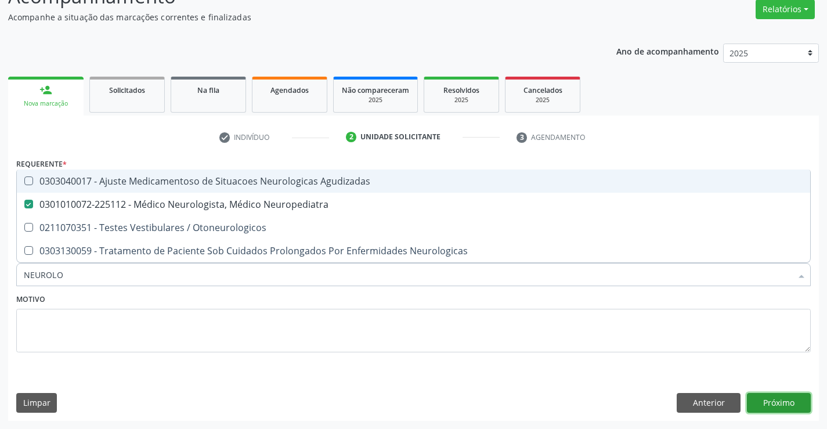
click at [786, 405] on button "Próximo" at bounding box center [779, 403] width 64 height 20
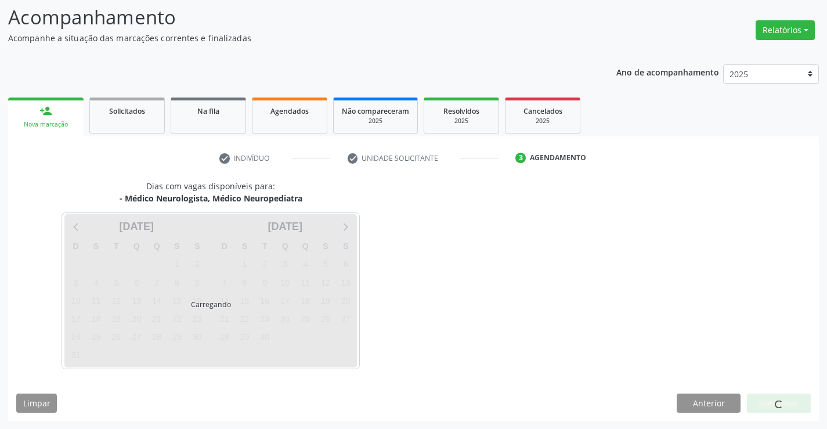
scroll to position [76, 0]
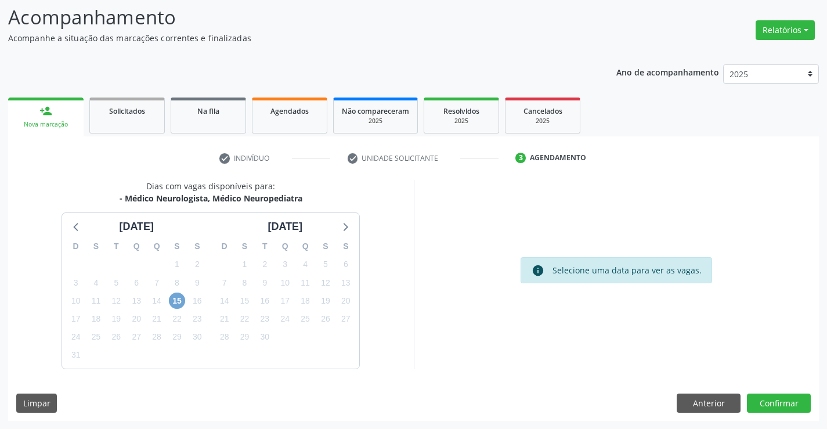
click at [179, 299] on span "15" at bounding box center [177, 300] width 16 height 16
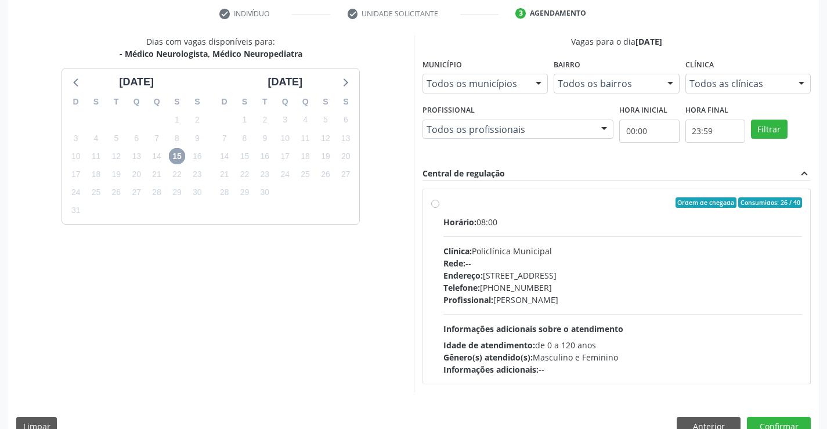
scroll to position [244, 0]
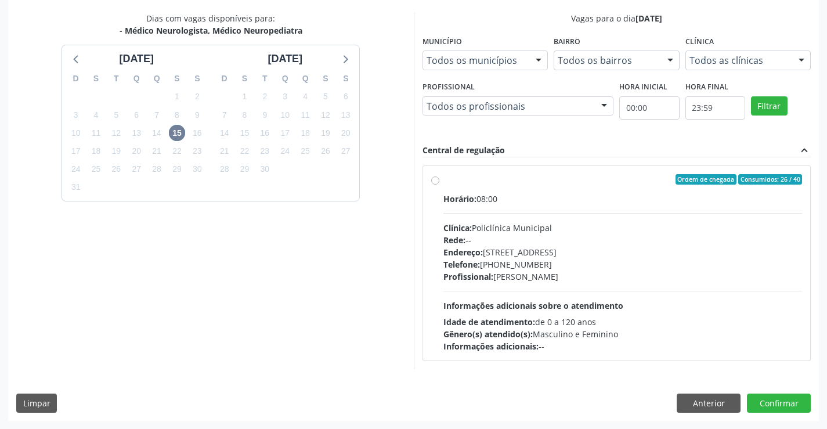
click at [475, 284] on div "Horário: 08:00 Clínica: Policlínica Municipal Rede: -- Endereço: Predio, nº 386…" at bounding box center [622, 273] width 359 height 160
click at [439, 184] on input "Ordem de chegada Consumidos: 26 / 40 Horário: 08:00 Clínica: Policlínica Munici…" at bounding box center [435, 179] width 8 height 10
radio input "true"
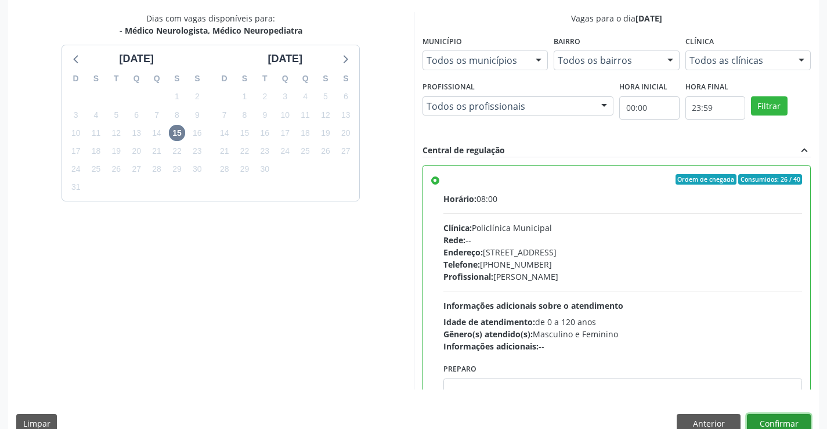
click at [772, 422] on button "Confirmar" at bounding box center [779, 424] width 64 height 20
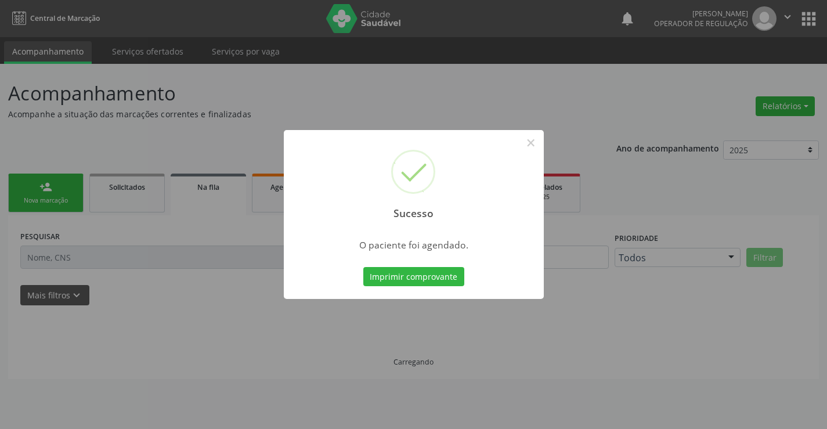
scroll to position [0, 0]
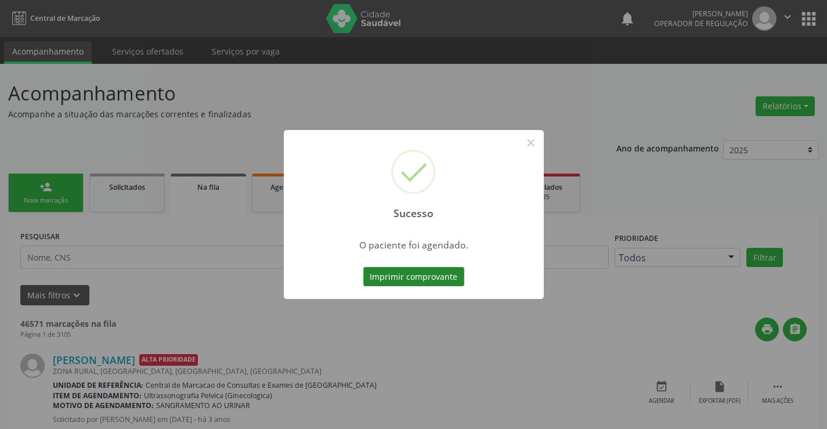
click at [417, 273] on button "Imprimir comprovante" at bounding box center [413, 277] width 101 height 20
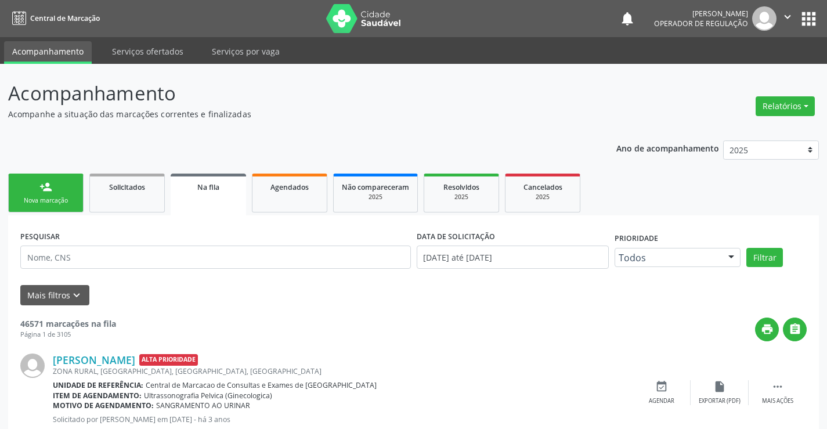
click at [39, 200] on div "Nova marcação" at bounding box center [46, 200] width 58 height 9
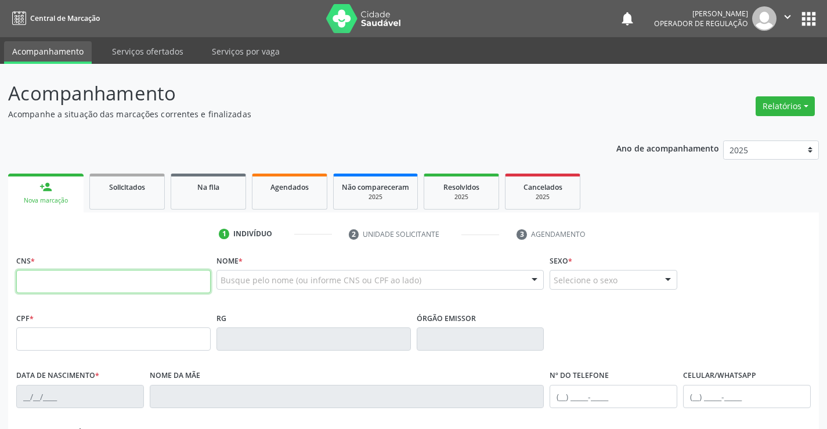
click at [40, 284] on input "text" at bounding box center [113, 281] width 194 height 23
click at [49, 284] on input "text" at bounding box center [113, 281] width 194 height 23
click at [101, 281] on input "text" at bounding box center [113, 281] width 194 height 23
type input "708 0063 0202 7624"
type input "0282509666"
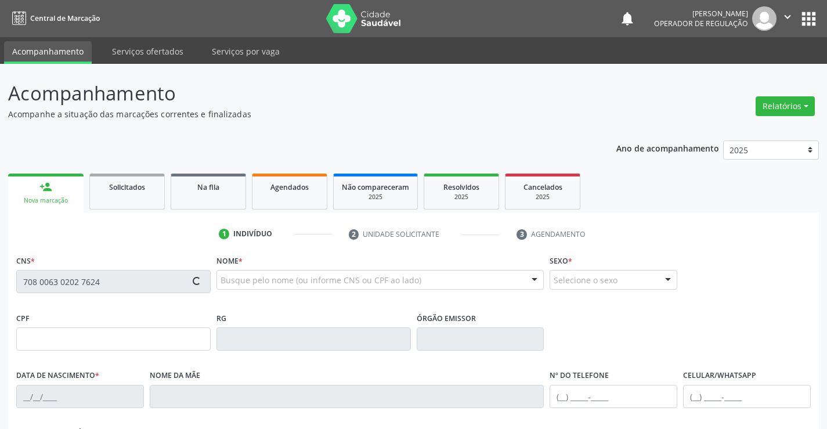
type input "05/02/1944"
type input "(74) 98137-6650"
type input "202.505.335-53"
type input "S/N"
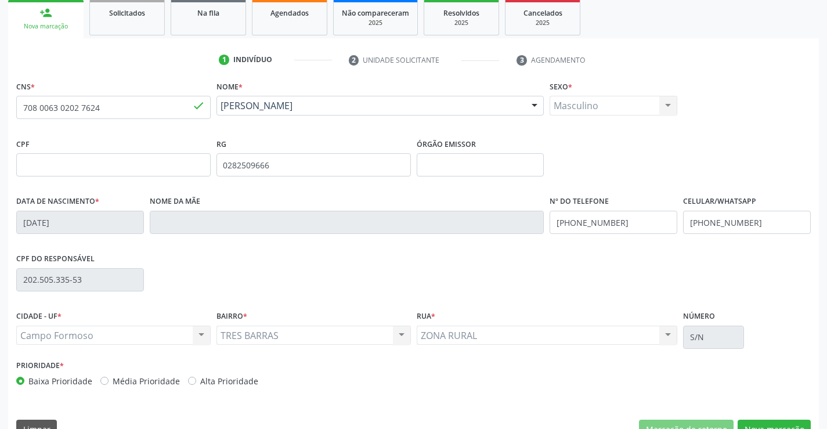
scroll to position [200, 0]
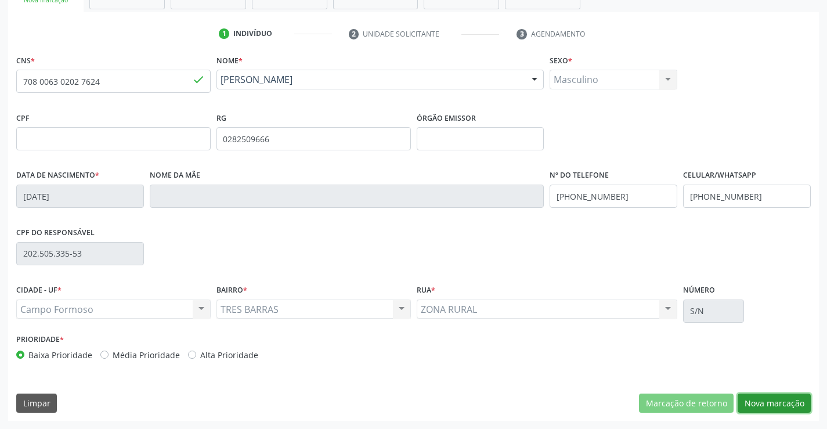
click at [760, 411] on button "Nova marcação" at bounding box center [773, 403] width 73 height 20
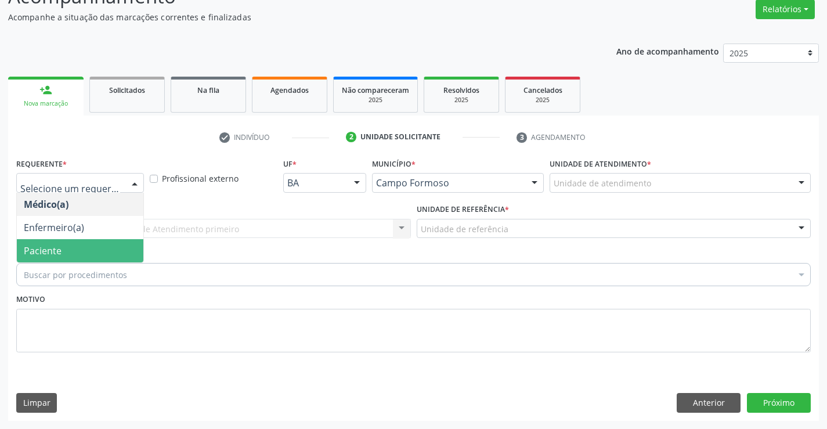
click at [58, 264] on div "Buscar por procedimentos" at bounding box center [413, 274] width 794 height 23
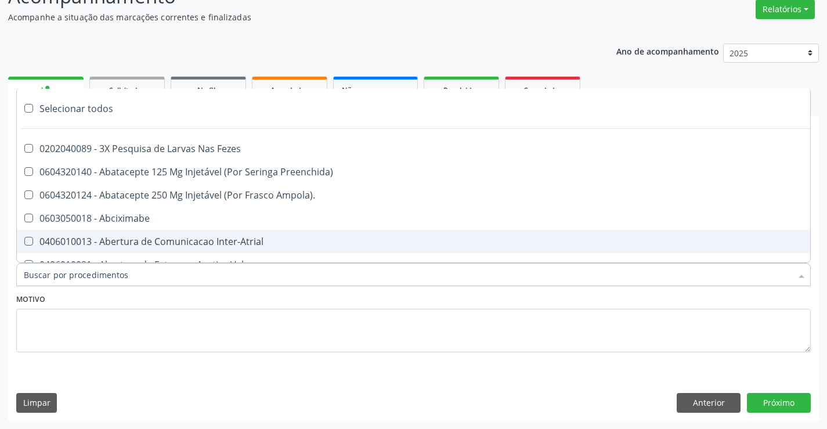
click at [155, 294] on div "Motivo" at bounding box center [413, 321] width 794 height 61
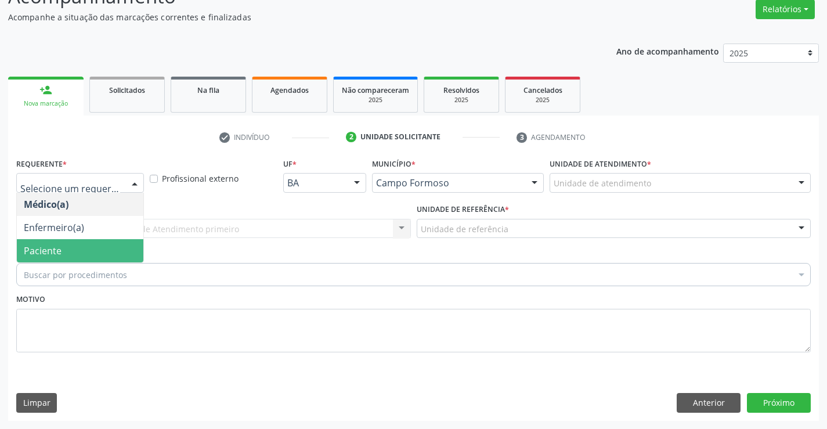
drag, startPoint x: 53, startPoint y: 257, endPoint x: 71, endPoint y: 230, distance: 32.7
click at [52, 257] on span "Paciente" at bounding box center [80, 250] width 126 height 23
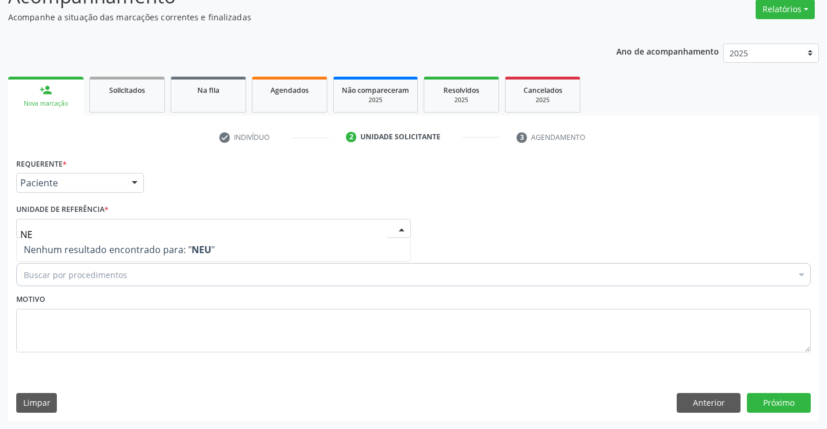
type input "N"
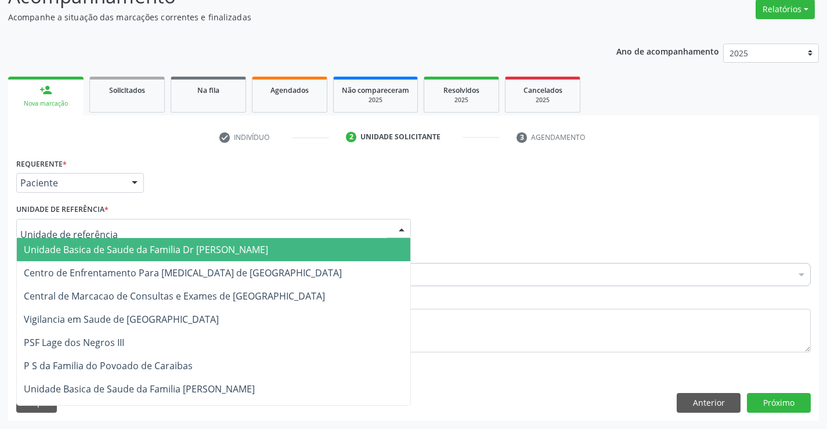
click at [80, 250] on span "Unidade Basica de Saude da Familia Dr [PERSON_NAME]" at bounding box center [146, 249] width 244 height 13
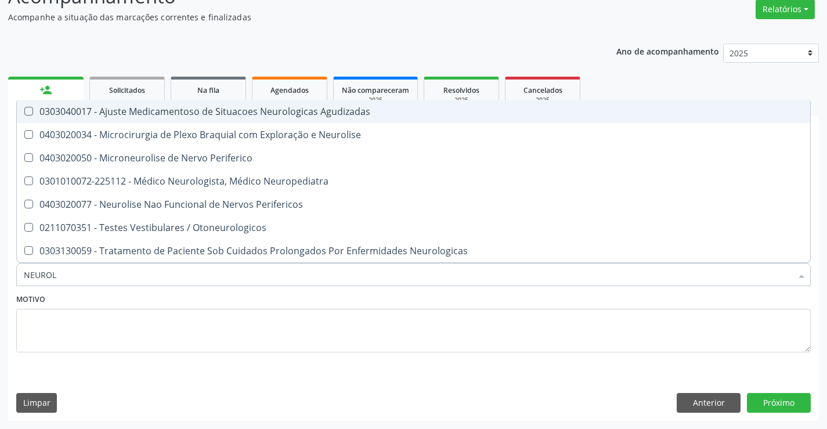
type input "NEUROLO"
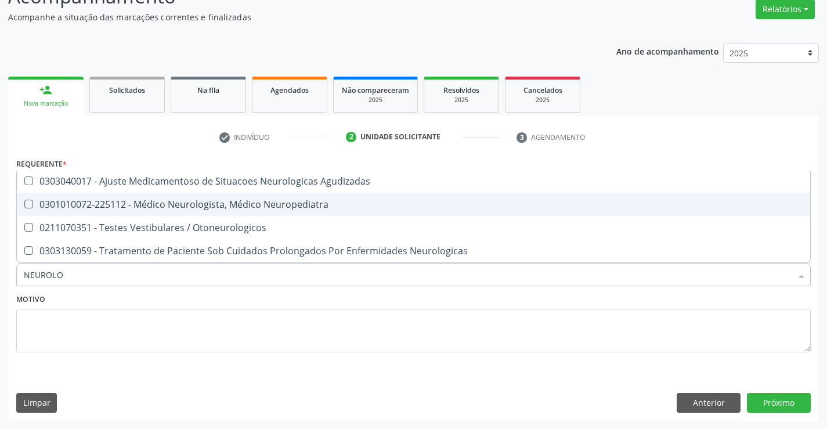
click at [183, 207] on div "0301010072-225112 - Médico Neurologista, Médico Neuropediatra" at bounding box center [413, 204] width 779 height 9
checkbox Neuropediatra "true"
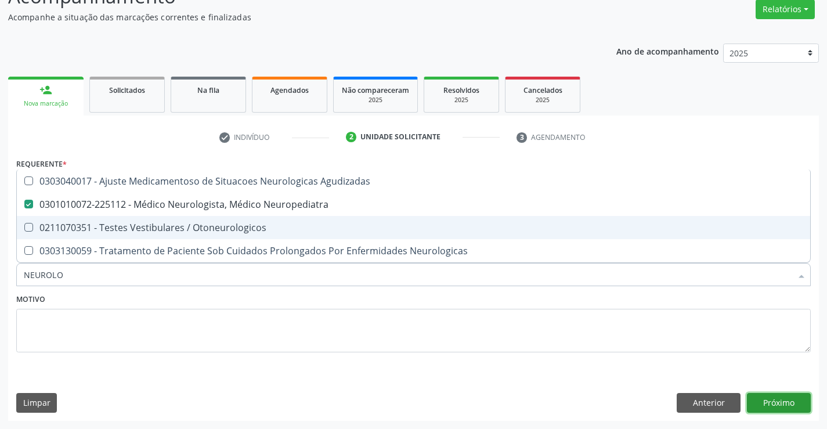
click at [783, 401] on button "Próximo" at bounding box center [779, 403] width 64 height 20
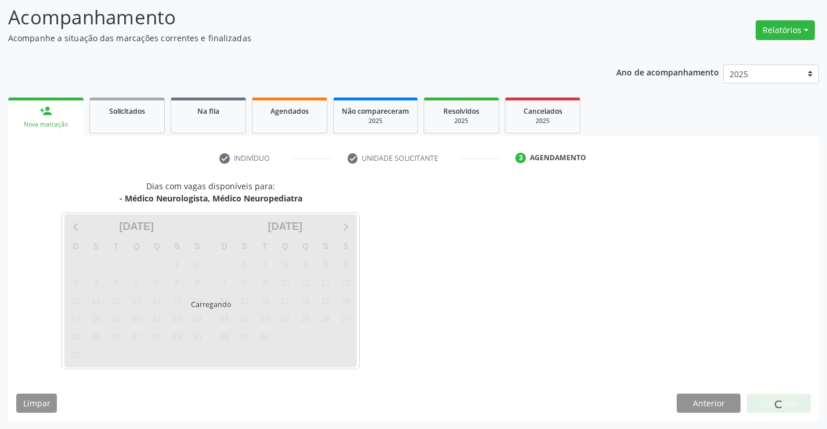
scroll to position [76, 0]
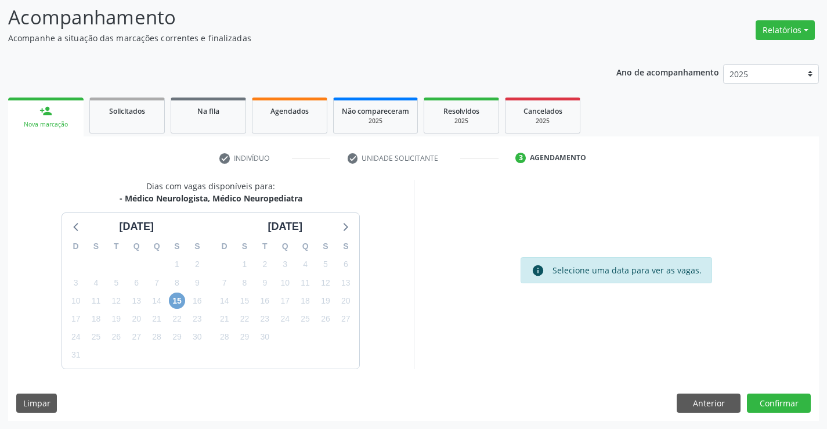
click at [179, 299] on span "15" at bounding box center [177, 300] width 16 height 16
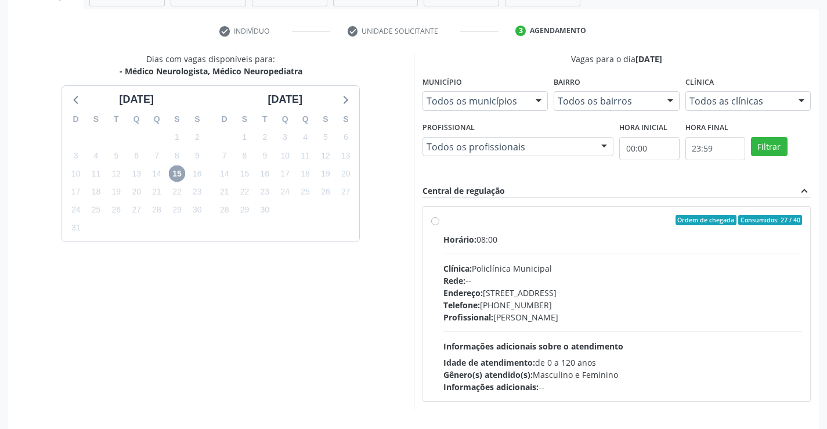
scroll to position [244, 0]
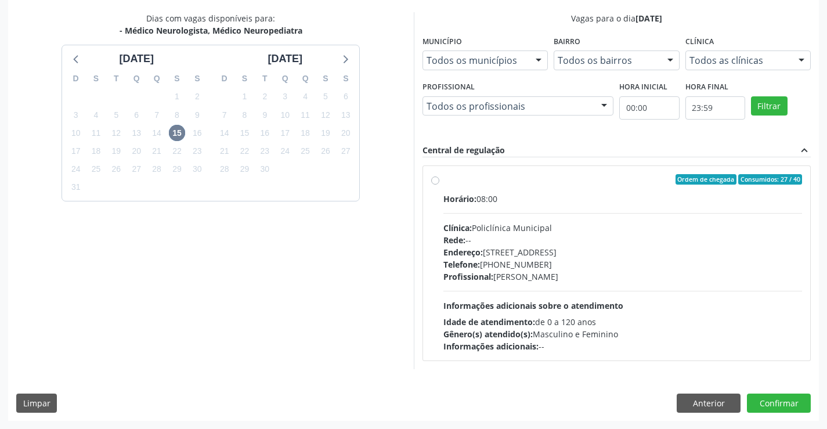
click at [552, 289] on div "Horário: 08:00 Clínica: Policlínica Municipal Rede: -- Endereço: Predio, nº 386…" at bounding box center [622, 273] width 359 height 160
click at [439, 184] on input "Ordem de chegada Consumidos: 27 / 40 Horário: 08:00 Clínica: Policlínica Munici…" at bounding box center [435, 179] width 8 height 10
radio input "true"
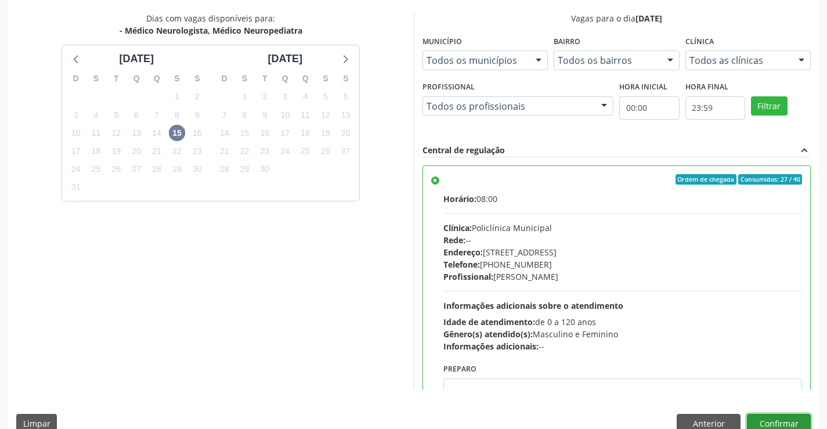
click at [755, 421] on button "Confirmar" at bounding box center [779, 424] width 64 height 20
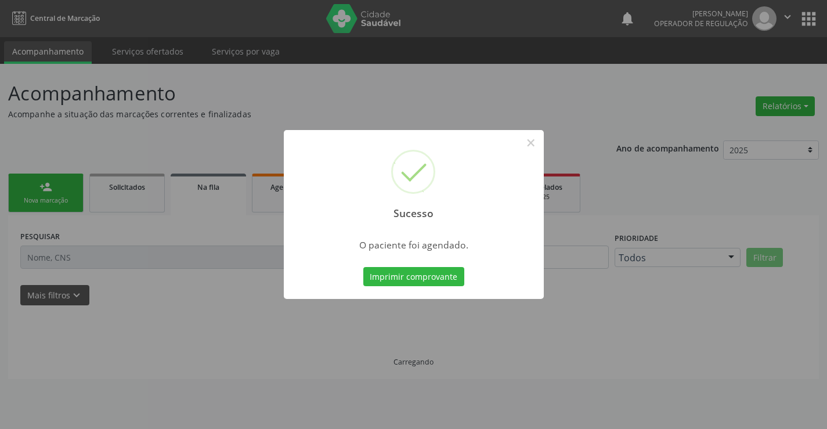
scroll to position [0, 0]
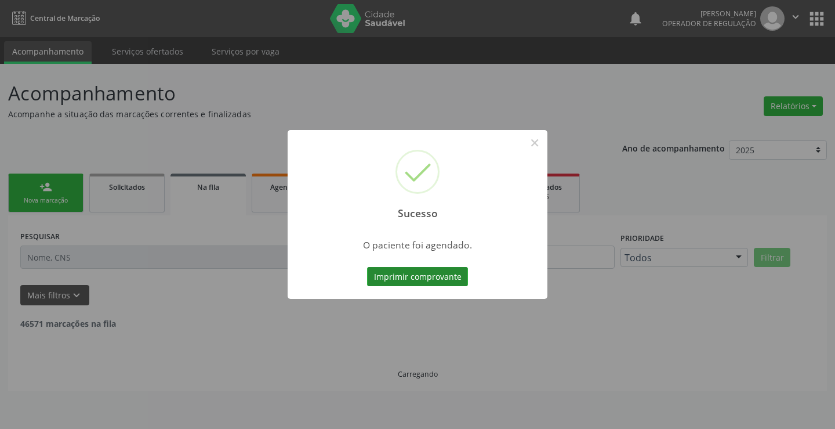
click at [441, 279] on button "Imprimir comprovante" at bounding box center [417, 277] width 101 height 20
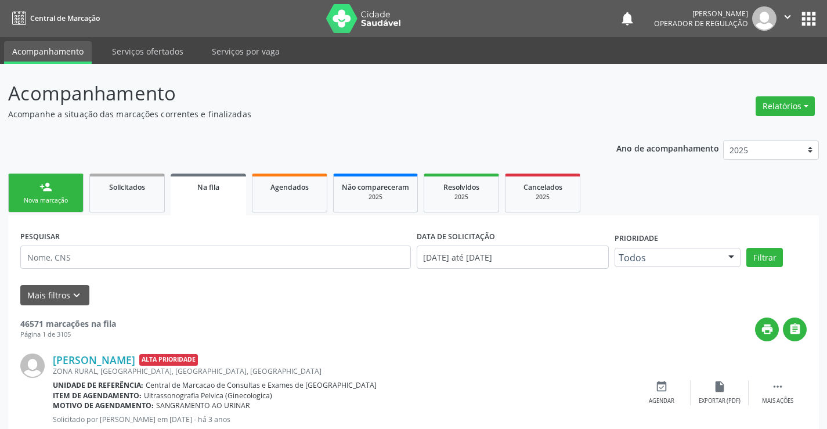
click at [61, 187] on link "person_add Nova marcação" at bounding box center [45, 192] width 75 height 39
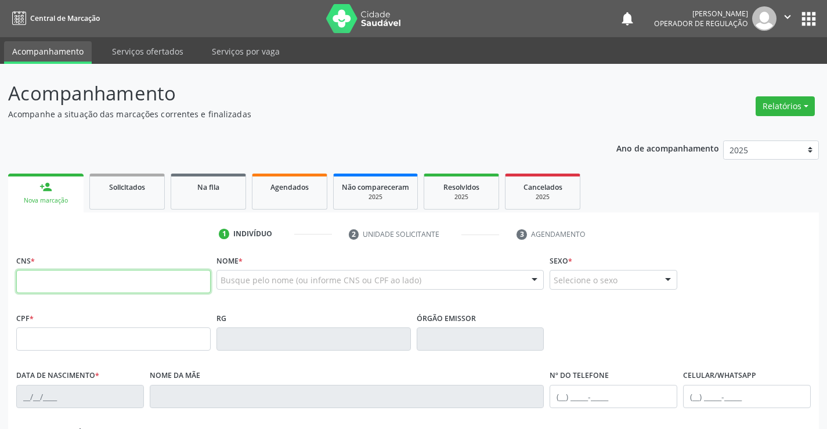
drag, startPoint x: 53, startPoint y: 287, endPoint x: 60, endPoint y: 283, distance: 8.9
click at [53, 287] on input "text" at bounding box center [113, 281] width 194 height 23
type input "709 0008 2693 4917"
type input "3307645"
type input "25/12/1957"
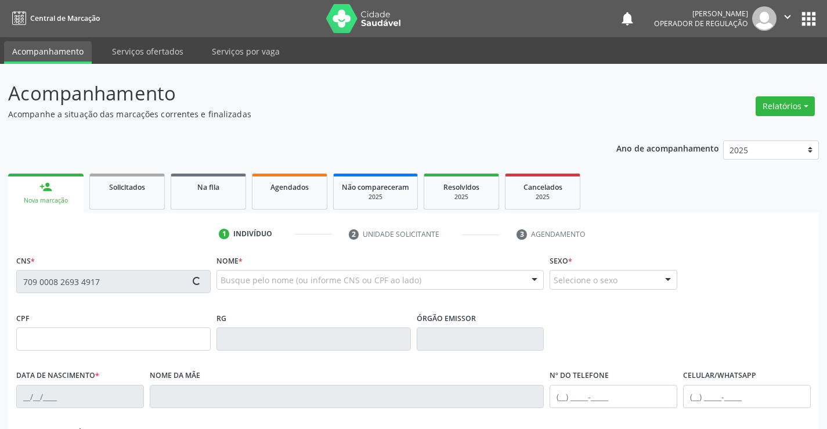
type input "(74) 98870-1121"
type input "(74) 99101-9767"
type input "SN"
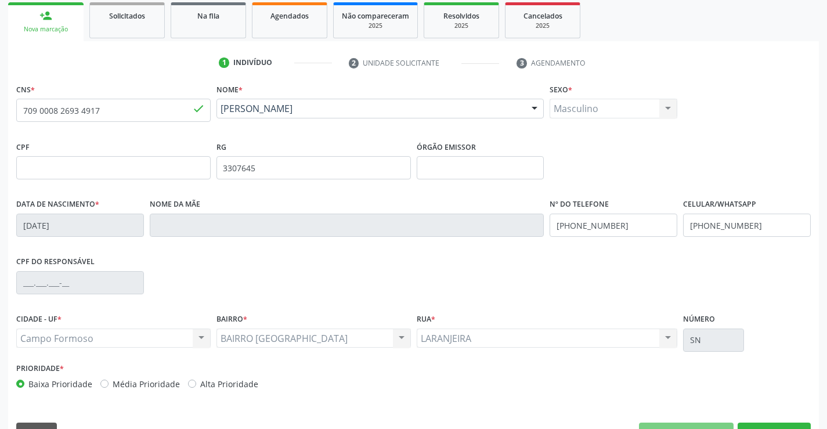
scroll to position [200, 0]
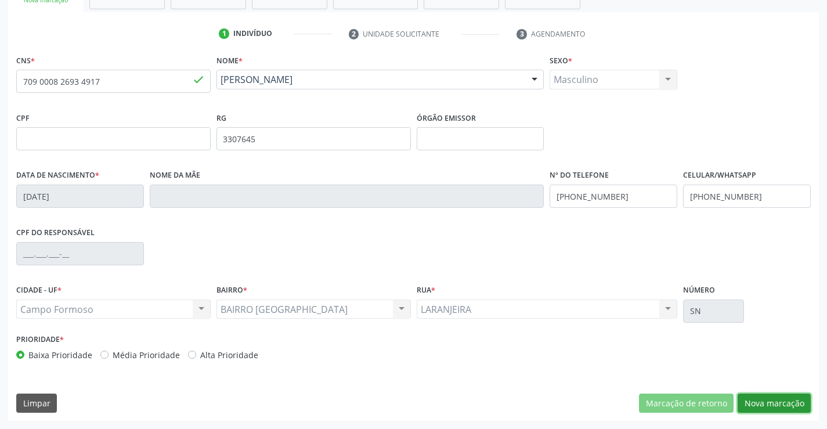
click at [773, 404] on button "Nova marcação" at bounding box center [773, 403] width 73 height 20
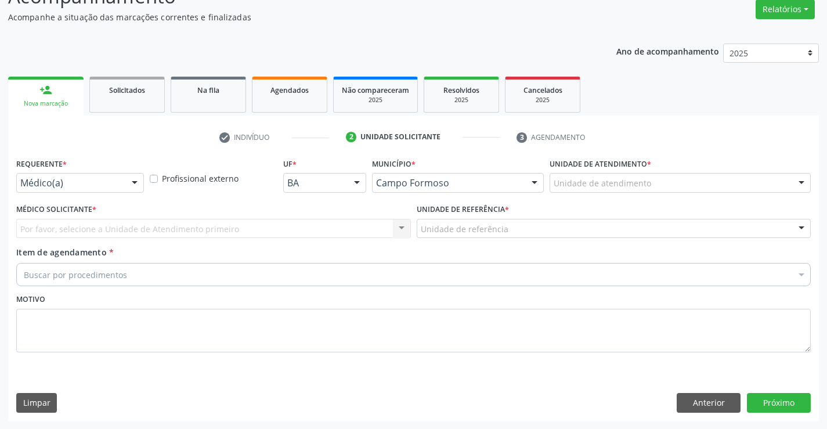
scroll to position [97, 0]
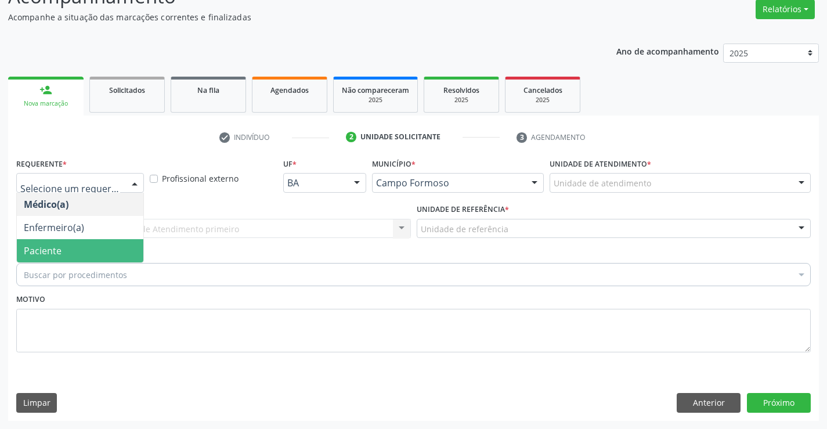
click at [52, 241] on span "Paciente" at bounding box center [80, 250] width 126 height 23
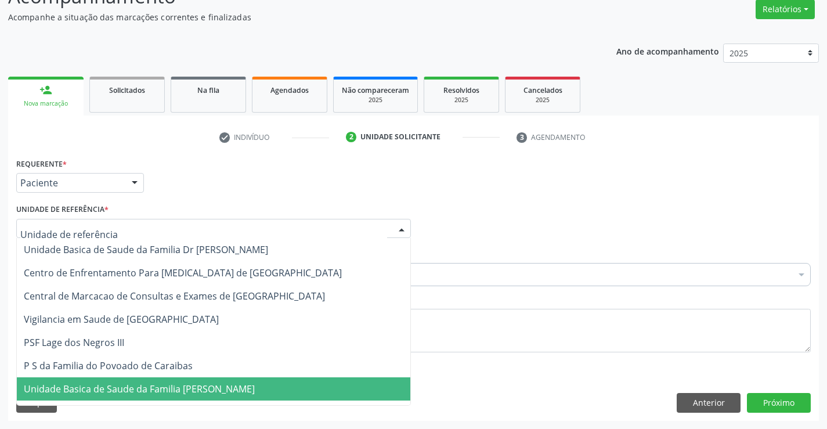
click at [100, 385] on span "Unidade Basica de Saude da Familia [PERSON_NAME]" at bounding box center [139, 388] width 231 height 13
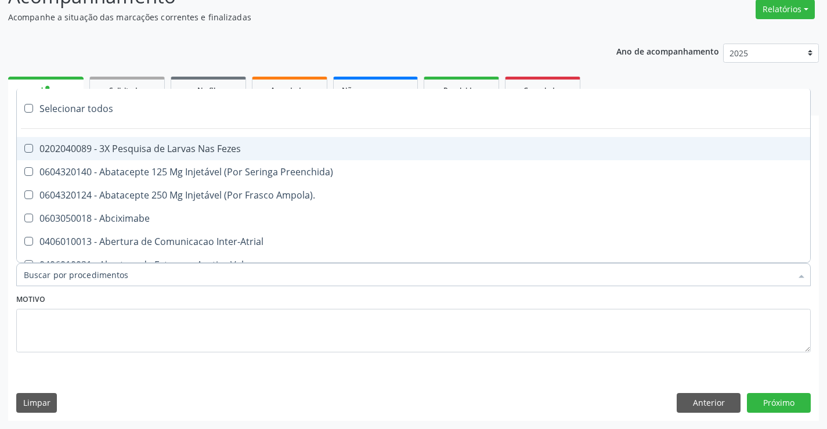
click at [95, 275] on input "Item de agendamento *" at bounding box center [407, 274] width 767 height 23
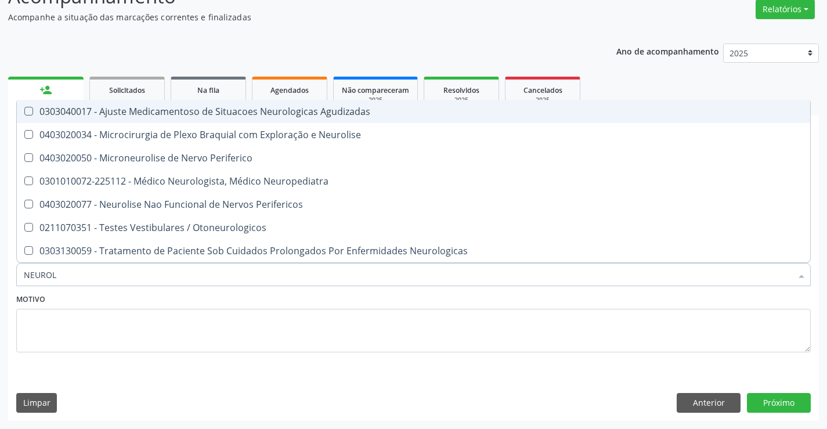
type input "NEUROLO"
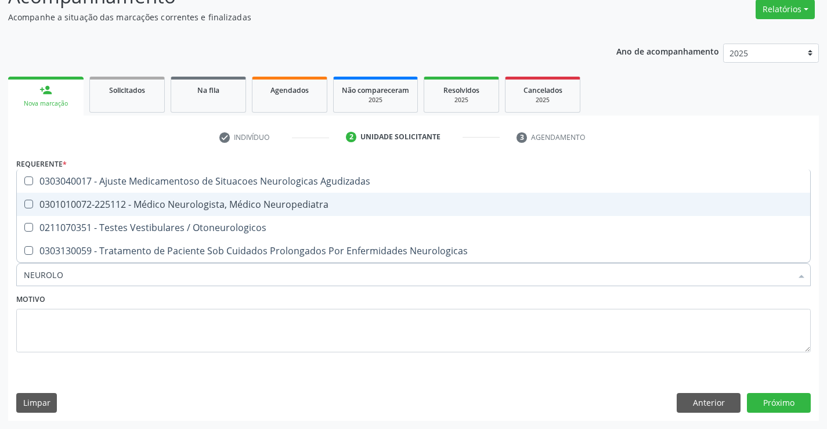
click at [175, 202] on div "0301010072-225112 - Médico Neurologista, Médico Neuropediatra" at bounding box center [413, 204] width 779 height 9
checkbox Neuropediatra "true"
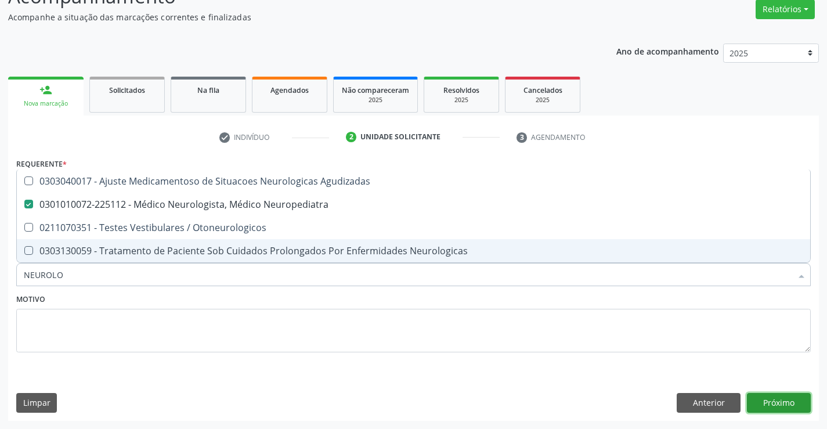
click at [770, 400] on button "Próximo" at bounding box center [779, 403] width 64 height 20
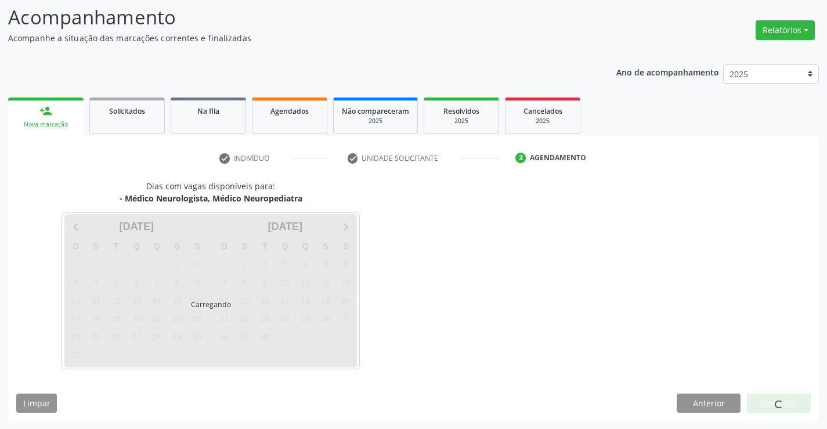
scroll to position [76, 0]
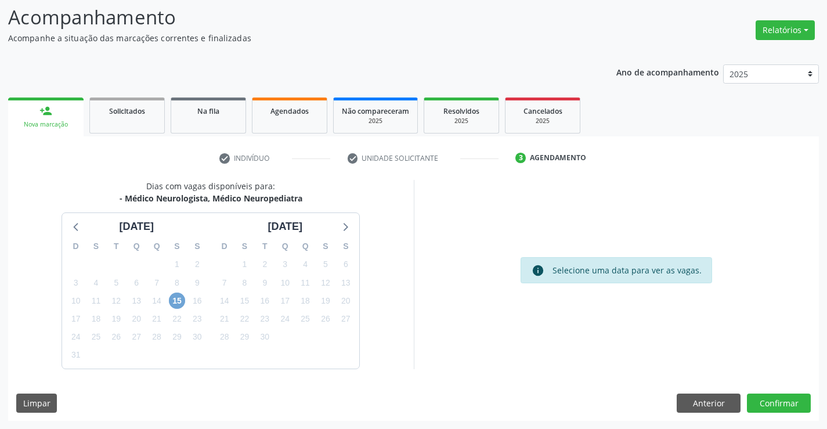
click at [176, 302] on span "15" at bounding box center [177, 300] width 16 height 16
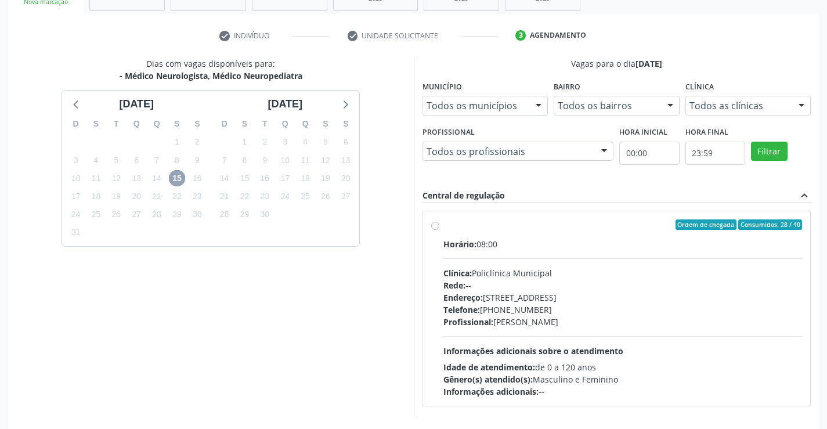
scroll to position [244, 0]
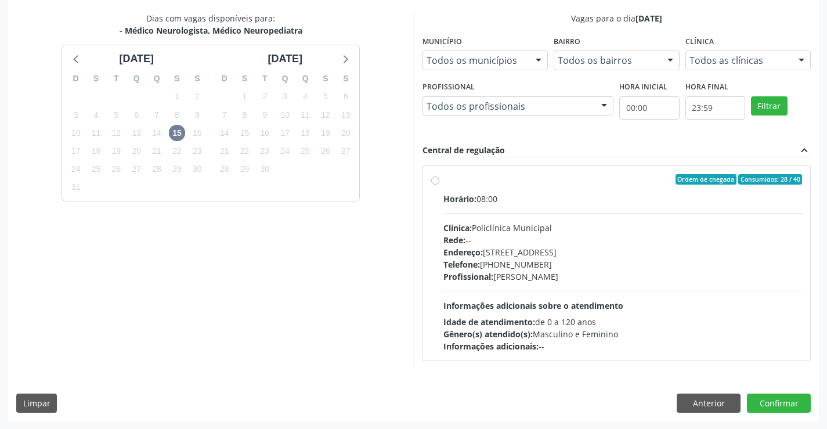
click at [573, 300] on span "Informações adicionais sobre o atendimento" at bounding box center [533, 305] width 180 height 11
click at [439, 184] on input "Ordem de chegada Consumidos: 28 / 40 Horário: 08:00 Clínica: Policlínica Munici…" at bounding box center [435, 179] width 8 height 10
radio input "true"
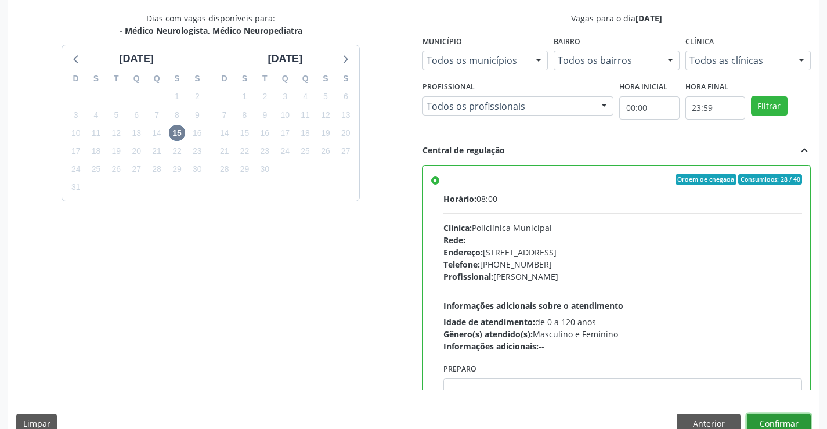
click at [755, 423] on button "Confirmar" at bounding box center [779, 424] width 64 height 20
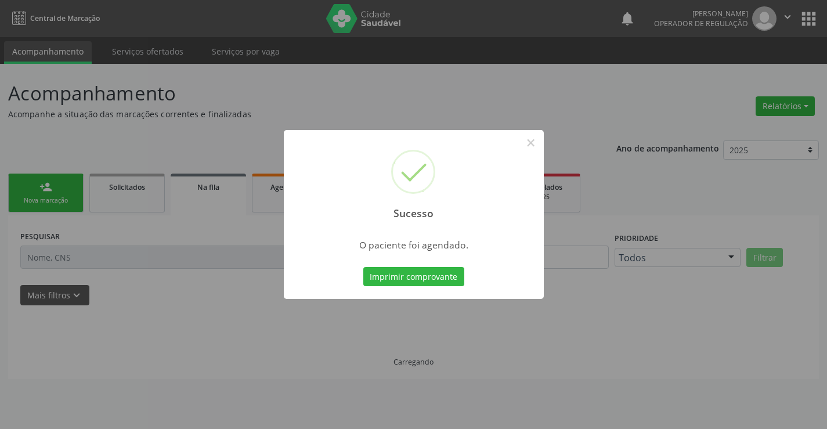
scroll to position [0, 0]
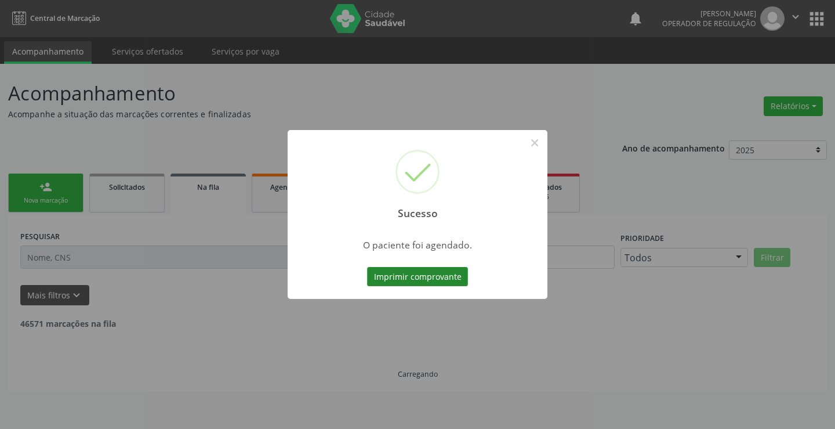
click at [432, 277] on button "Imprimir comprovante" at bounding box center [417, 277] width 101 height 20
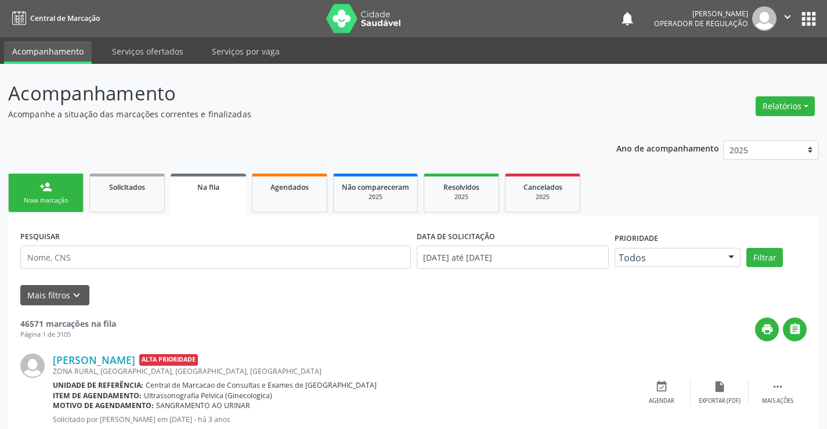
click at [31, 189] on link "person_add Nova marcação" at bounding box center [45, 192] width 75 height 39
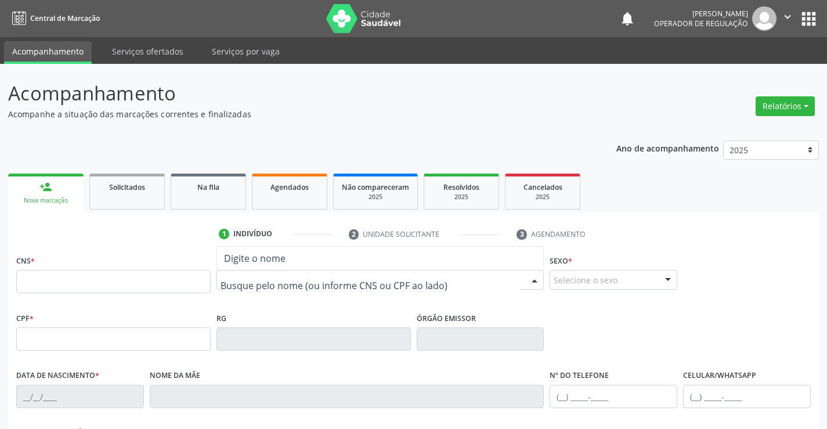
click at [247, 276] on input "text" at bounding box center [370, 285] width 300 height 23
type input "[PERSON_NAME]"
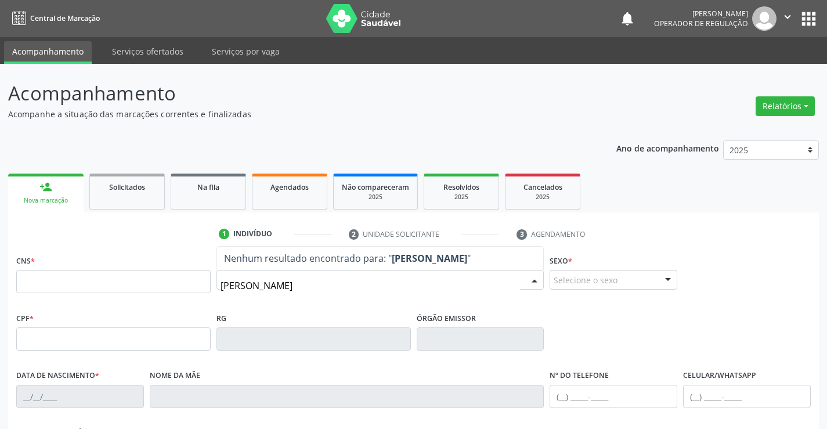
type input "[PERSON_NAME]"
